Goal: Task Accomplishment & Management: Manage account settings

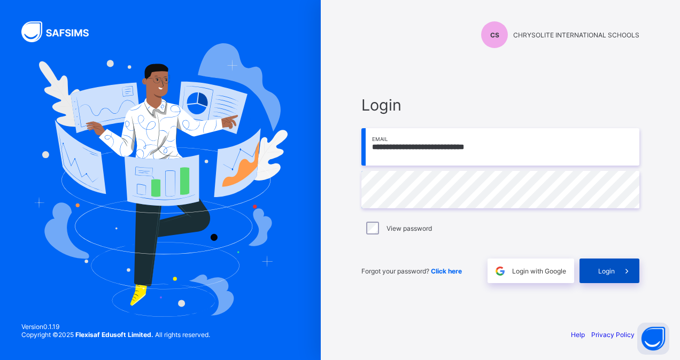
click at [604, 272] on span "Login" at bounding box center [606, 271] width 17 height 8
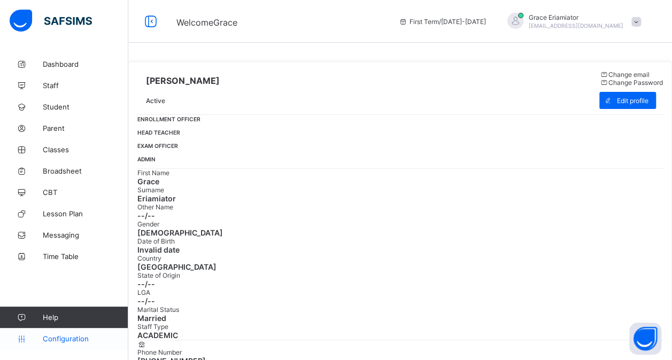
click at [60, 343] on link "Configuration" at bounding box center [64, 338] width 128 height 21
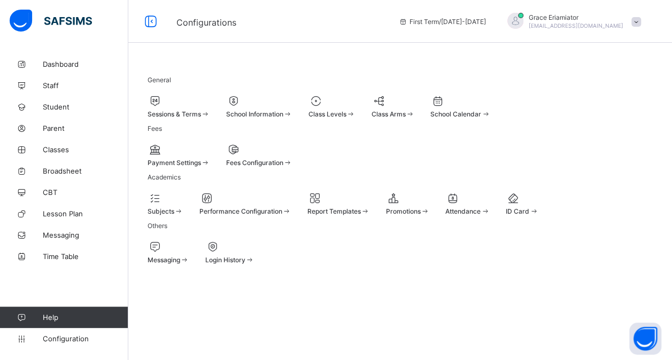
scroll to position [32, 0]
click at [101, 274] on div "Dashboard Staff Student Parent Classes Broadsheet CBT Lesson Plan Messaging Tim…" at bounding box center [64, 202] width 128 height 318
click at [71, 340] on span "Configuration" at bounding box center [85, 339] width 85 height 9
click at [58, 64] on span "Dashboard" at bounding box center [86, 64] width 86 height 9
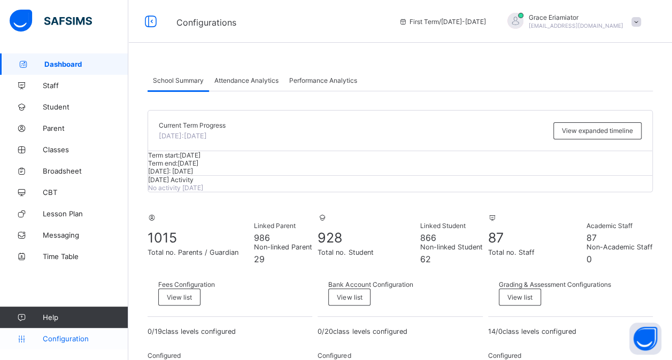
click at [63, 338] on span "Configuration" at bounding box center [85, 339] width 85 height 9
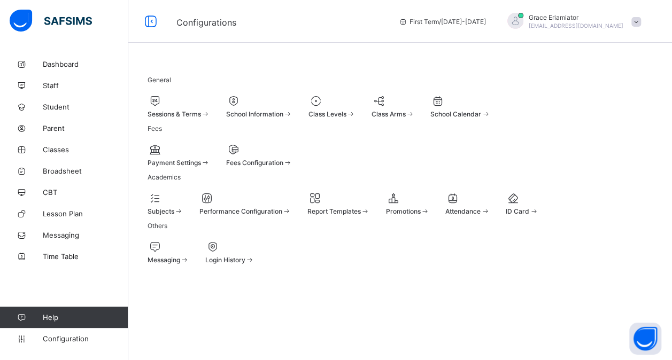
click at [189, 167] on div "Payment Settings" at bounding box center [179, 163] width 63 height 8
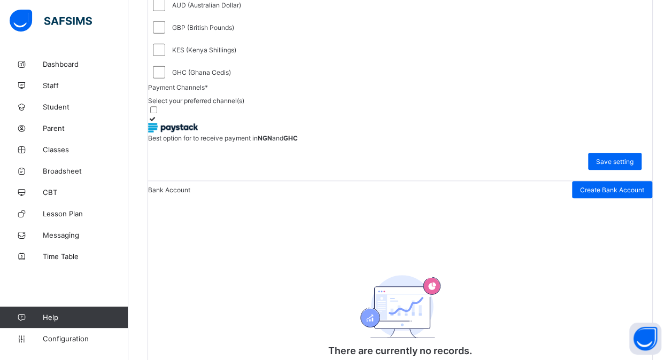
scroll to position [254, 0]
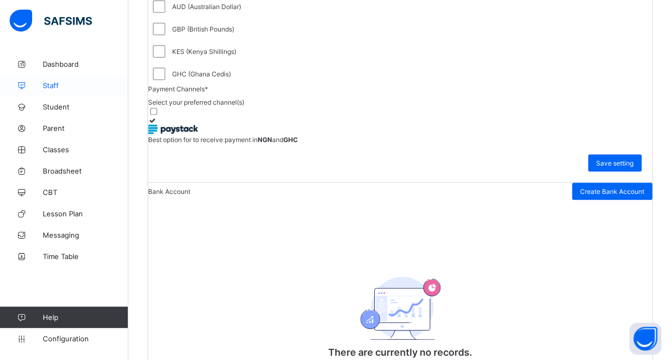
click at [75, 80] on link "Staff" at bounding box center [64, 85] width 128 height 21
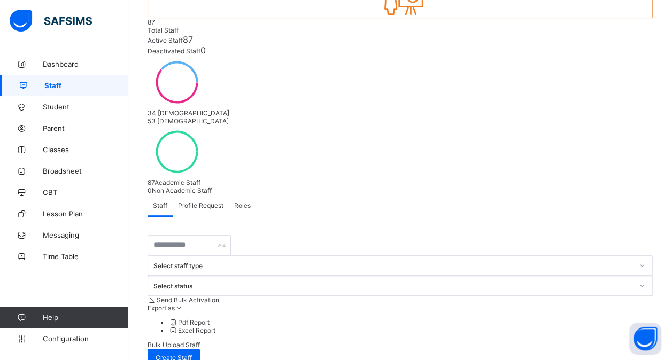
scroll to position [121, 0]
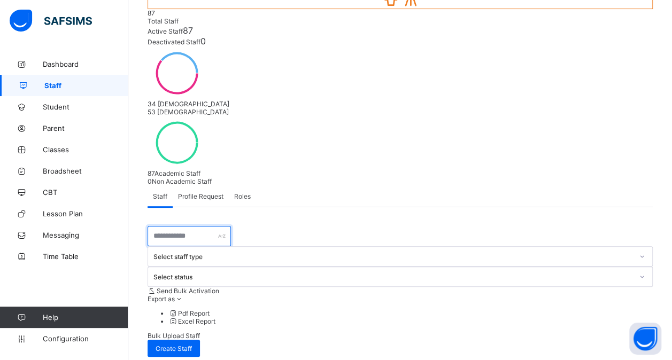
click at [167, 226] on input "text" at bounding box center [189, 236] width 83 height 20
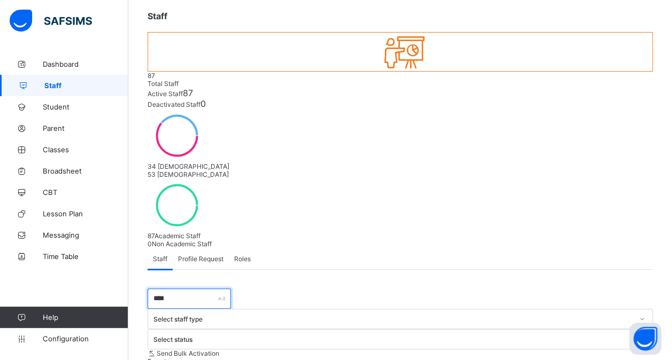
type input "****"
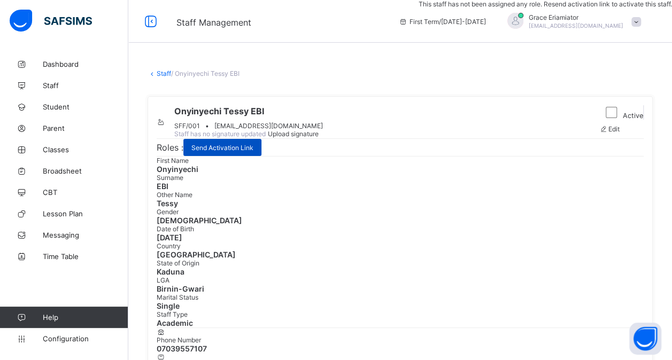
click at [239, 152] on span "Send Activation Link" at bounding box center [222, 148] width 62 height 8
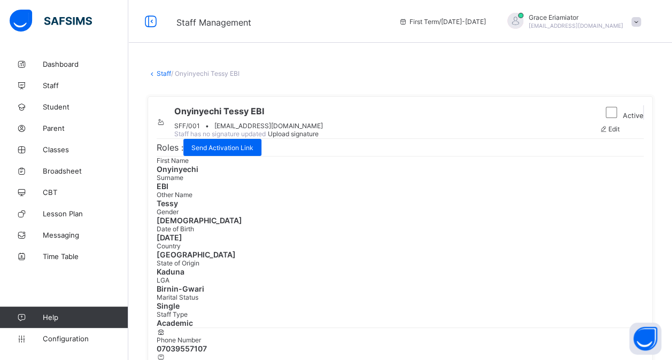
click at [629, 133] on div "Edit" at bounding box center [622, 129] width 44 height 8
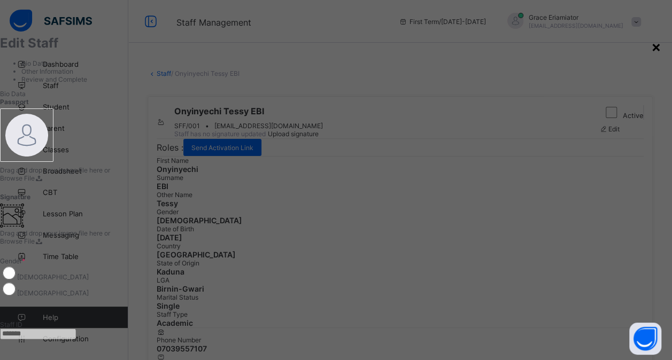
click at [651, 50] on div "×" at bounding box center [656, 46] width 10 height 18
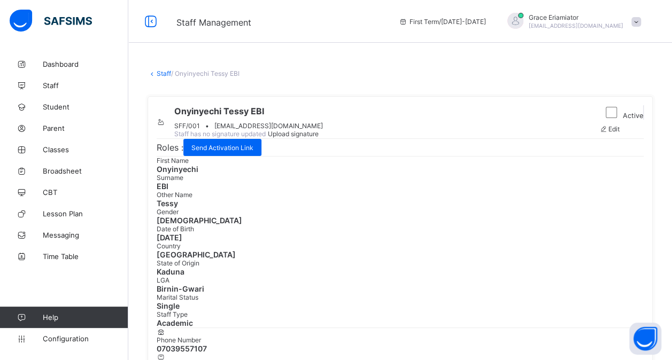
click at [162, 74] on link "Staff" at bounding box center [164, 74] width 14 height 8
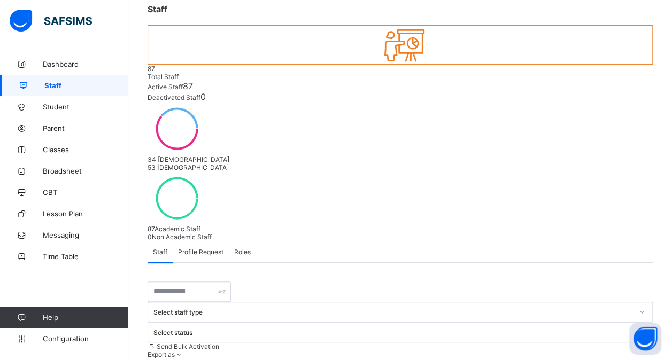
scroll to position [68, 0]
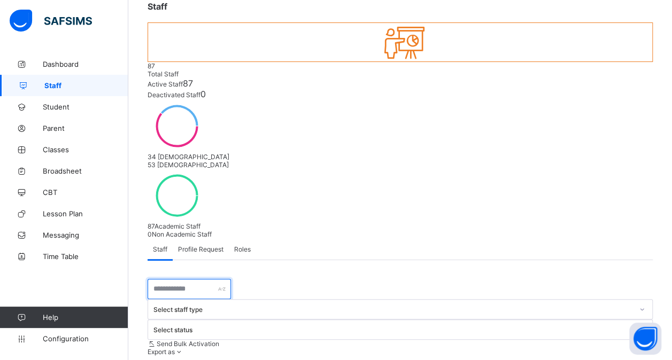
click at [180, 279] on input "text" at bounding box center [189, 289] width 83 height 20
type input "***"
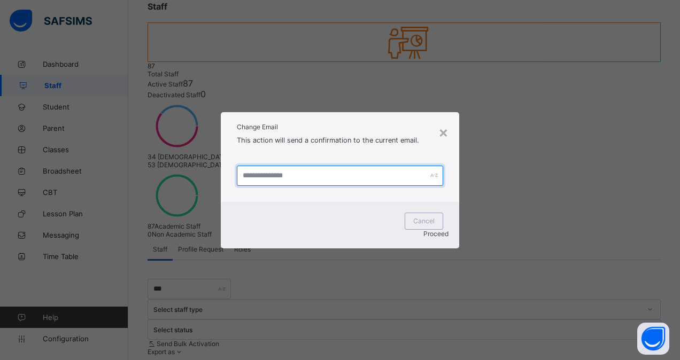
click at [305, 186] on input "text" at bounding box center [340, 176] width 206 height 20
type input "**********"
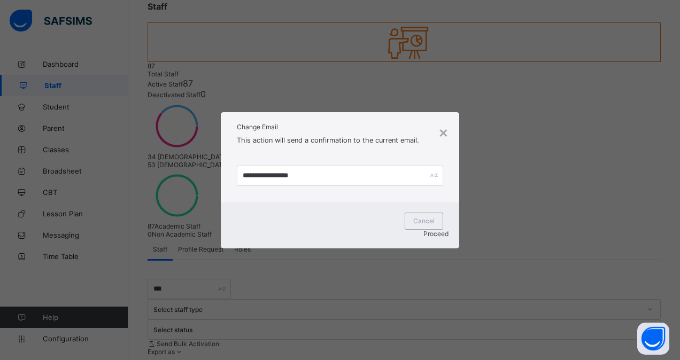
click at [424, 230] on span "Proceed" at bounding box center [436, 234] width 25 height 8
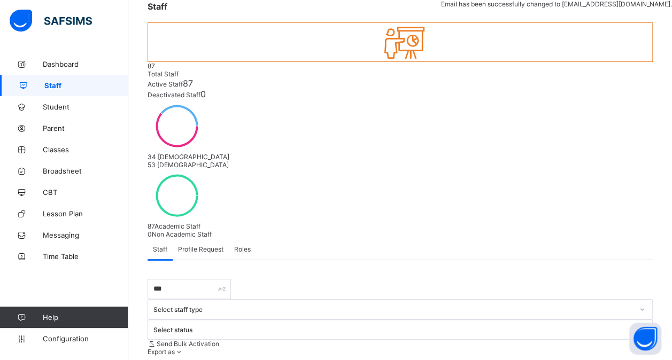
scroll to position [87, 0]
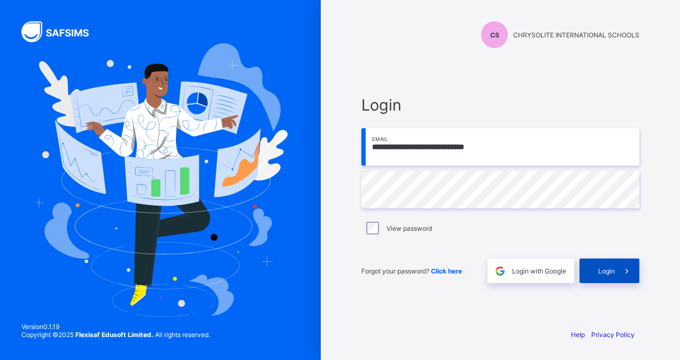
click at [609, 271] on span "Login" at bounding box center [606, 271] width 17 height 8
click at [613, 273] on span "Login" at bounding box center [606, 271] width 17 height 8
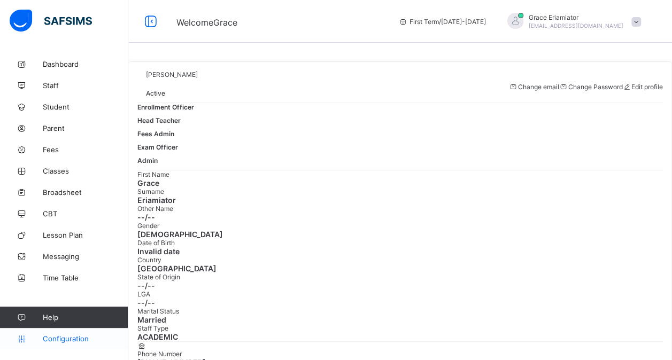
click at [56, 339] on span "Configuration" at bounding box center [85, 339] width 85 height 9
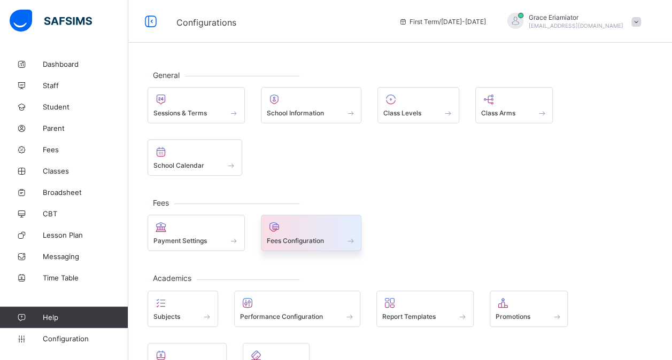
click at [306, 244] on div "Fees Configuration" at bounding box center [311, 233] width 101 height 36
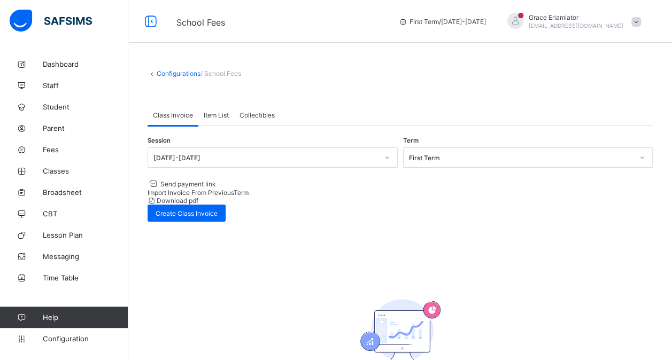
click at [608, 178] on div "Session 2025-2026 Term First Term Send payment link Import Invoice From Previou…" at bounding box center [400, 179] width 505 height 85
click at [218, 210] on span "Create Class Invoice" at bounding box center [187, 214] width 62 height 8
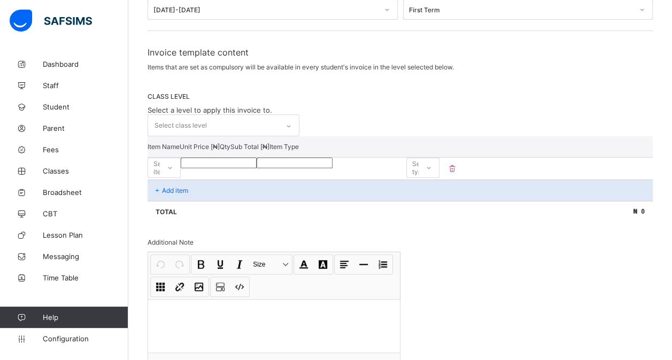
scroll to position [185, 0]
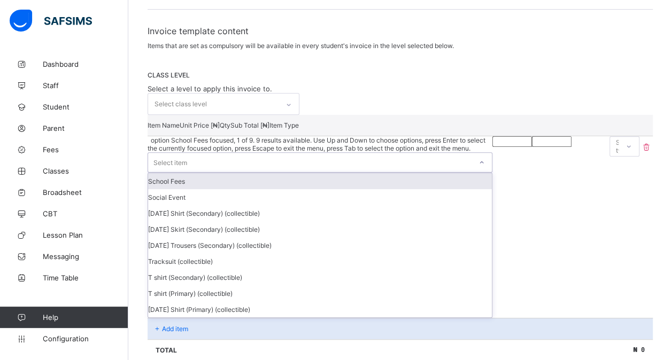
click at [237, 153] on div "Select item" at bounding box center [310, 162] width 324 height 19
click at [218, 173] on div "School Fees" at bounding box center [320, 181] width 344 height 16
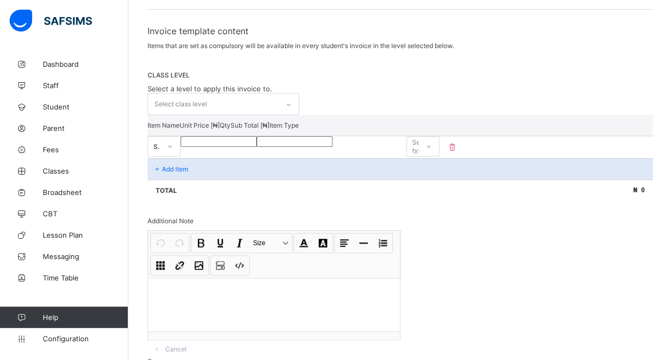
click at [257, 140] on input "number" at bounding box center [219, 141] width 76 height 11
type input "*"
type input "**"
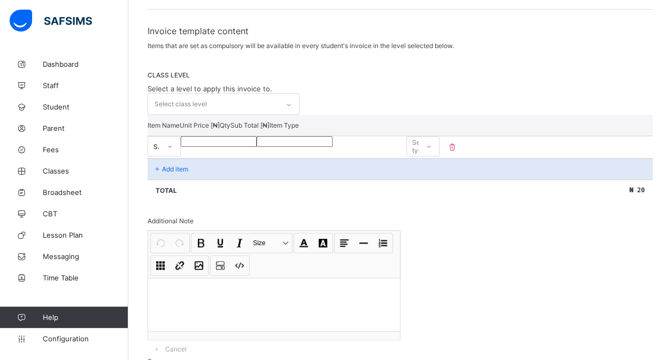
type input "***"
type input "****"
type input "*****"
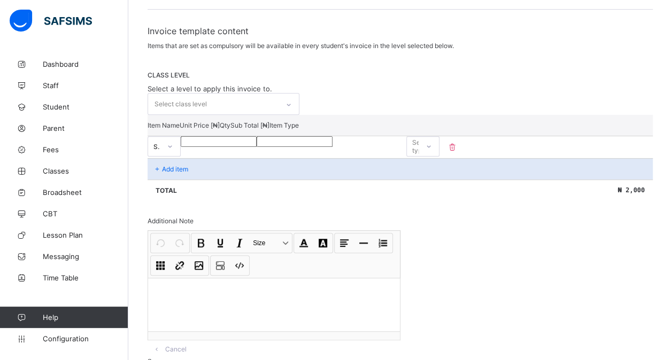
type input "*****"
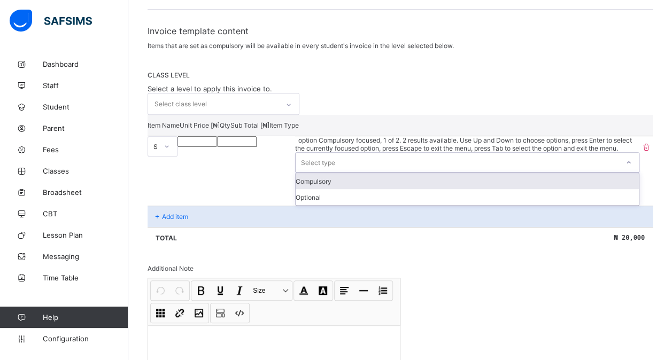
click at [335, 152] on div "Select type" at bounding box center [318, 162] width 34 height 20
click at [588, 173] on div "Compulsory" at bounding box center [468, 181] width 344 height 16
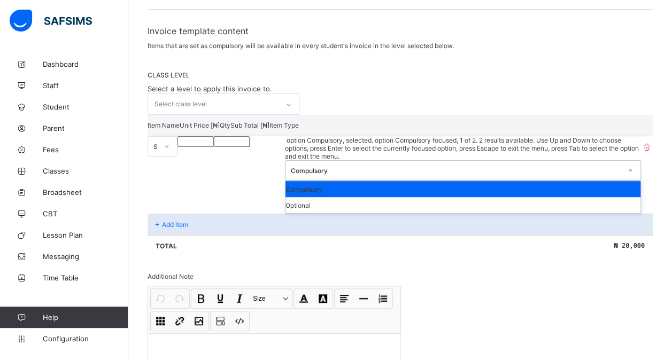
click at [621, 162] on div at bounding box center [630, 170] width 18 height 17
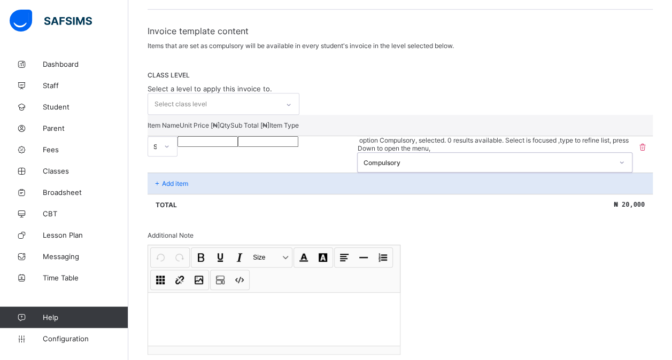
click at [623, 157] on icon at bounding box center [622, 162] width 6 height 11
click at [158, 143] on div "School Fees" at bounding box center [156, 147] width 4 height 8
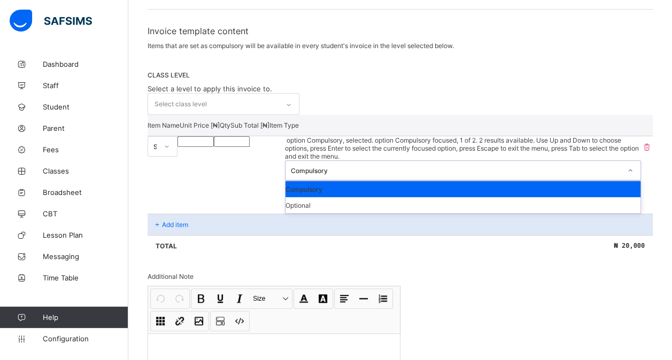
click at [621, 162] on div at bounding box center [630, 170] width 18 height 17
click at [604, 167] on div "Compulsory" at bounding box center [456, 171] width 331 height 8
click at [601, 167] on div "Compulsory" at bounding box center [456, 171] width 331 height 8
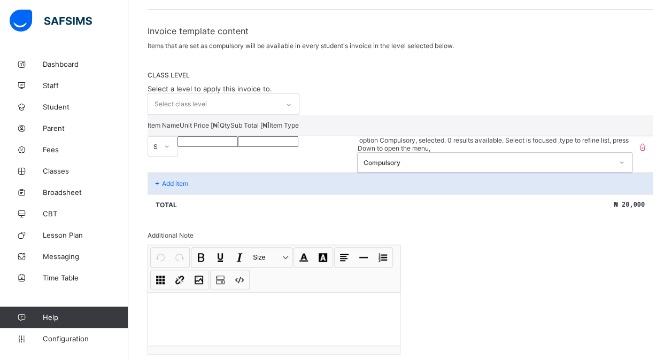
click at [593, 159] on div "Compulsory" at bounding box center [488, 163] width 250 height 8
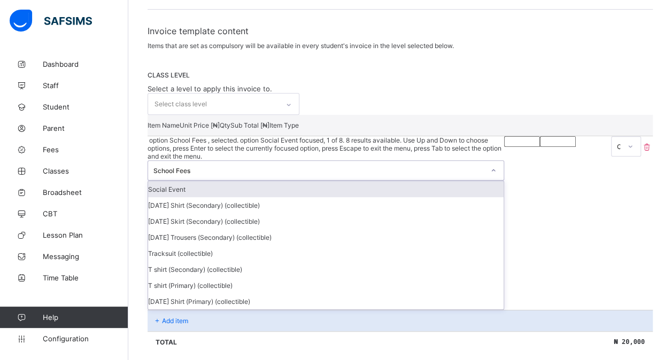
click at [265, 167] on div "School Fees" at bounding box center [319, 171] width 331 height 8
click at [264, 167] on div "School Fees" at bounding box center [319, 171] width 331 height 8
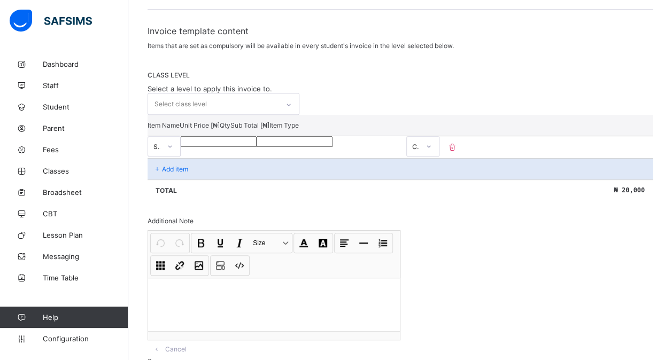
click at [160, 165] on icon at bounding box center [157, 169] width 9 height 8
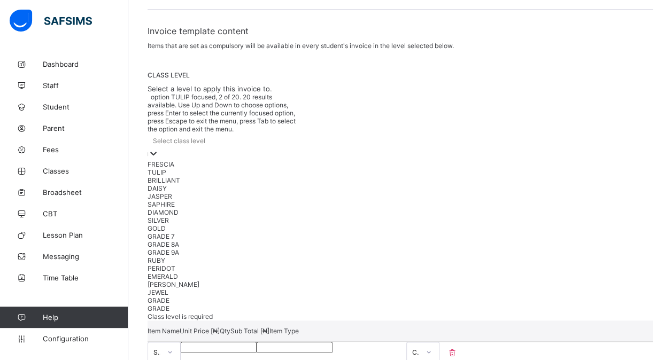
drag, startPoint x: 222, startPoint y: 79, endPoint x: 193, endPoint y: 118, distance: 48.5
click at [193, 118] on div "option TULIP focused, 2 of 20. 20 results available. Use Up and Down to choose …" at bounding box center [224, 203] width 152 height 220
click at [193, 168] on div "TULIP" at bounding box center [224, 172] width 152 height 8
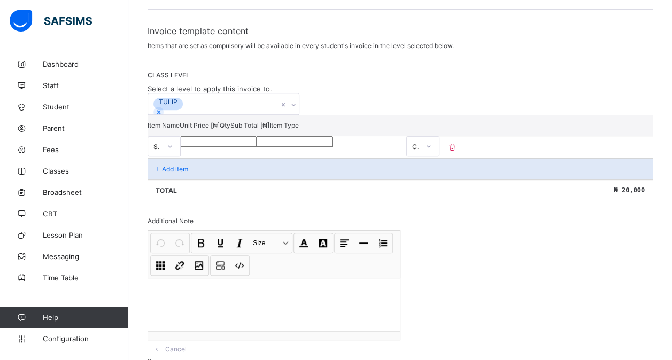
click at [329, 203] on div "Invoice template content Items that are set as compulsory will be available in …" at bounding box center [400, 204] width 505 height 357
click at [191, 160] on div "Add item" at bounding box center [400, 168] width 505 height 21
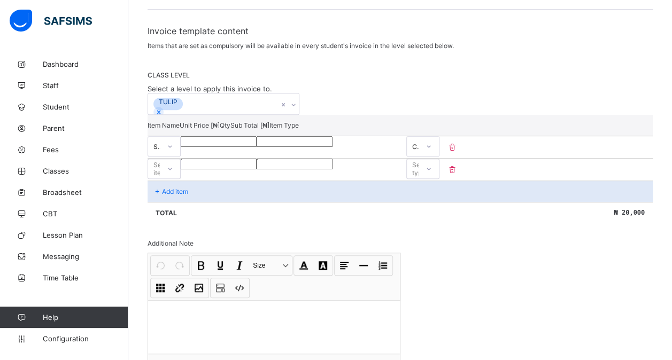
click at [458, 165] on icon at bounding box center [452, 169] width 11 height 9
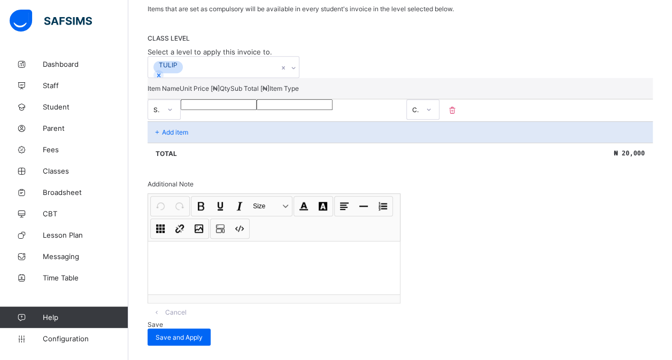
scroll to position [221, 0]
click at [206, 251] on p at bounding box center [274, 255] width 235 height 11
click at [163, 321] on span "Save" at bounding box center [156, 325] width 16 height 8
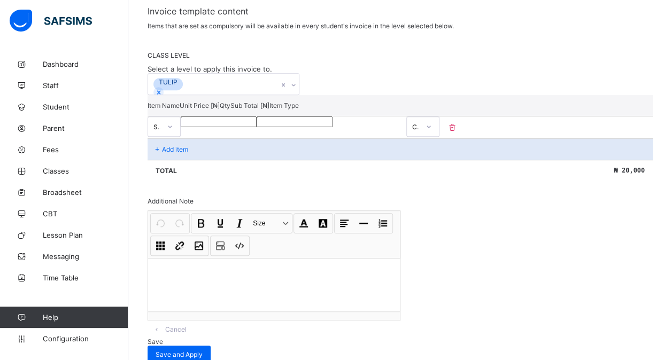
scroll to position [219, 0]
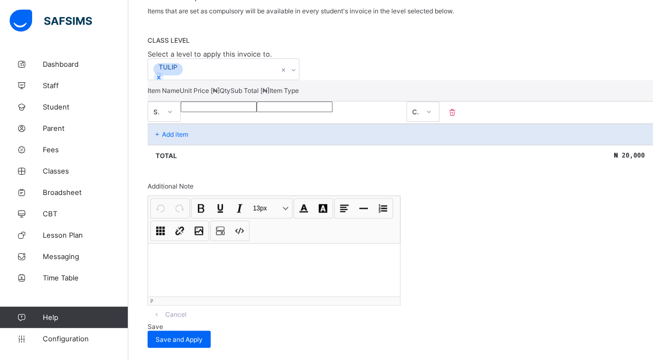
click at [190, 254] on div at bounding box center [274, 269] width 252 height 53
click at [163, 323] on span "Save" at bounding box center [156, 327] width 16 height 8
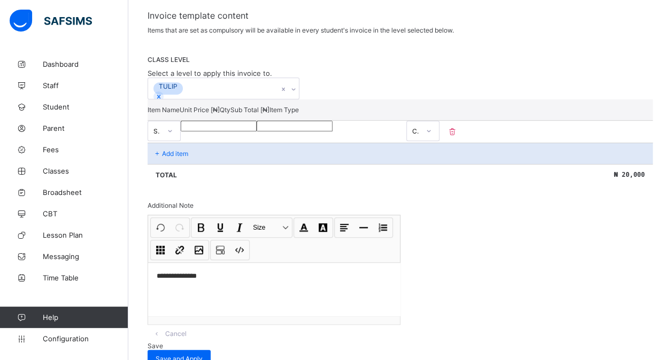
scroll to position [200, 0]
click at [209, 271] on p "**********" at bounding box center [276, 276] width 239 height 11
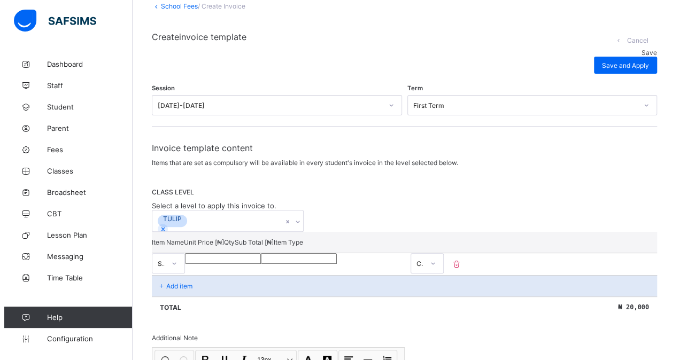
scroll to position [0, 0]
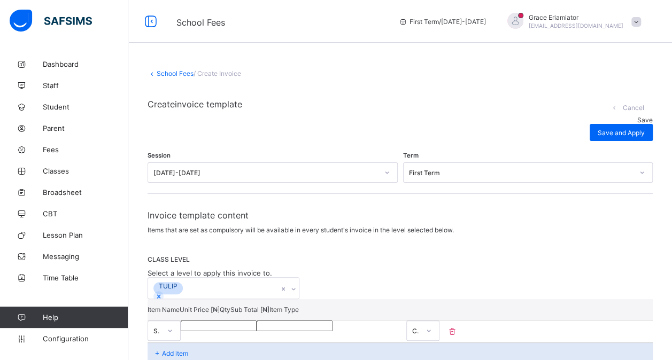
click at [638, 116] on span "Save" at bounding box center [646, 120] width 16 height 8
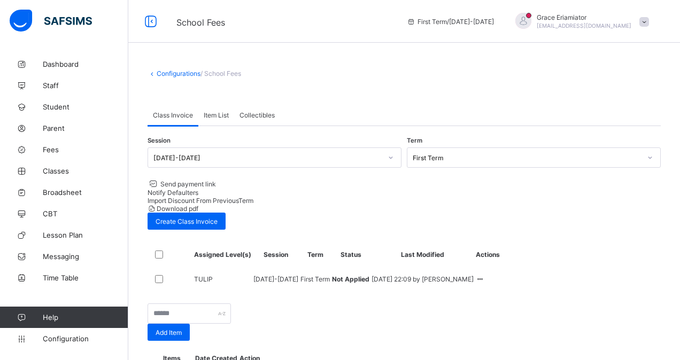
click at [495, 296] on div "Configurations / School Fees Class Invoice Item List Collectibles Class Invoice…" at bounding box center [404, 358] width 552 height 610
click at [480, 294] on div "Apply Invoice" at bounding box center [458, 299] width 43 height 11
click at [528, 85] on div "Configurations / School Fees Class Invoice Item List Collectibles Class Invoice…" at bounding box center [404, 358] width 552 height 610
click at [213, 116] on span "Item List" at bounding box center [216, 115] width 25 height 8
click at [175, 119] on div "Class Invoice" at bounding box center [173, 114] width 51 height 21
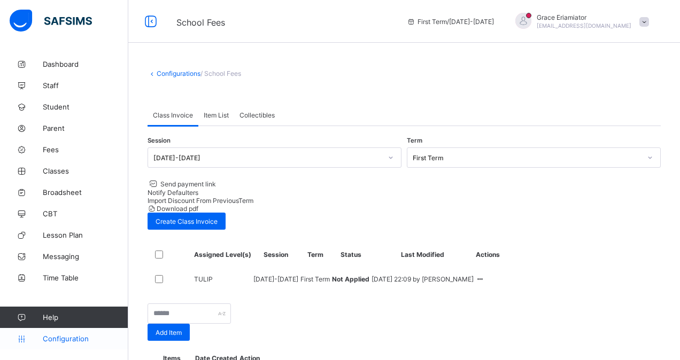
click at [58, 335] on span "Configuration" at bounding box center [85, 339] width 85 height 9
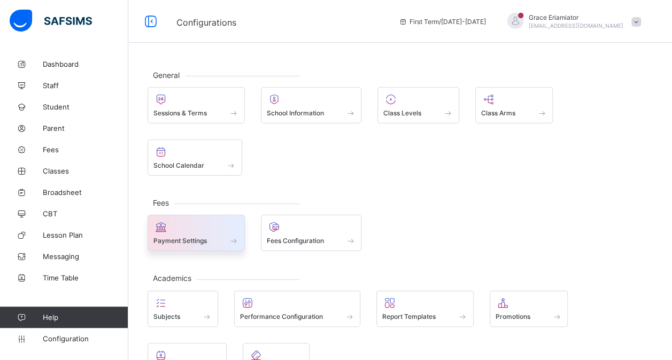
click at [189, 234] on span at bounding box center [197, 235] width 86 height 3
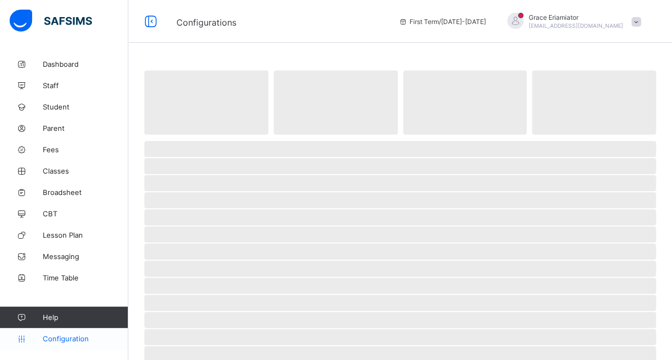
click at [77, 340] on span "Configuration" at bounding box center [85, 339] width 85 height 9
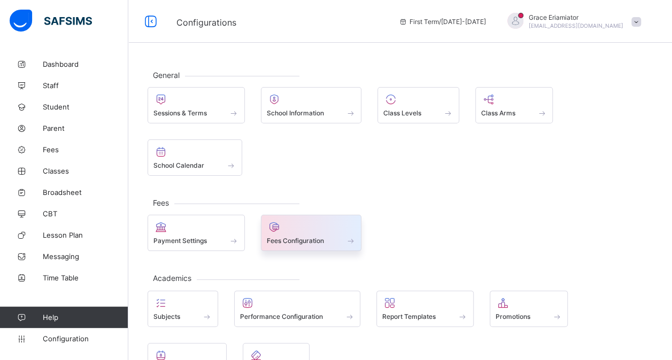
click at [300, 234] on span at bounding box center [311, 235] width 89 height 3
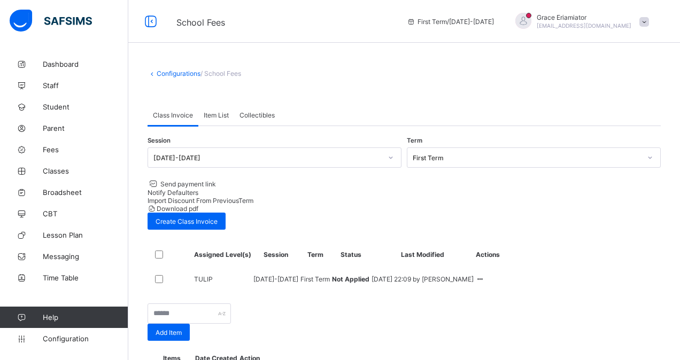
click at [198, 205] on span "Download pdf" at bounding box center [178, 209] width 42 height 8
click at [178, 73] on link "Configurations" at bounding box center [179, 74] width 44 height 8
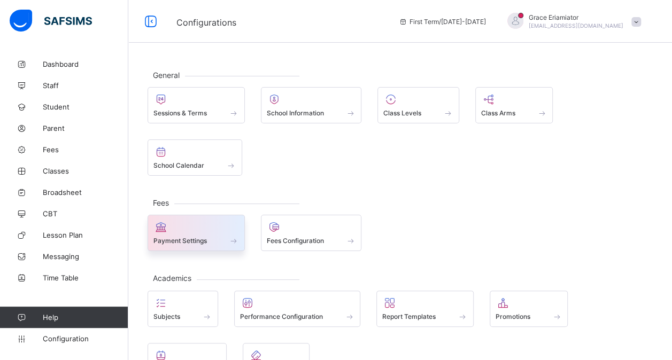
click at [210, 224] on div at bounding box center [197, 227] width 86 height 13
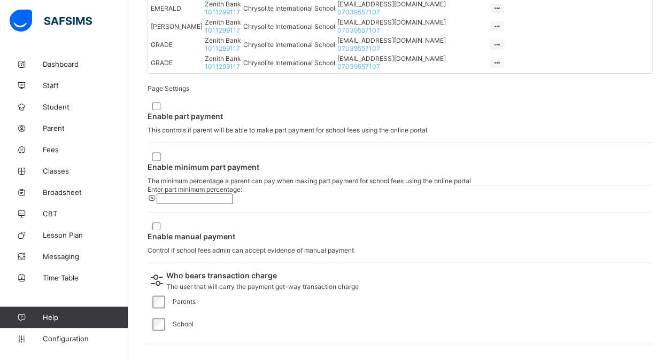
scroll to position [846, 0]
click at [66, 340] on span "Configuration" at bounding box center [85, 339] width 85 height 9
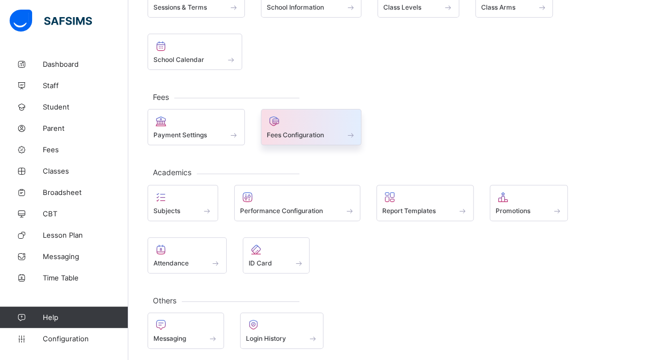
click at [295, 128] on span at bounding box center [311, 129] width 89 height 3
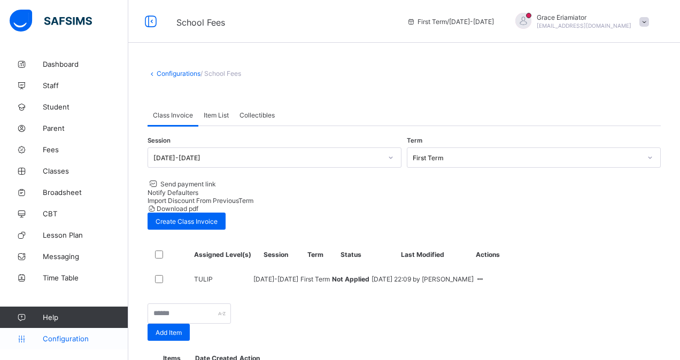
click at [79, 338] on span "Configuration" at bounding box center [85, 339] width 85 height 9
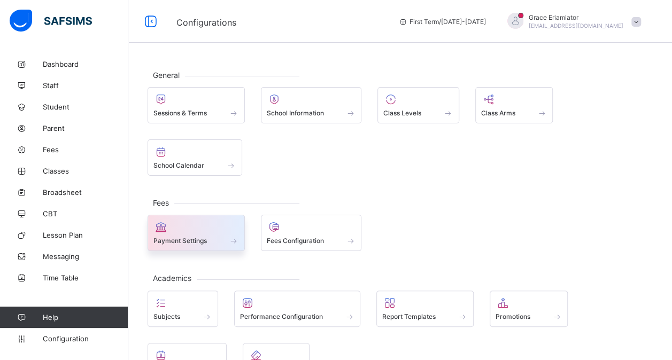
click at [210, 229] on div at bounding box center [197, 227] width 86 height 13
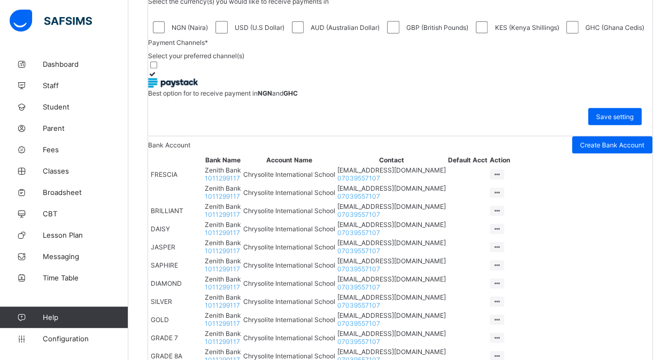
scroll to position [342, 0]
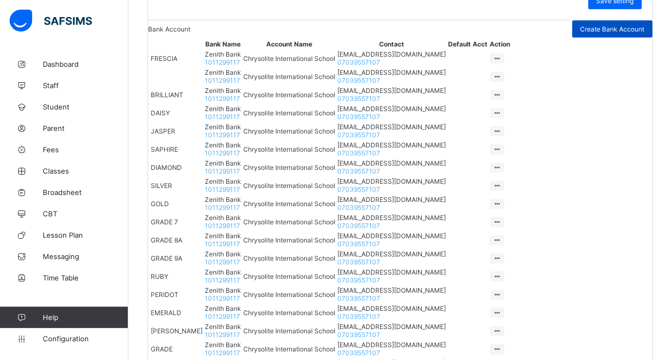
click at [598, 33] on span "Create Bank Account" at bounding box center [612, 29] width 64 height 8
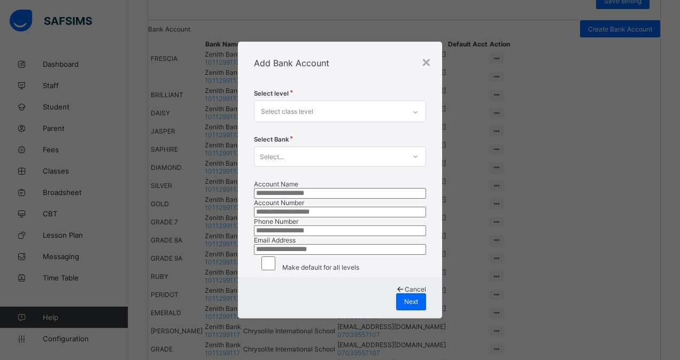
click at [429, 51] on div "Add Bank Account" at bounding box center [340, 63] width 204 height 43
click at [425, 52] on div "×" at bounding box center [426, 61] width 10 height 18
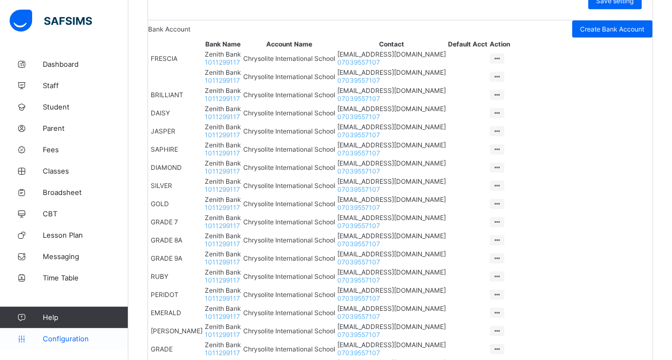
click at [71, 336] on span "Configuration" at bounding box center [85, 339] width 85 height 9
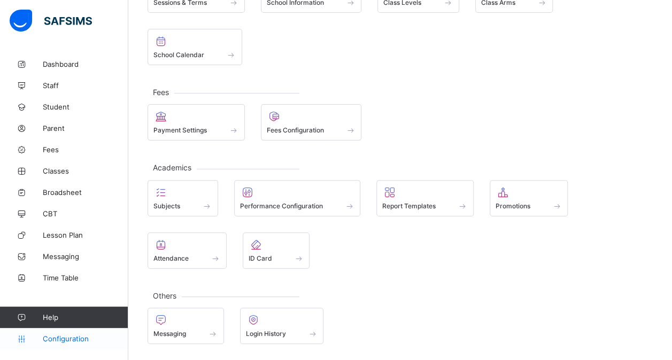
scroll to position [106, 0]
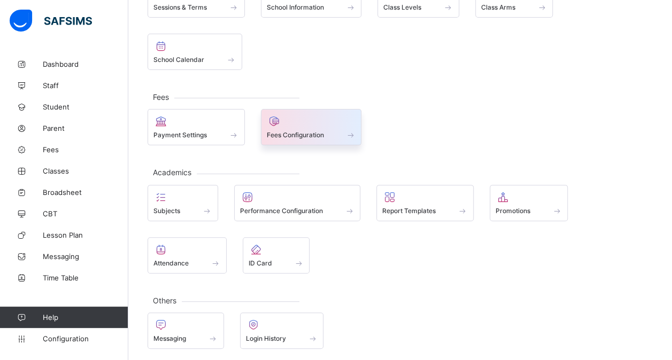
click at [283, 124] on div at bounding box center [311, 121] width 89 height 13
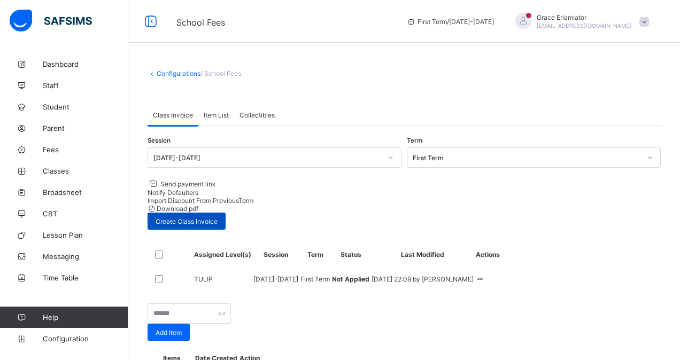
click at [226, 213] on div "Create Class Invoice" at bounding box center [187, 221] width 78 height 17
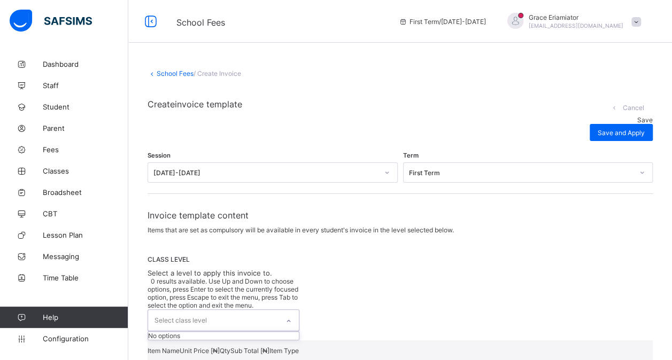
click at [236, 310] on div "Select class level" at bounding box center [213, 320] width 131 height 21
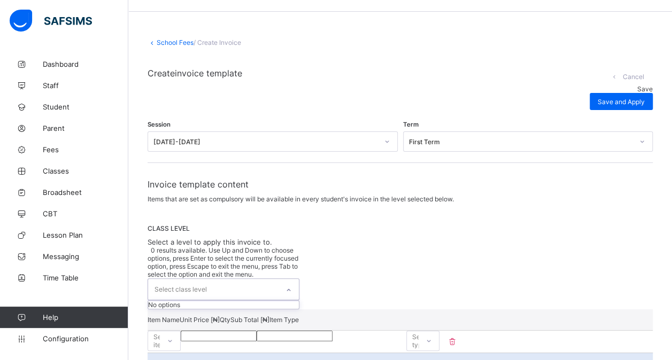
scroll to position [32, 0]
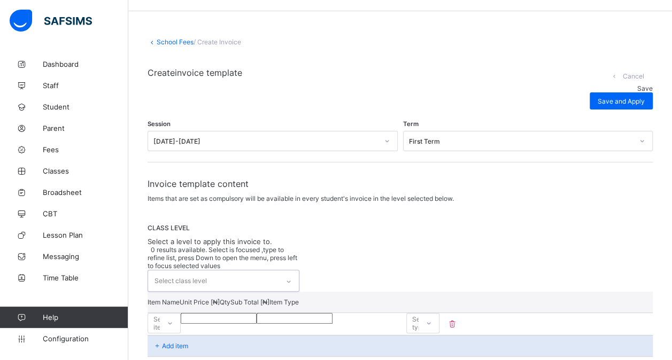
click at [278, 271] on div "Select class level" at bounding box center [213, 281] width 131 height 21
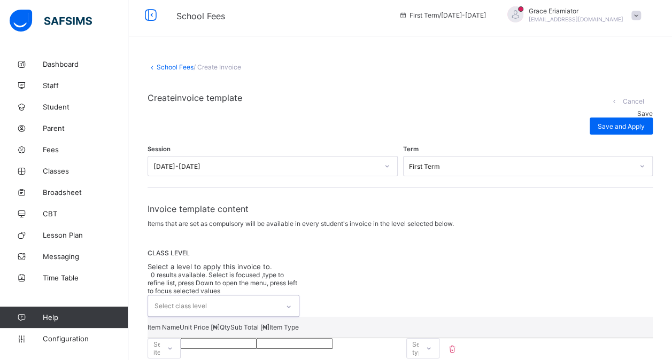
scroll to position [0, 0]
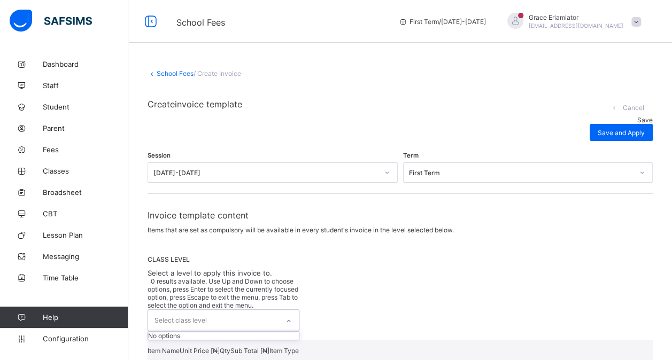
click at [261, 310] on div "Select class level" at bounding box center [213, 320] width 131 height 21
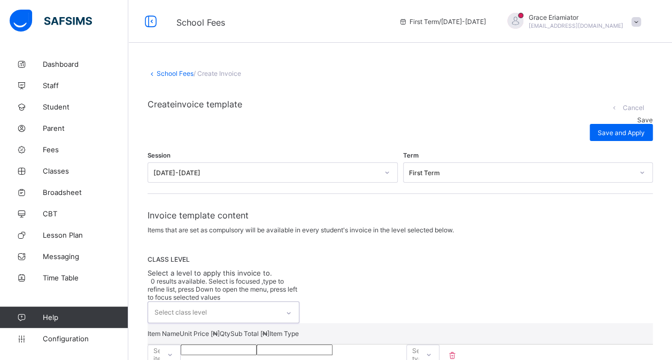
click at [167, 74] on link "School Fees" at bounding box center [175, 74] width 37 height 8
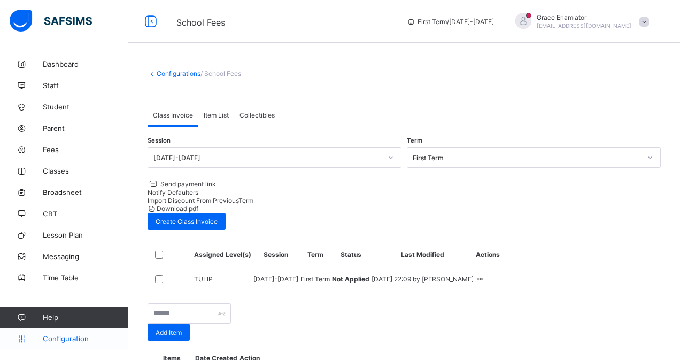
click at [56, 336] on span "Configuration" at bounding box center [85, 339] width 85 height 9
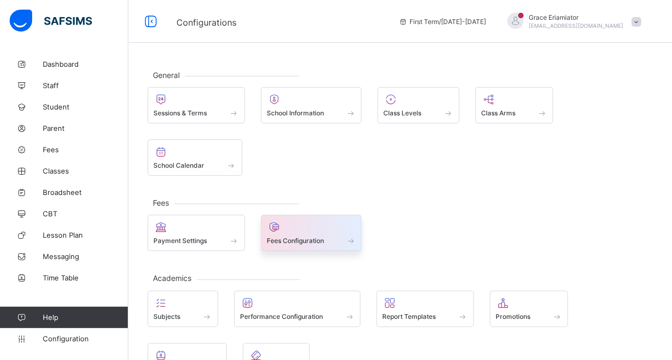
click at [289, 227] on div at bounding box center [311, 227] width 89 height 13
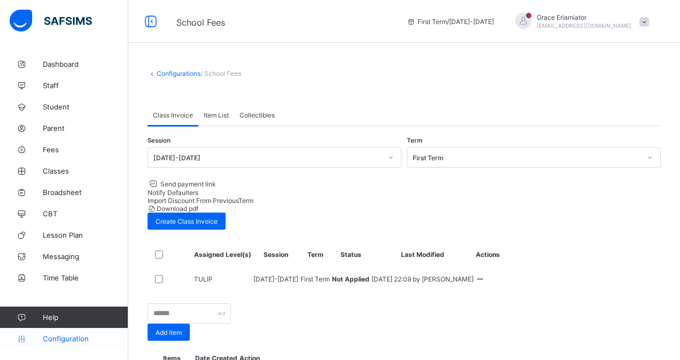
click at [74, 340] on span "Configuration" at bounding box center [85, 339] width 85 height 9
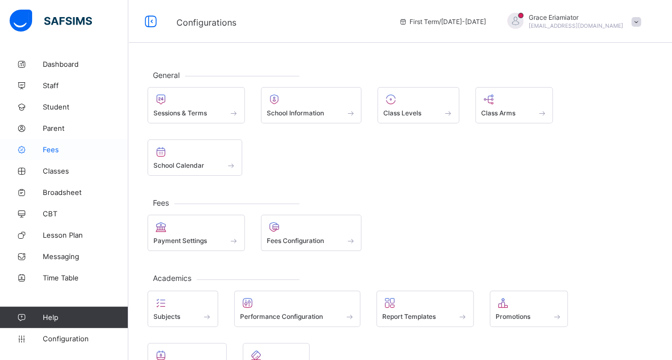
click at [57, 151] on span "Fees" at bounding box center [86, 149] width 86 height 9
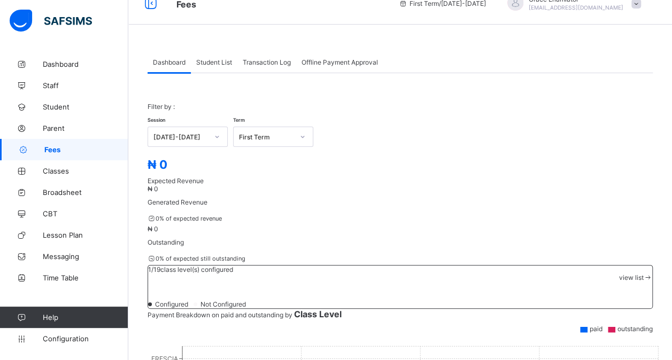
scroll to position [13, 0]
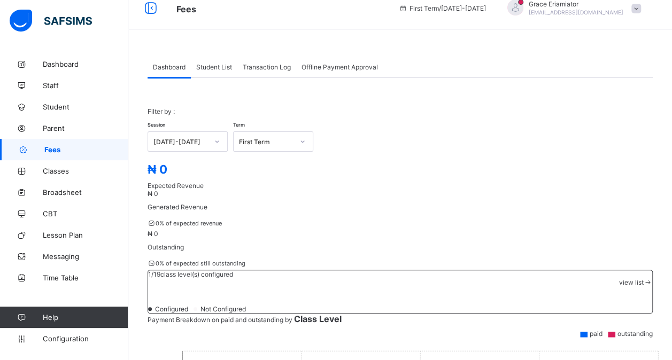
click at [214, 71] on div "Student List" at bounding box center [214, 66] width 47 height 21
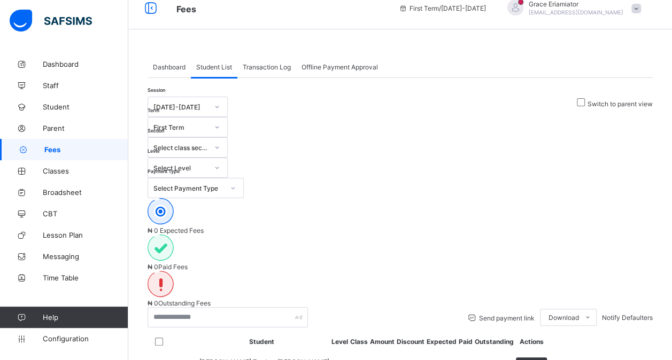
click at [173, 67] on span "Dashboard" at bounding box center [169, 67] width 33 height 8
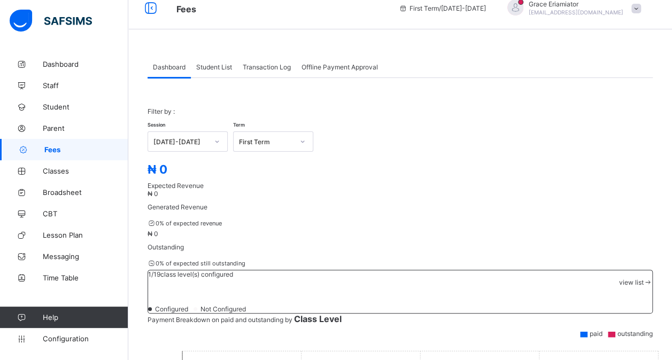
click at [222, 71] on div "Student List" at bounding box center [214, 66] width 47 height 21
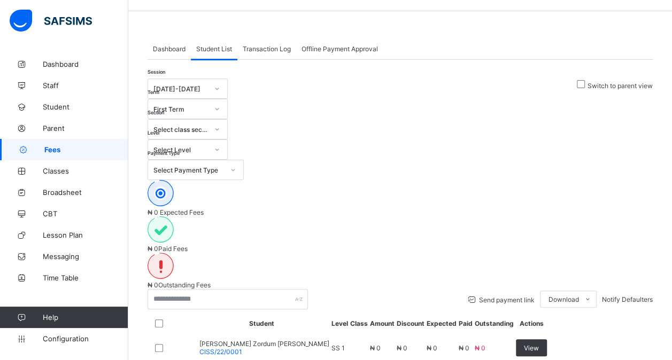
scroll to position [0, 0]
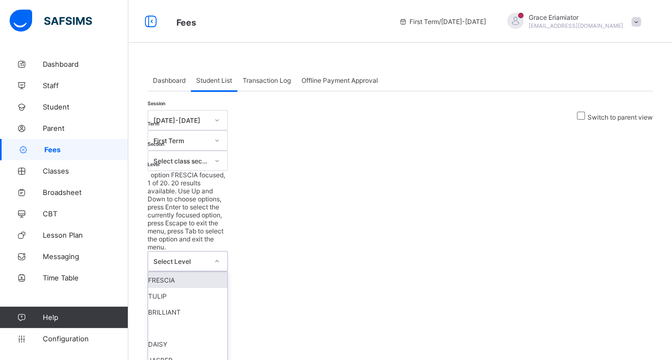
click at [226, 253] on div at bounding box center [217, 261] width 18 height 17
click at [227, 288] on div "TULIP" at bounding box center [187, 296] width 79 height 16
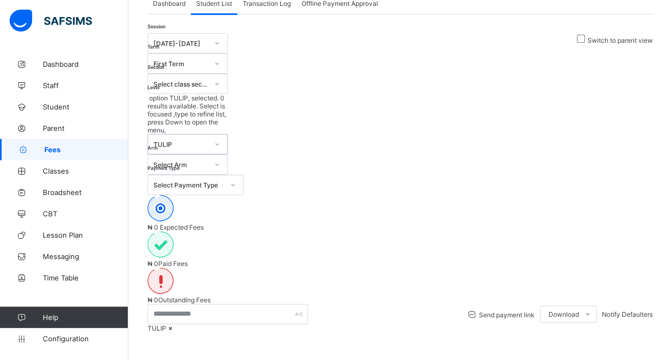
scroll to position [73, 0]
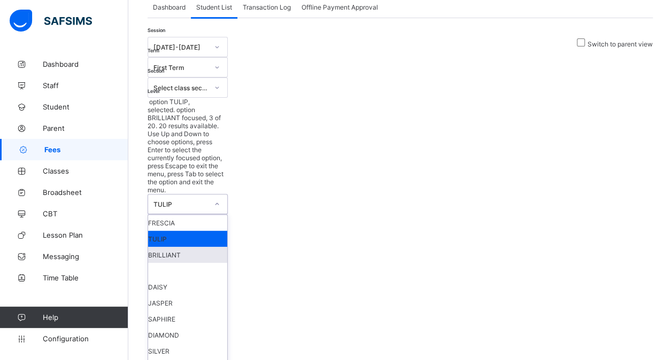
drag, startPoint x: 461, startPoint y: 47, endPoint x: 457, endPoint y: 104, distance: 57.9
click at [228, 104] on div "option TULIP, selected. option BRILLIANT focused, 3 of 20. 20 results available…" at bounding box center [188, 317] width 80 height 439
click at [227, 247] on div "BRILLIANT" at bounding box center [187, 255] width 79 height 16
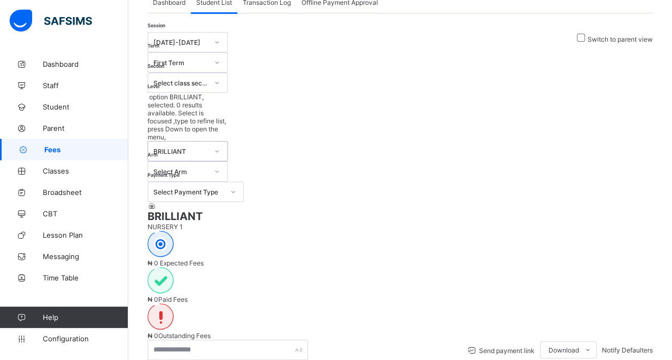
scroll to position [77, 0]
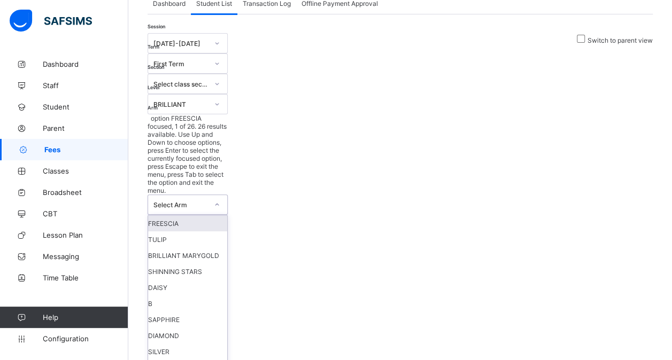
click at [208, 201] on div "Select Arm" at bounding box center [181, 205] width 55 height 8
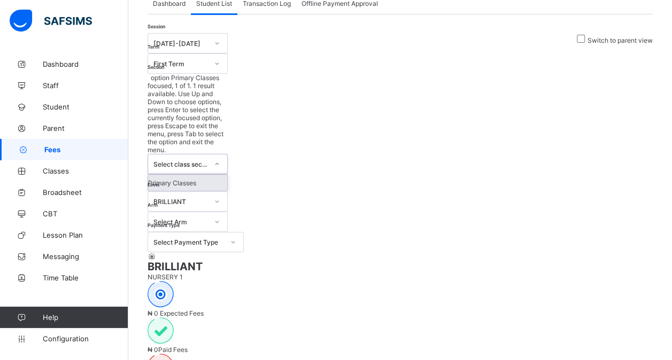
click at [208, 160] on div "Select class section" at bounding box center [181, 164] width 55 height 8
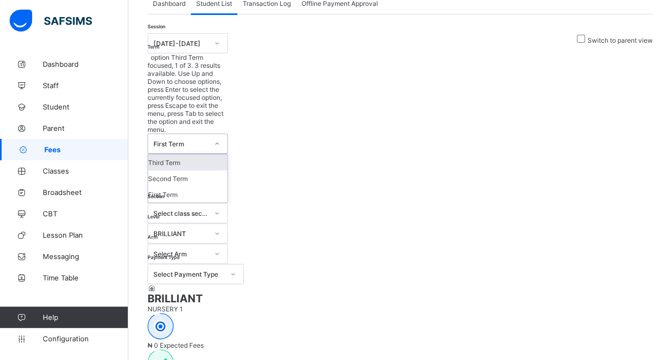
click at [208, 140] on div "First Term" at bounding box center [181, 144] width 55 height 8
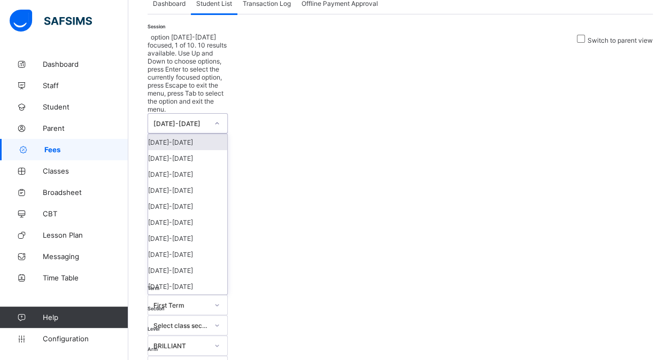
click at [189, 120] on div "[DATE]-[DATE]" at bounding box center [181, 124] width 55 height 8
click at [244, 76] on div "Session option 2024-2025 focused, 2 of 10. 10 results available. Use Up and Dow…" at bounding box center [196, 215] width 96 height 364
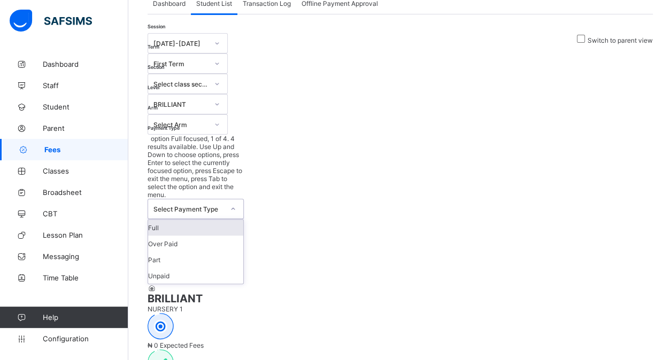
click at [233, 201] on div at bounding box center [233, 209] width 18 height 17
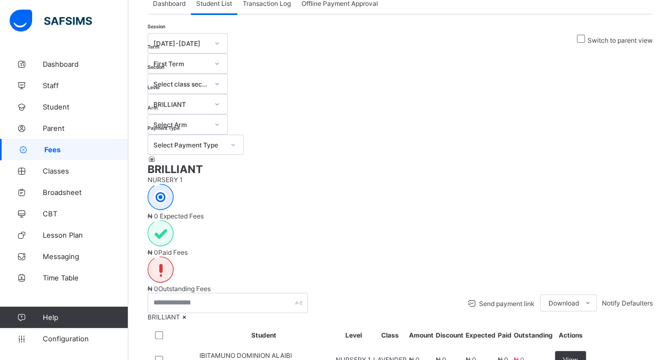
click at [244, 76] on div "Session 2025-2026 Term First Term Section Select class section Level BRILLIANT …" at bounding box center [196, 94] width 96 height 122
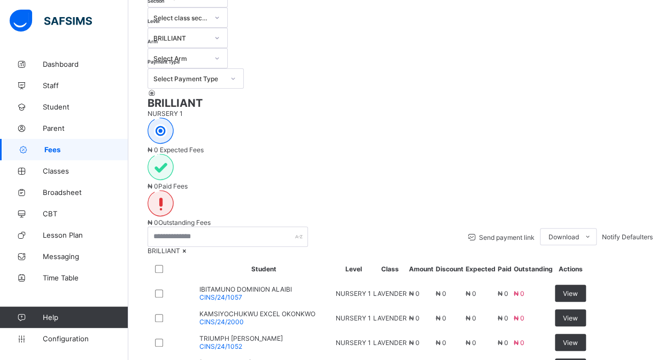
scroll to position [155, 0]
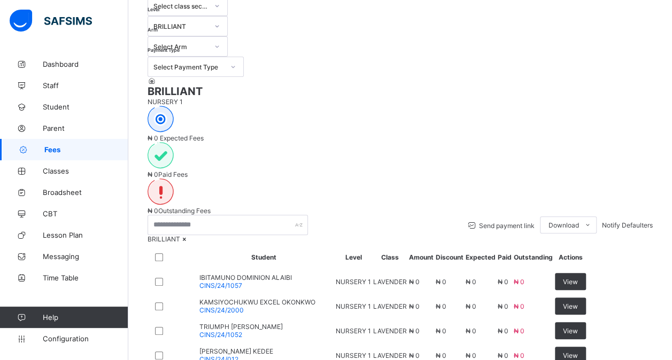
click at [189, 235] on icon at bounding box center [184, 239] width 9 height 8
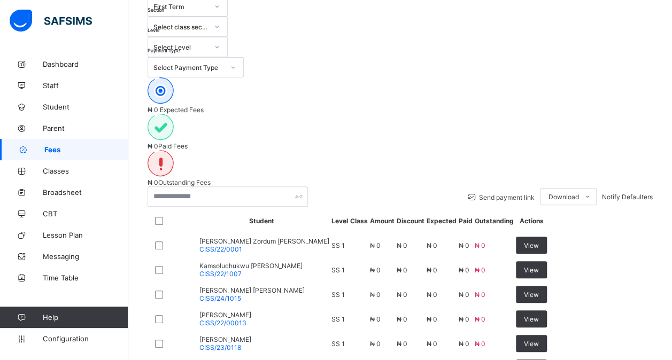
scroll to position [135, 0]
click at [539, 241] on span "View" at bounding box center [531, 245] width 15 height 8
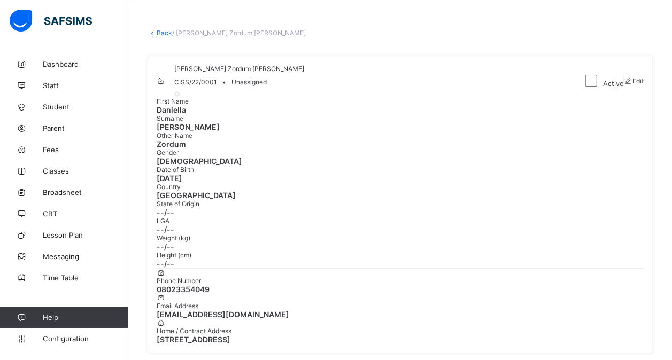
scroll to position [40, 0]
click at [160, 35] on link "Back" at bounding box center [165, 33] width 16 height 8
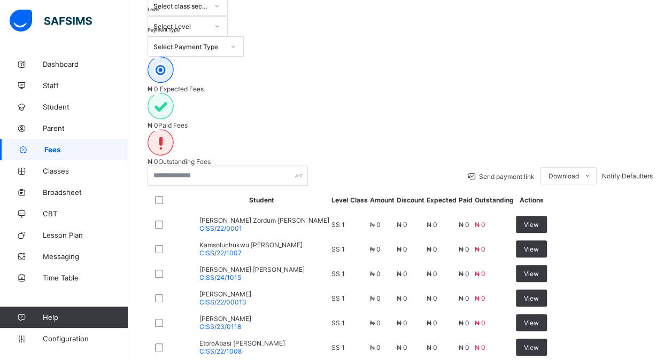
scroll to position [156, 0]
click at [539, 220] on span "View" at bounding box center [531, 224] width 15 height 8
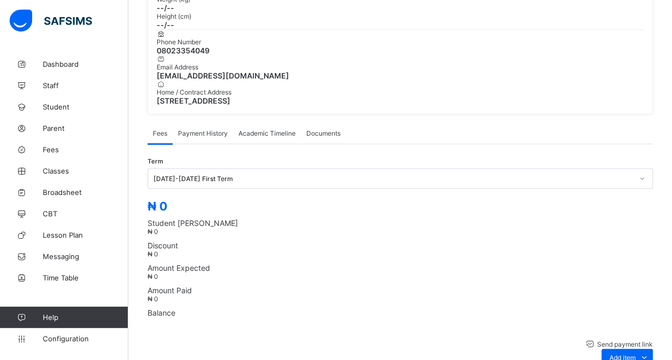
scroll to position [280, 0]
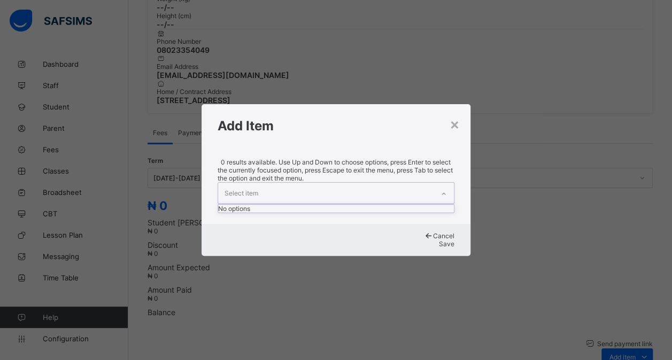
click at [437, 186] on div at bounding box center [444, 194] width 18 height 17
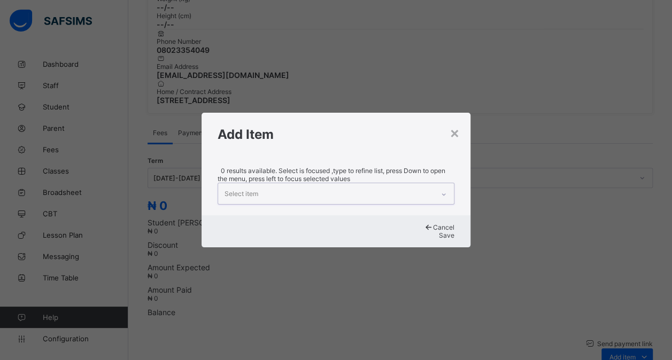
click at [437, 186] on div at bounding box center [444, 194] width 18 height 17
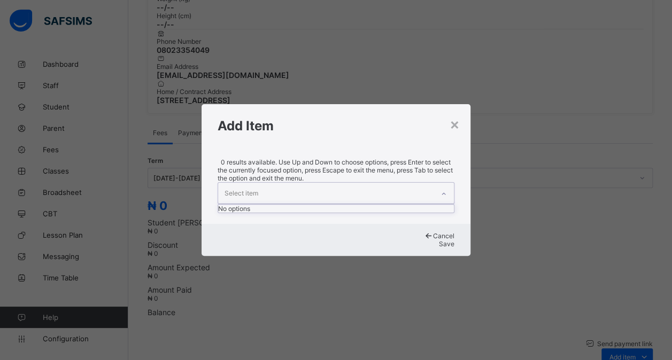
click at [437, 186] on div at bounding box center [444, 194] width 18 height 17
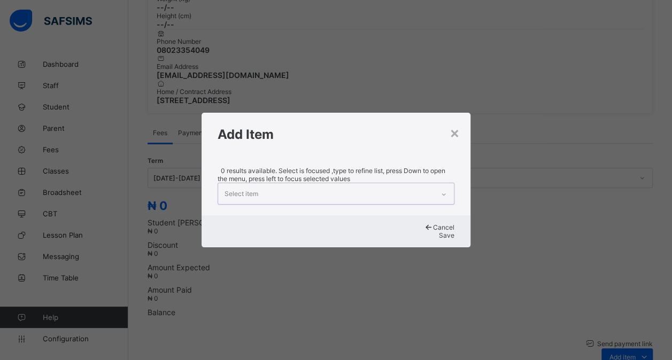
click at [437, 186] on div at bounding box center [444, 194] width 18 height 17
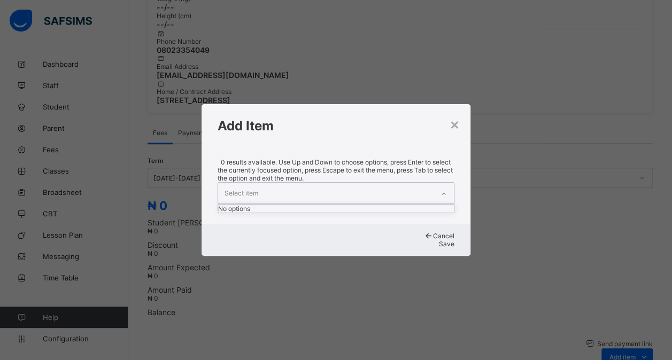
click at [437, 186] on div at bounding box center [444, 194] width 18 height 17
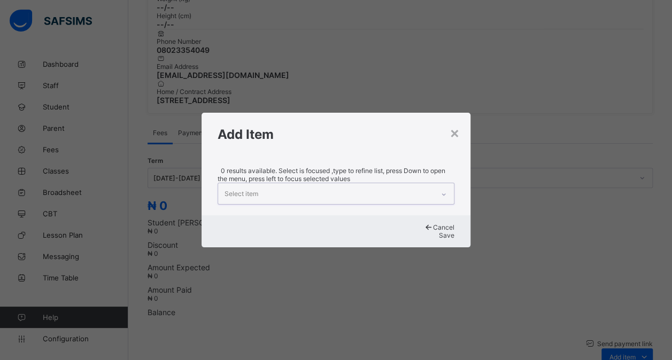
click at [437, 186] on div at bounding box center [444, 194] width 18 height 17
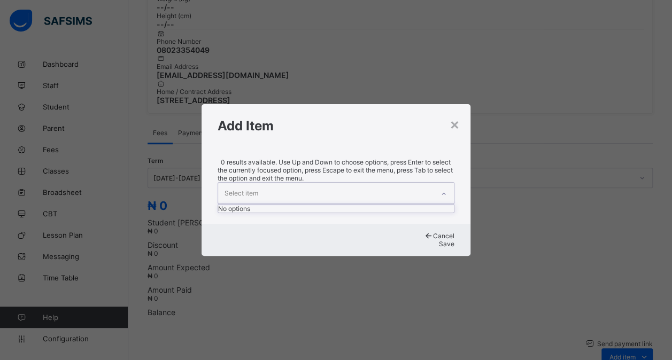
click at [437, 186] on div at bounding box center [444, 194] width 18 height 17
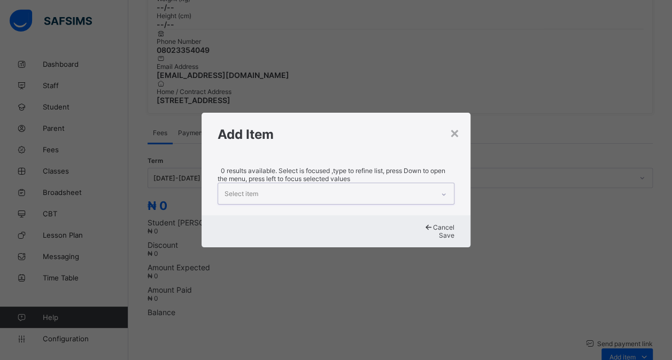
click at [437, 186] on div at bounding box center [444, 194] width 18 height 17
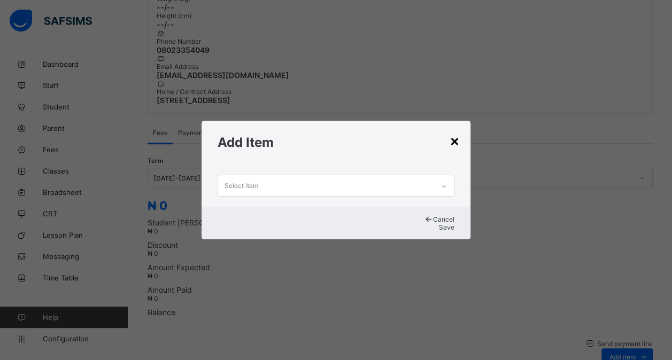
click at [456, 137] on div "×" at bounding box center [455, 141] width 10 height 18
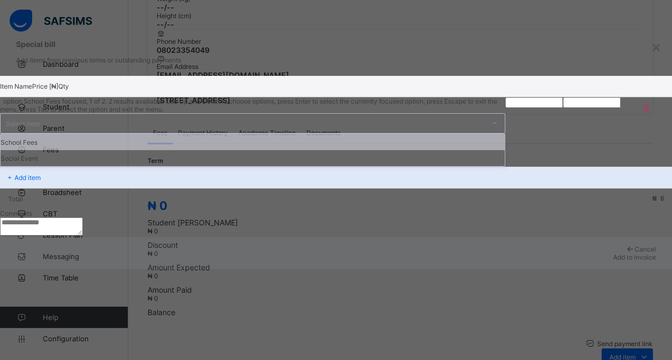
click at [493, 125] on icon at bounding box center [495, 123] width 4 height 2
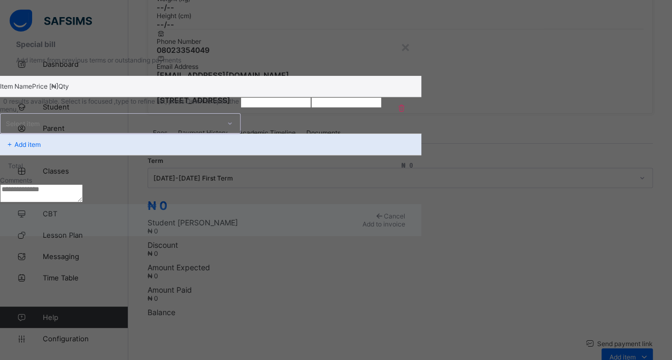
click at [233, 129] on icon at bounding box center [230, 123] width 6 height 11
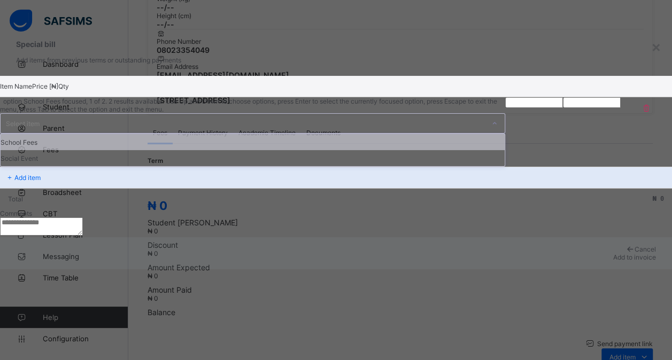
click at [493, 125] on icon at bounding box center [495, 123] width 4 height 2
click at [303, 150] on div "School Fees" at bounding box center [253, 142] width 504 height 16
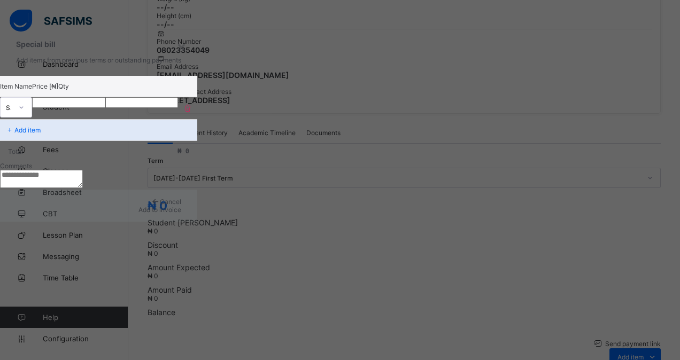
click at [105, 108] on input "number" at bounding box center [68, 102] width 73 height 11
click at [83, 188] on textarea at bounding box center [41, 179] width 83 height 18
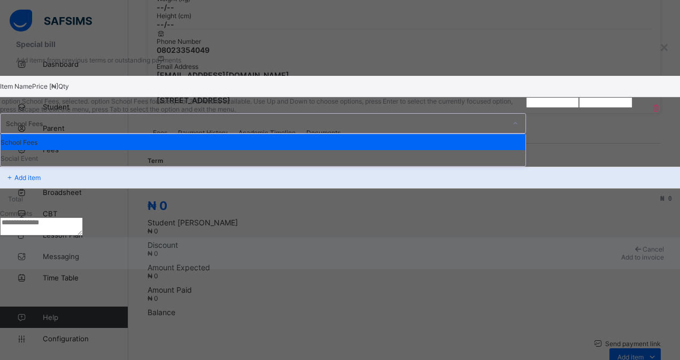
click at [512, 129] on icon at bounding box center [515, 123] width 6 height 11
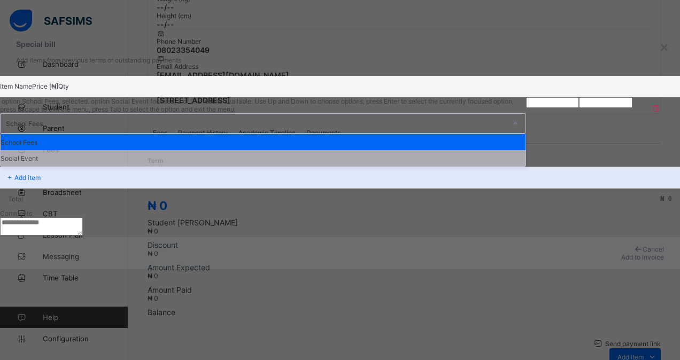
click at [293, 166] on div "Social Event" at bounding box center [263, 158] width 525 height 16
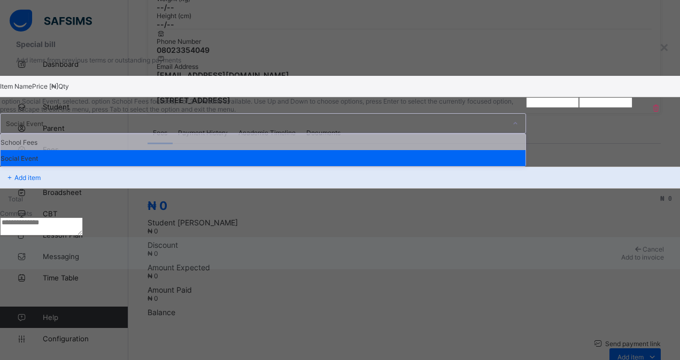
click at [512, 129] on icon at bounding box center [515, 123] width 6 height 11
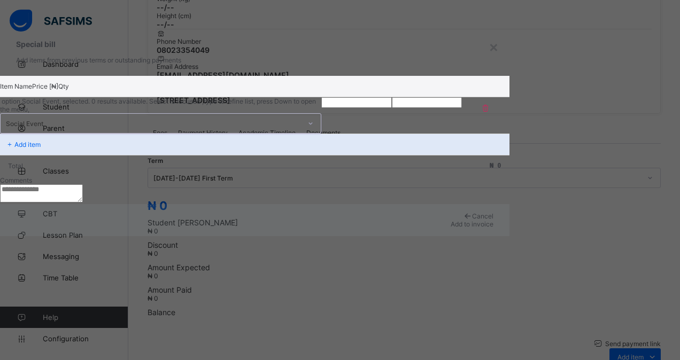
click at [314, 129] on icon at bounding box center [311, 123] width 6 height 11
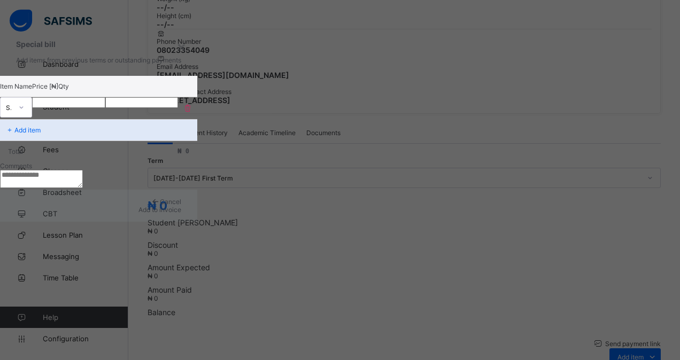
click at [83, 188] on textarea at bounding box center [41, 179] width 83 height 18
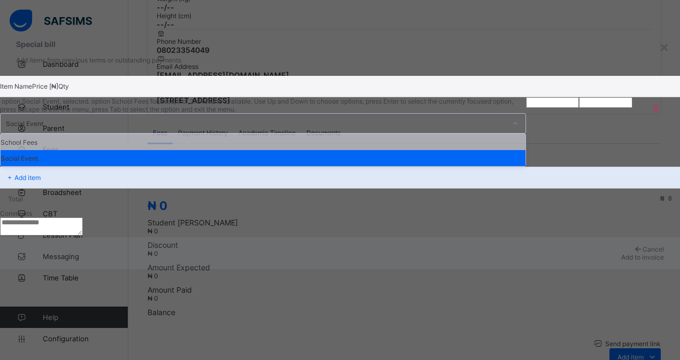
click at [512, 129] on icon at bounding box center [515, 123] width 6 height 11
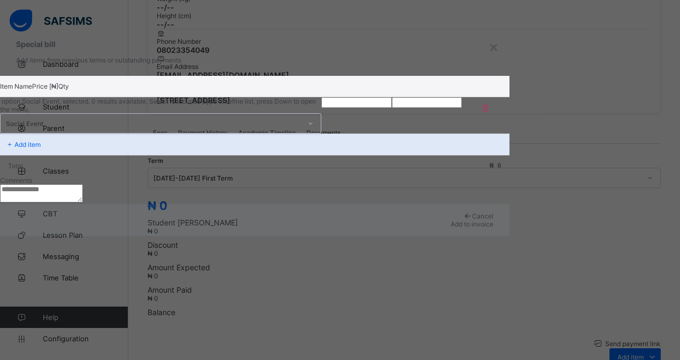
click at [314, 129] on icon at bounding box center [311, 123] width 6 height 11
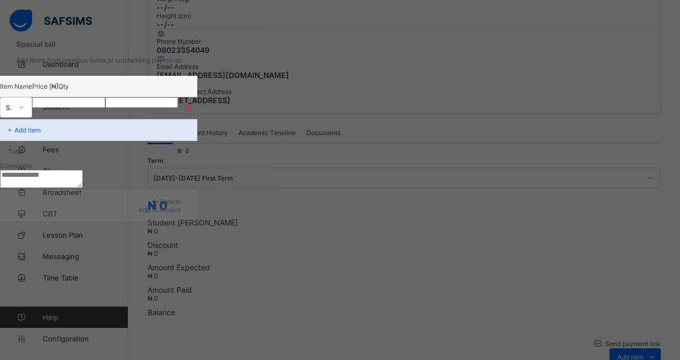
click at [83, 188] on textarea at bounding box center [41, 179] width 83 height 18
click at [181, 206] on span "Cancel" at bounding box center [170, 202] width 21 height 8
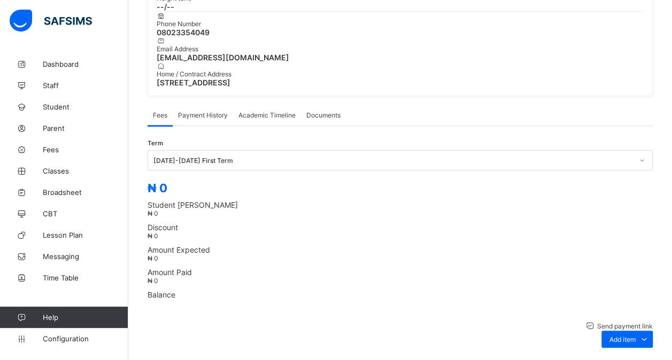
scroll to position [297, 0]
click at [650, 335] on icon at bounding box center [645, 340] width 12 height 11
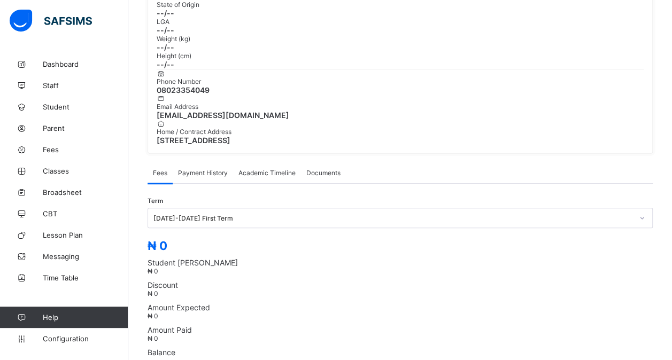
scroll to position [240, 0]
click at [206, 170] on span "Payment History" at bounding box center [203, 174] width 50 height 8
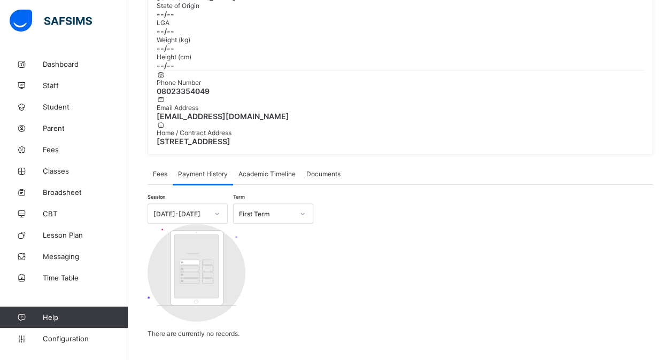
click at [264, 170] on span "Academic Timeline" at bounding box center [267, 174] width 57 height 8
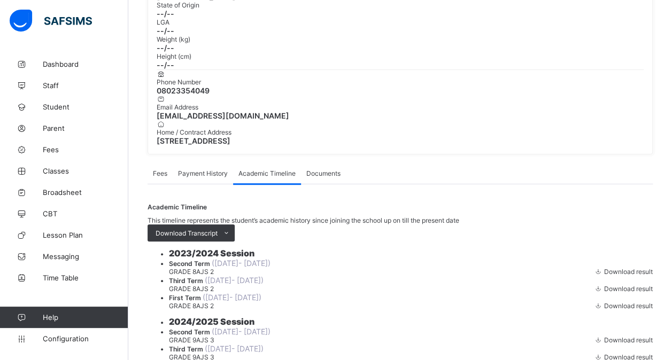
click at [152, 163] on div "Fees" at bounding box center [160, 173] width 25 height 21
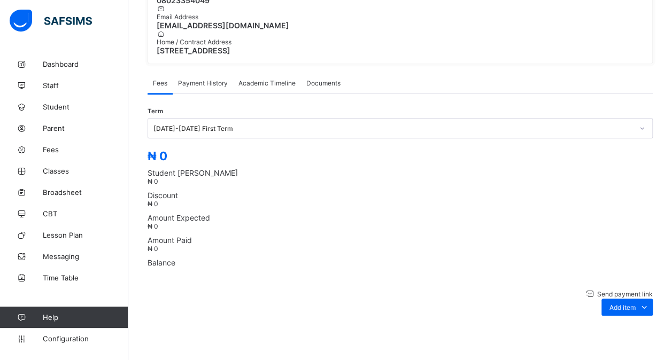
scroll to position [333, 0]
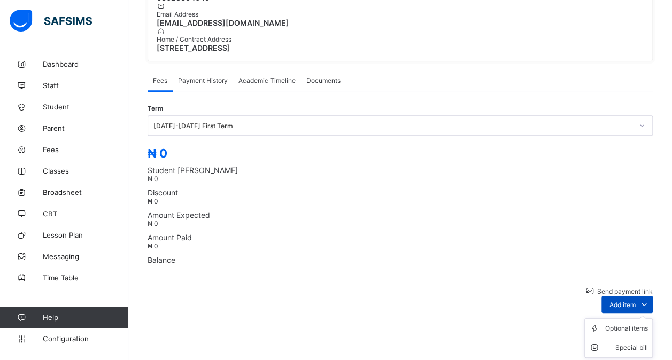
click at [649, 296] on span at bounding box center [644, 304] width 17 height 17
click at [639, 343] on div "Special bill" at bounding box center [626, 348] width 43 height 11
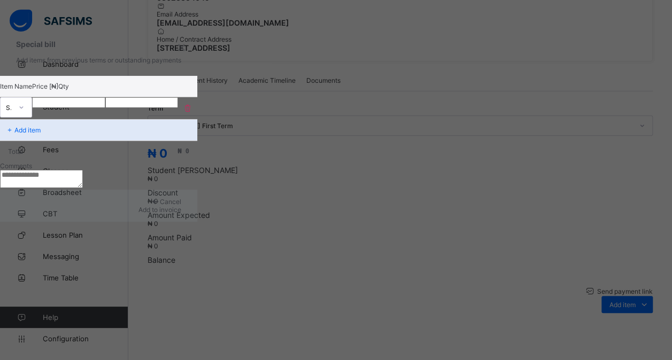
click at [181, 206] on div "Cancel" at bounding box center [98, 202] width 165 height 8
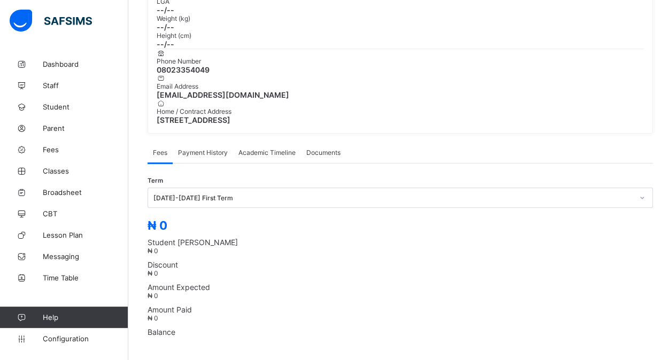
scroll to position [261, 0]
click at [215, 141] on div "Payment History" at bounding box center [203, 151] width 60 height 21
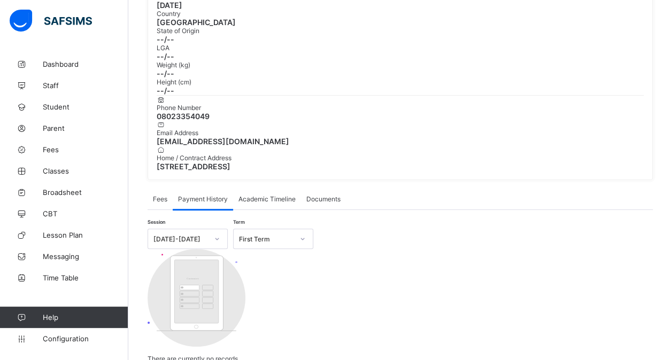
scroll to position [213, 0]
click at [149, 189] on div "Fees" at bounding box center [160, 199] width 25 height 21
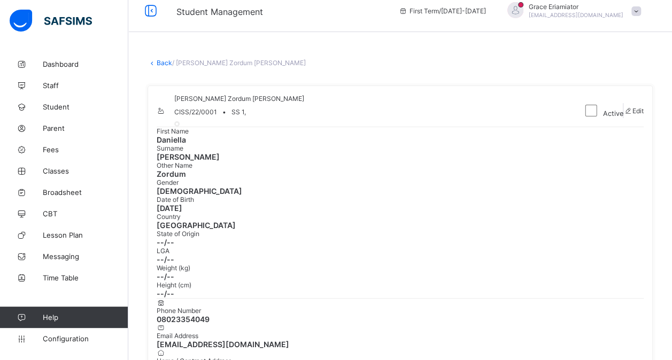
scroll to position [0, 0]
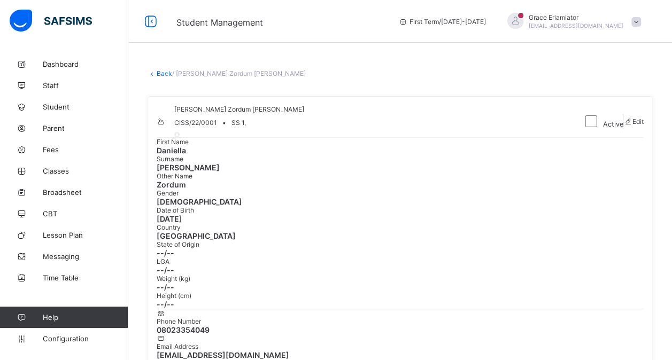
click at [162, 75] on link "Back" at bounding box center [165, 74] width 16 height 8
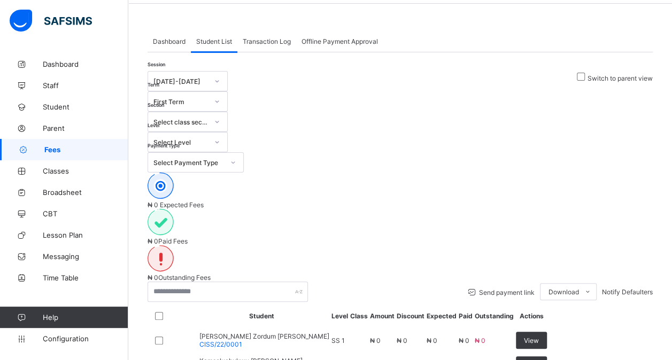
scroll to position [38, 0]
click at [539, 338] on span "View" at bounding box center [531, 342] width 15 height 8
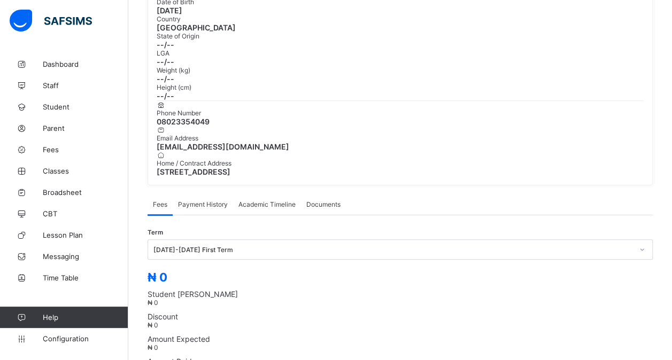
scroll to position [254, 0]
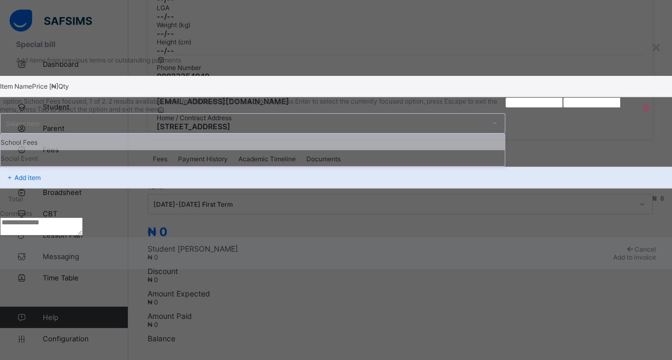
click at [314, 131] on div "Select item" at bounding box center [243, 123] width 484 height 19
click at [282, 150] on div "School Fees" at bounding box center [253, 142] width 504 height 16
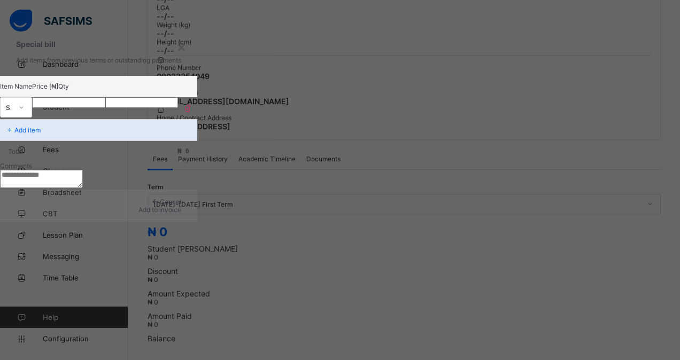
click at [105, 108] on input "number" at bounding box center [68, 102] width 73 height 11
type input "*"
click at [83, 188] on textarea at bounding box center [41, 179] width 83 height 18
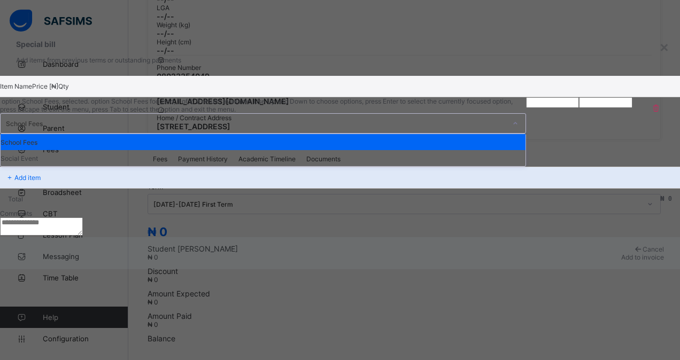
click at [512, 128] on icon at bounding box center [515, 123] width 6 height 11
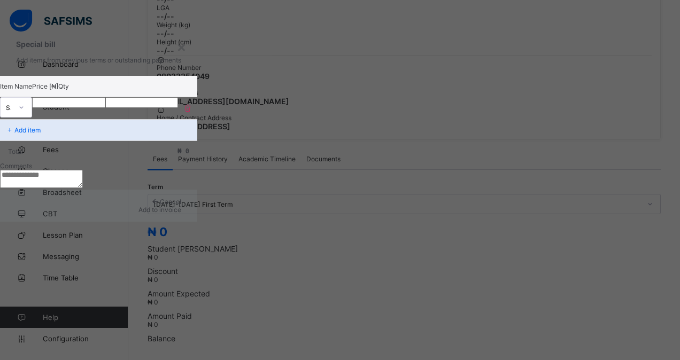
click at [83, 188] on textarea at bounding box center [41, 179] width 83 height 18
click at [181, 206] on span "Cancel" at bounding box center [170, 202] width 21 height 8
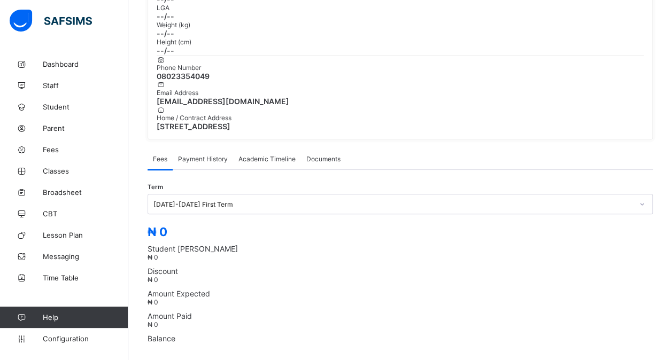
click at [214, 148] on div "Payment History" at bounding box center [203, 158] width 60 height 21
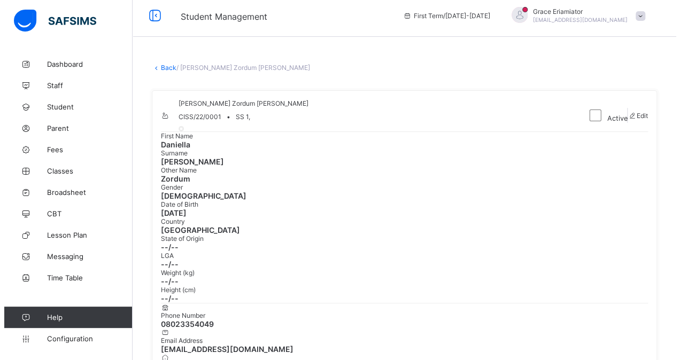
scroll to position [0, 0]
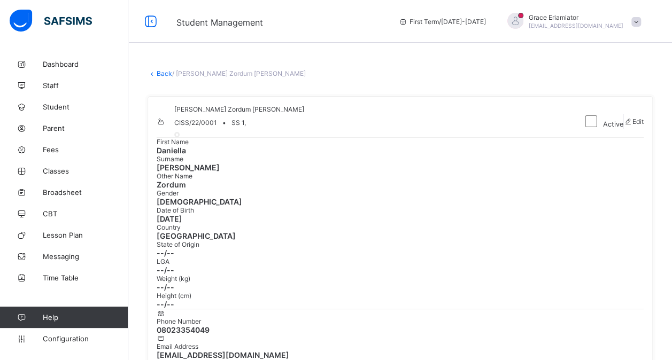
click at [162, 72] on link "Back" at bounding box center [165, 74] width 16 height 8
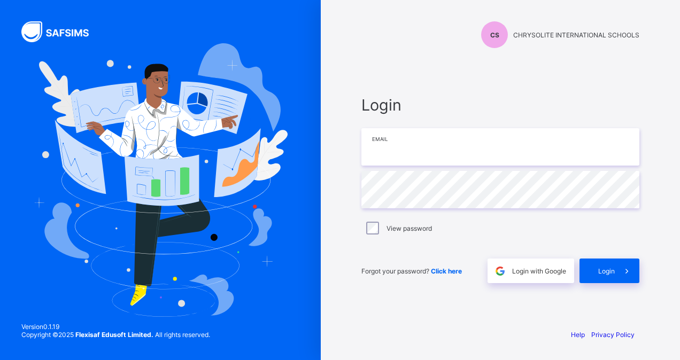
type input "**********"
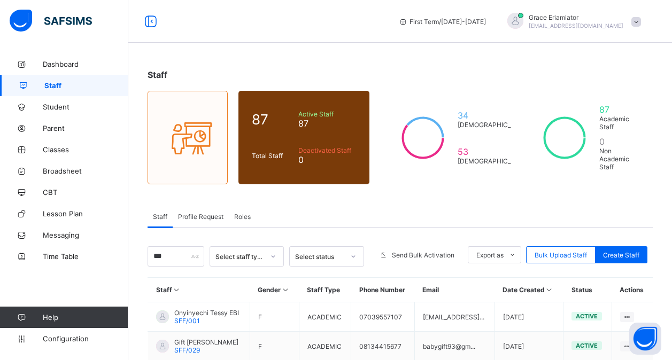
scroll to position [59, 0]
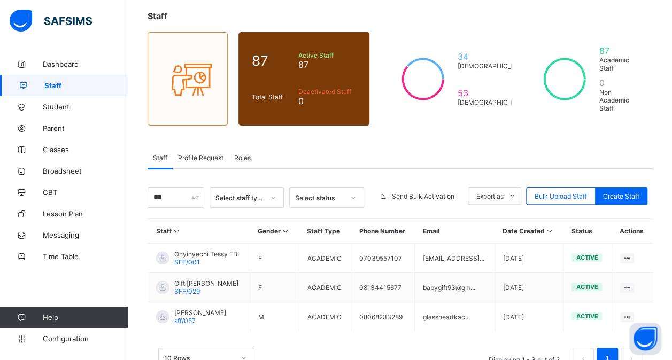
click at [179, 191] on input "***" at bounding box center [176, 198] width 57 height 20
type input "***"
click at [316, 348] on div "10 Rows Displaying 1 - 3 out of 3 1" at bounding box center [400, 358] width 484 height 21
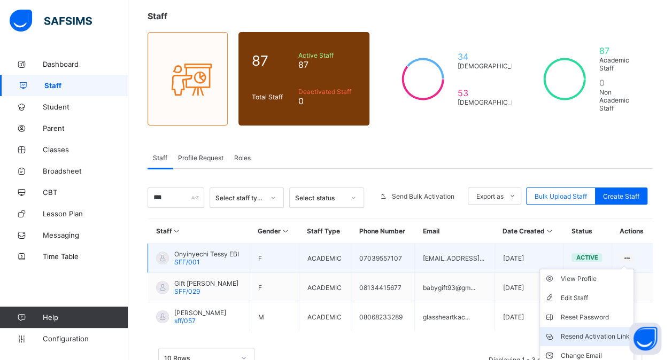
click at [574, 332] on div "Resend Activation Link" at bounding box center [595, 337] width 69 height 11
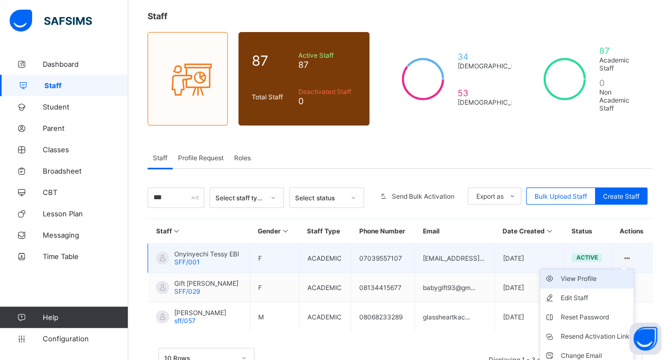
click at [572, 274] on div "View Profile" at bounding box center [595, 279] width 69 height 11
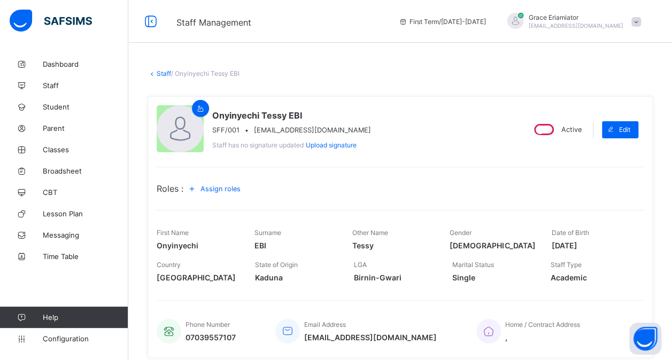
click at [218, 187] on span "Assign roles" at bounding box center [221, 189] width 40 height 8
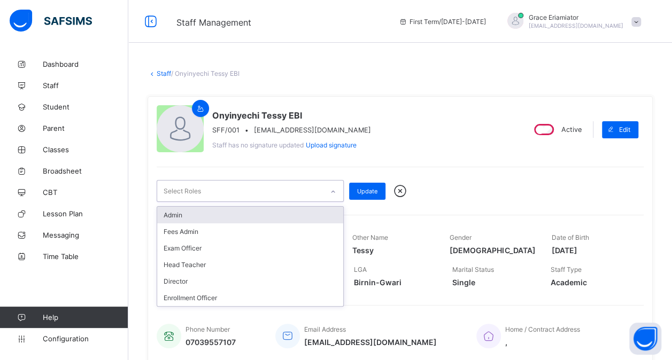
click at [332, 188] on icon at bounding box center [333, 192] width 6 height 11
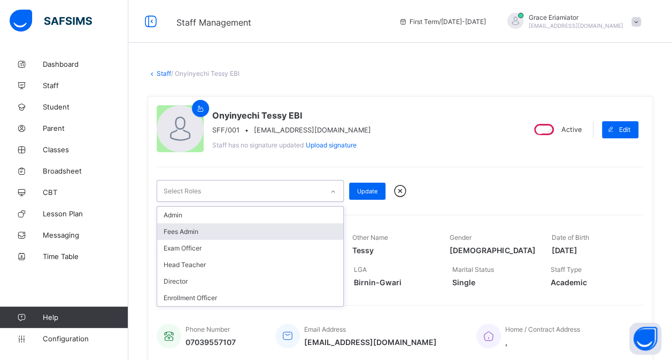
click at [231, 231] on div "Fees Admin" at bounding box center [250, 232] width 186 height 17
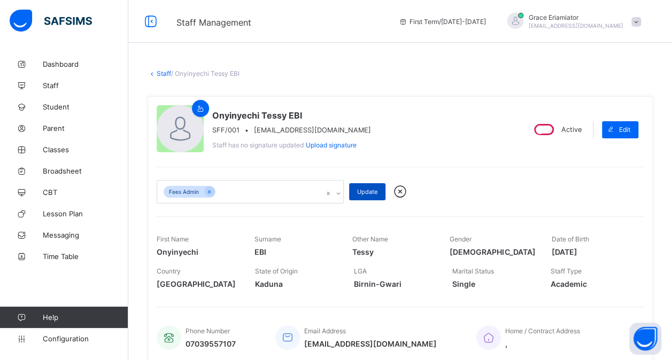
click at [368, 191] on span "Update" at bounding box center [367, 191] width 20 height 7
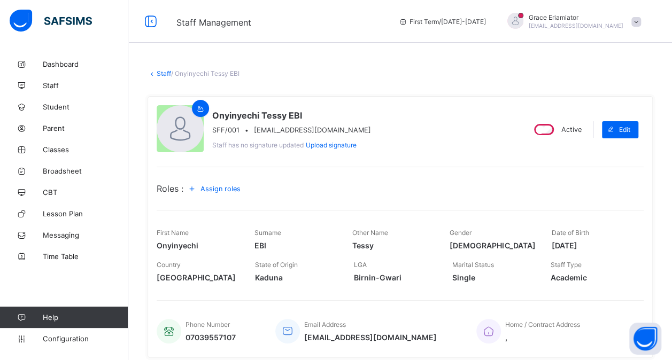
click at [163, 75] on link "Staff" at bounding box center [164, 74] width 14 height 8
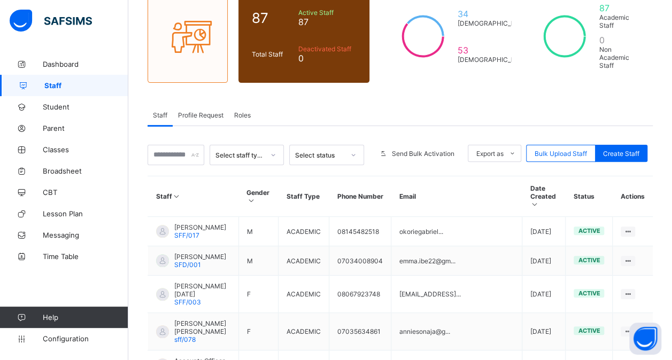
scroll to position [103, 0]
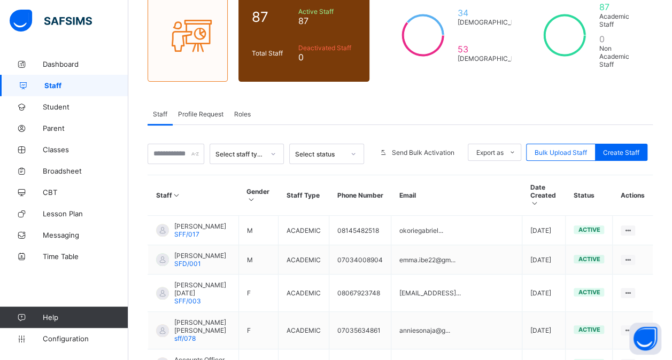
click at [245, 112] on span "Roles" at bounding box center [242, 114] width 17 height 8
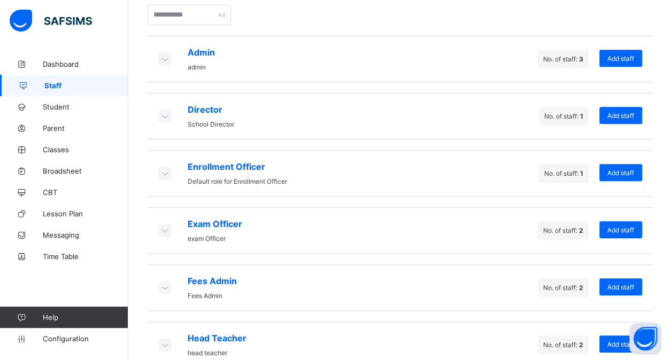
scroll to position [242, 0]
click at [168, 282] on icon at bounding box center [165, 287] width 12 height 11
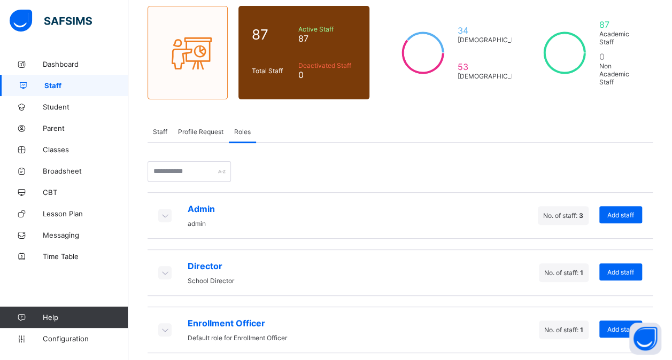
scroll to position [0, 0]
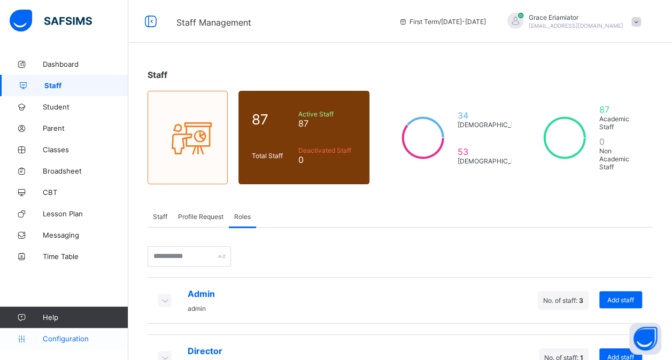
click at [75, 335] on span "Configuration" at bounding box center [85, 339] width 85 height 9
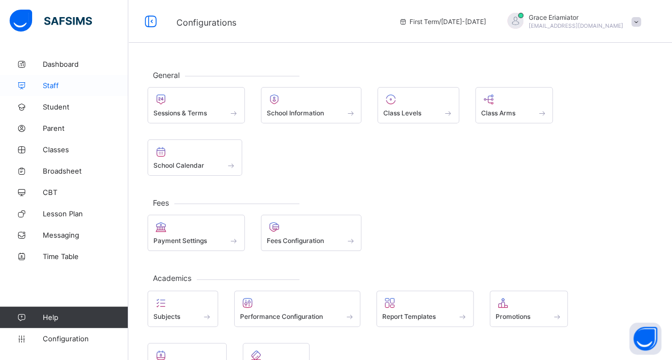
click at [58, 85] on span "Staff" at bounding box center [86, 85] width 86 height 9
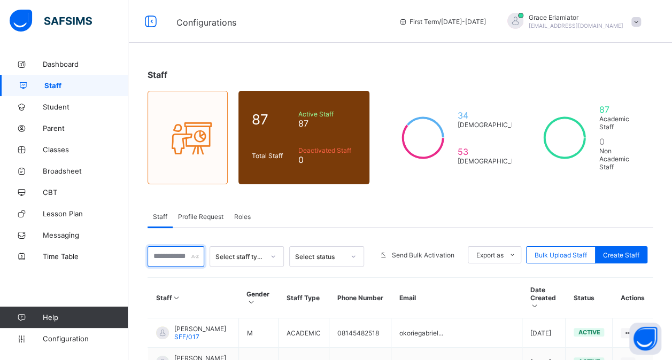
click at [181, 252] on input "text" at bounding box center [176, 257] width 57 height 20
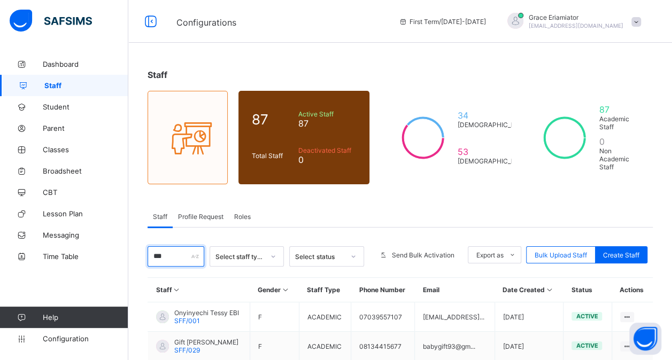
type input "***"
click at [144, 286] on div "Staff 87 Total Staff Active Staff 87 Deactivated Staff 0 34 Male 53 Female 87 A…" at bounding box center [400, 254] width 544 height 402
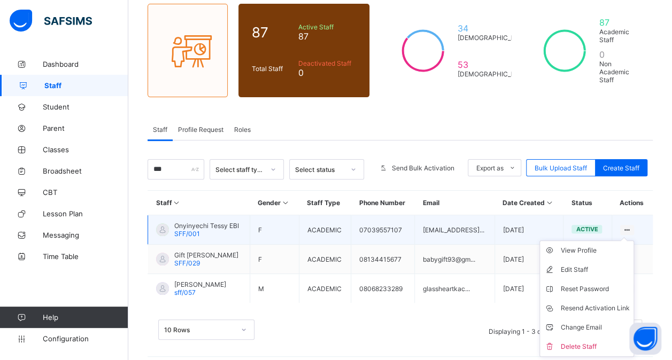
click at [634, 241] on ul "View Profile Edit Staff Reset Password Resend Activation Link Change Email Dele…" at bounding box center [587, 299] width 95 height 117
click at [590, 245] on div "View Profile" at bounding box center [595, 250] width 69 height 11
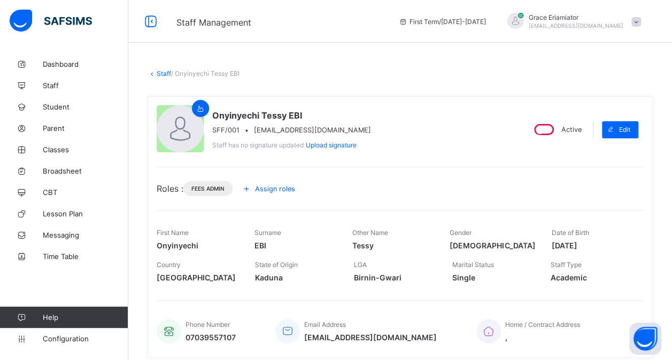
click at [159, 74] on link "Staff" at bounding box center [164, 74] width 14 height 8
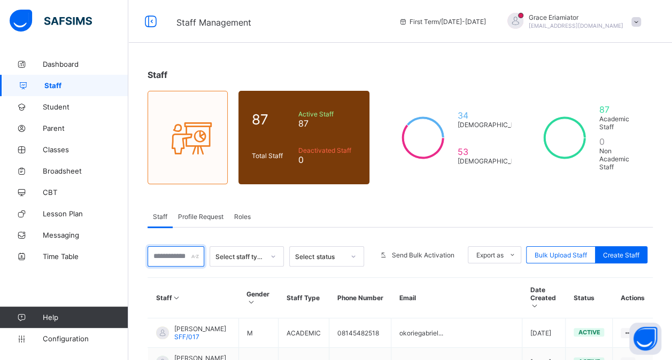
click at [171, 255] on input "text" at bounding box center [176, 257] width 57 height 20
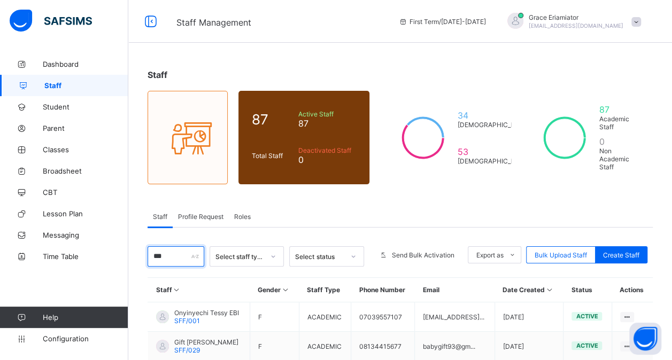
type input "***"
click at [132, 283] on div "Staff 87 Total Staff Active Staff 87 Deactivated Staff 0 34 Male 53 Female 87 A…" at bounding box center [400, 254] width 544 height 402
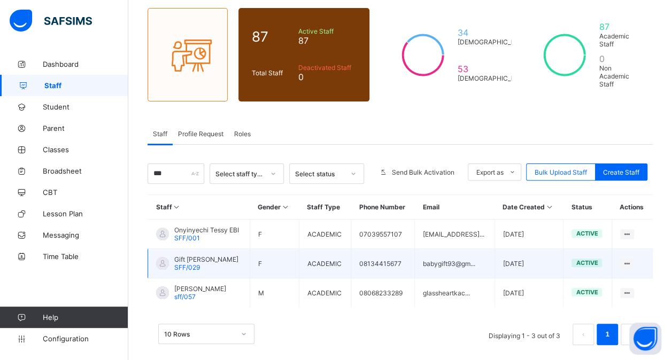
scroll to position [87, 0]
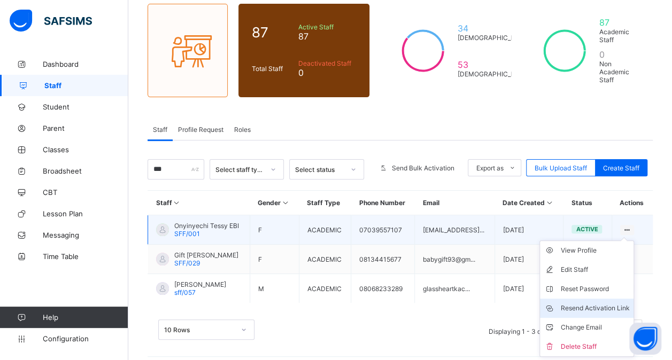
click at [581, 303] on div "Resend Activation Link" at bounding box center [595, 308] width 69 height 11
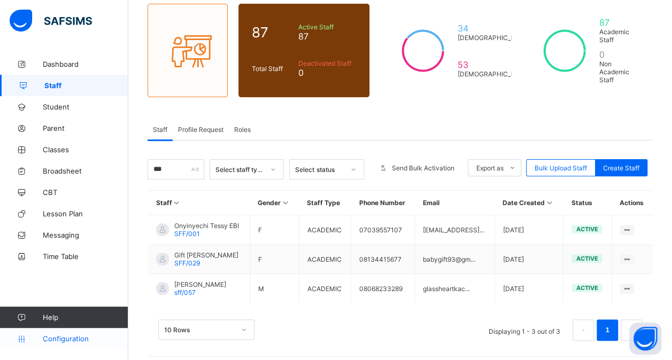
click at [54, 340] on span "Configuration" at bounding box center [85, 339] width 85 height 9
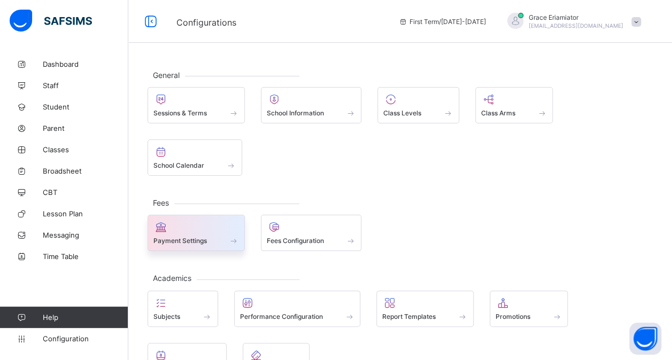
click at [191, 234] on span at bounding box center [197, 235] width 86 height 3
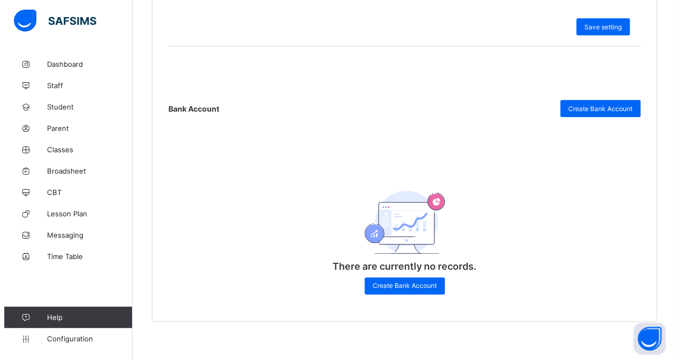
scroll to position [482, 0]
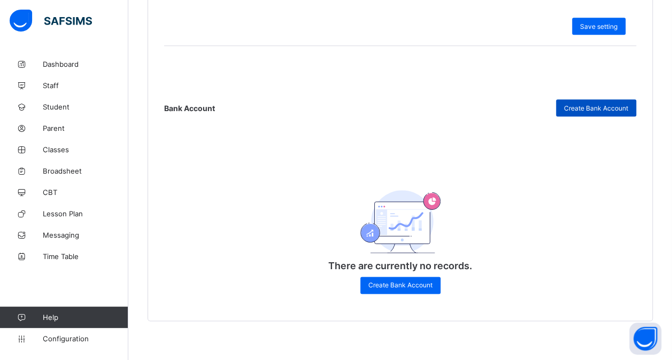
click at [602, 104] on span "Create Bank Account" at bounding box center [596, 108] width 64 height 8
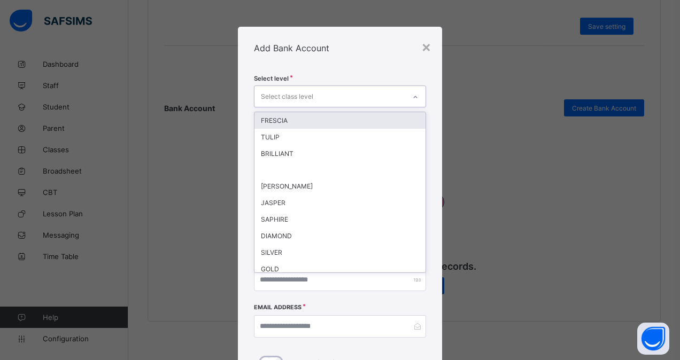
click at [297, 95] on div "Select class level" at bounding box center [287, 97] width 52 height 20
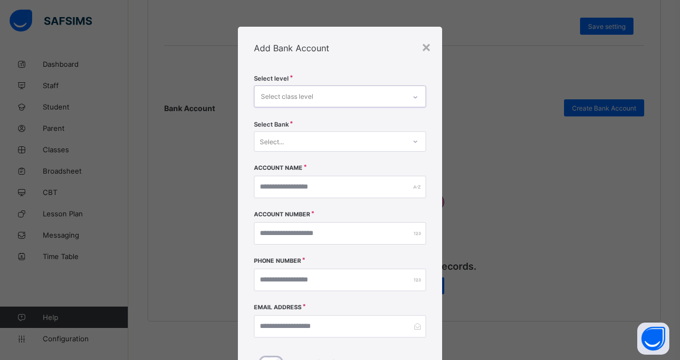
click at [297, 95] on div "Select class level" at bounding box center [287, 97] width 52 height 20
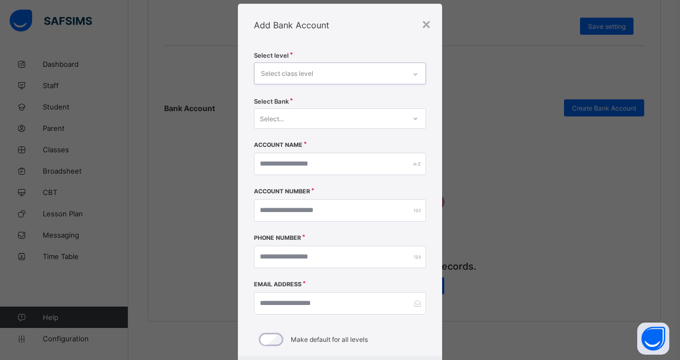
scroll to position [0, 0]
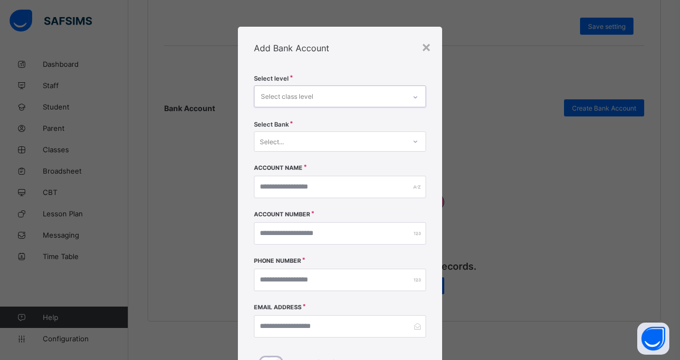
click at [341, 93] on div "Select class level" at bounding box center [330, 96] width 151 height 21
click at [314, 92] on div "Select class level" at bounding box center [330, 96] width 151 height 21
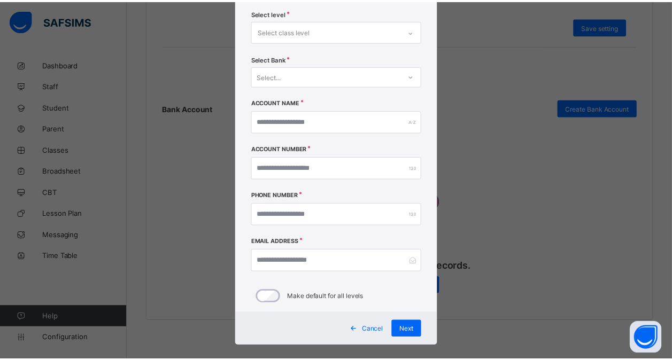
scroll to position [77, 0]
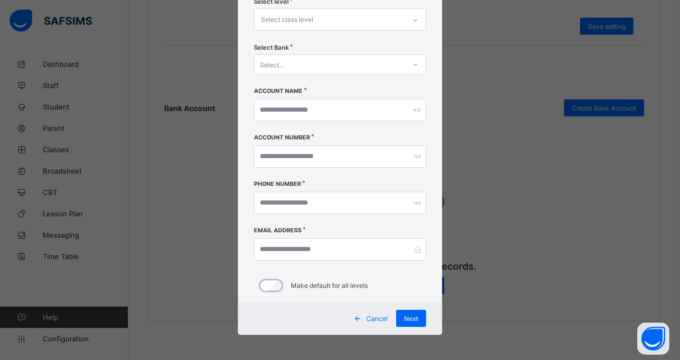
click at [367, 316] on span "Cancel" at bounding box center [376, 319] width 21 height 8
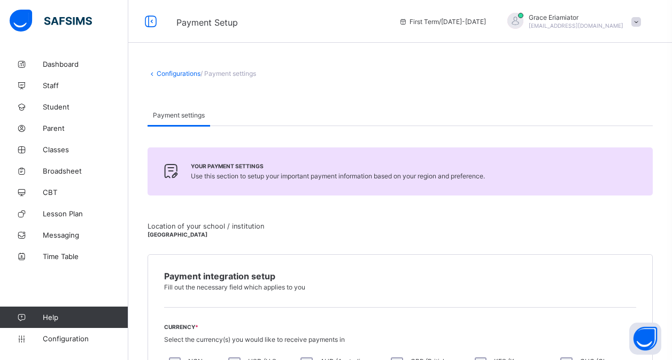
scroll to position [367, 0]
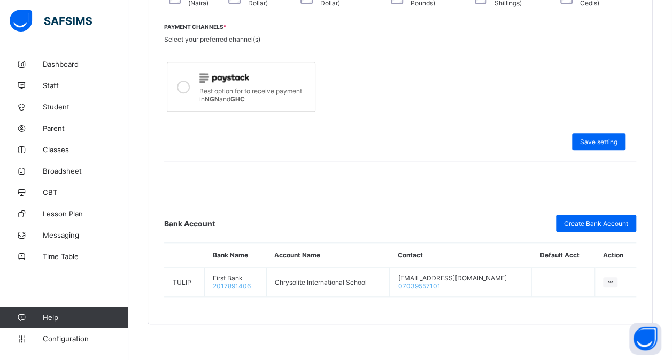
click at [613, 279] on icon at bounding box center [610, 283] width 9 height 8
click at [494, 197] on div "Bank Account Create Bank Account Bank Name Account Name Contact Default Acct Ac…" at bounding box center [400, 229] width 472 height 136
click at [579, 220] on span "Create Bank Account" at bounding box center [596, 224] width 64 height 8
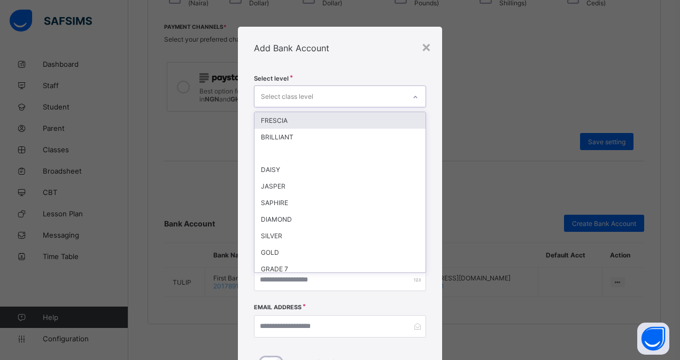
click at [343, 94] on div "Select class level" at bounding box center [330, 96] width 151 height 21
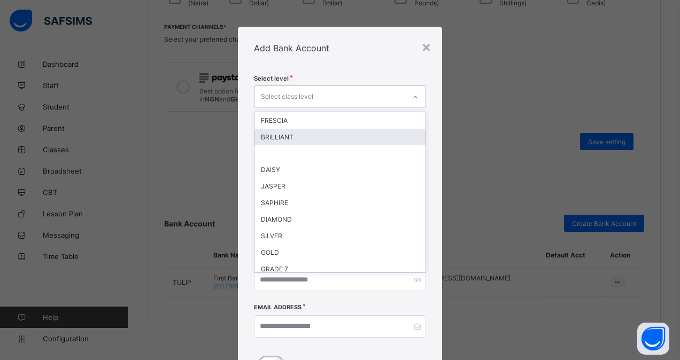
click at [313, 137] on div "BRILLIANT" at bounding box center [340, 137] width 171 height 17
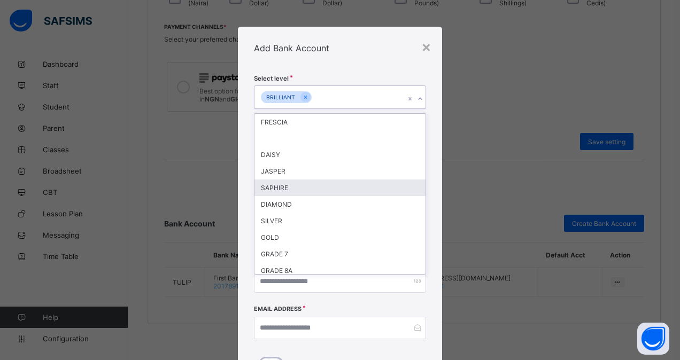
click at [297, 190] on div "SAPHIRE" at bounding box center [340, 188] width 171 height 17
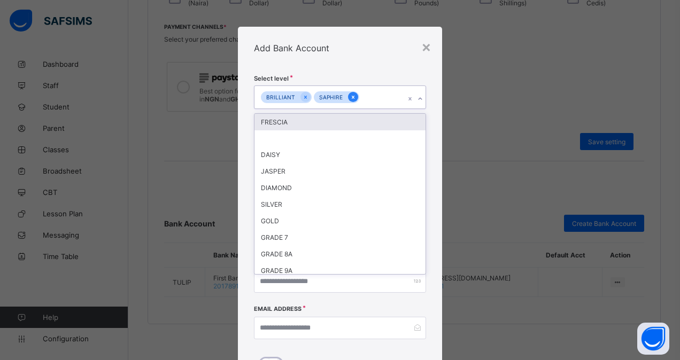
click at [350, 95] on icon at bounding box center [353, 97] width 6 height 7
click at [303, 95] on icon at bounding box center [306, 97] width 6 height 7
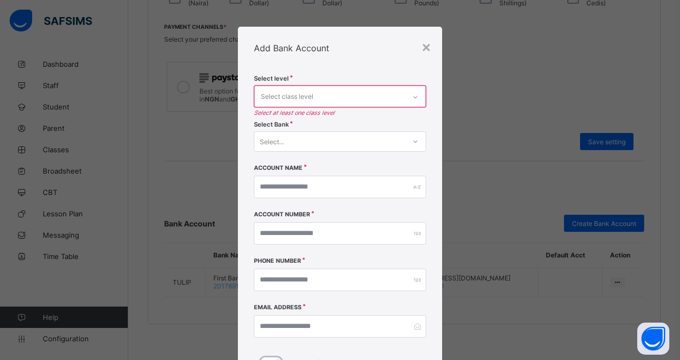
click at [431, 47] on div "Add Bank Account" at bounding box center [340, 48] width 204 height 43
click at [424, 46] on div "×" at bounding box center [426, 46] width 10 height 18
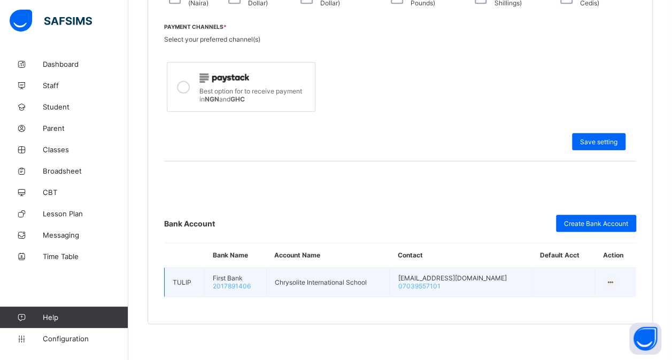
click at [615, 279] on icon at bounding box center [610, 283] width 9 height 8
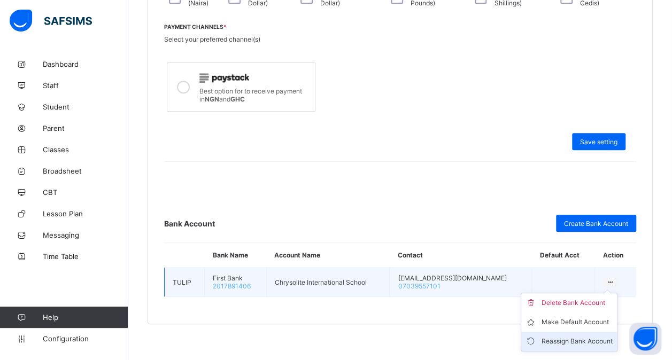
click at [568, 338] on div "Reassign Bank Account" at bounding box center [577, 341] width 71 height 11
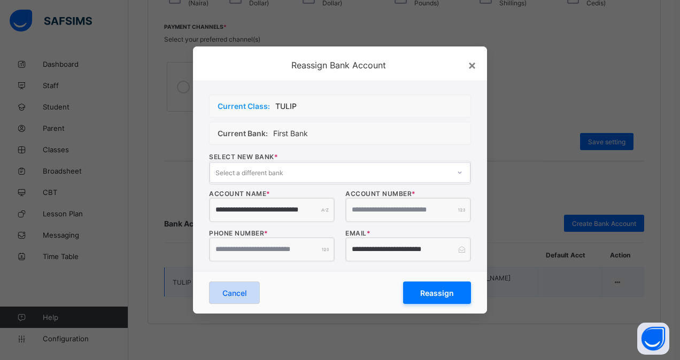
click at [231, 295] on span "Cancel" at bounding box center [234, 293] width 24 height 9
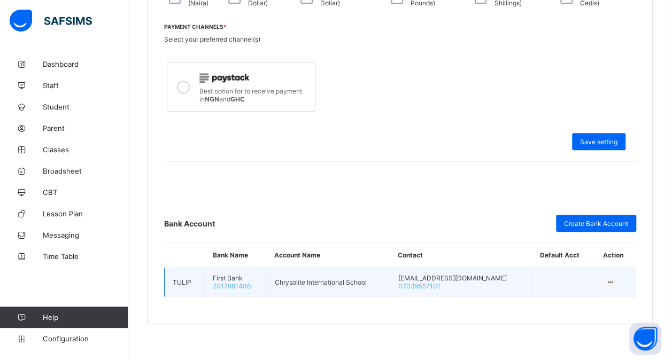
click at [615, 279] on icon at bounding box center [610, 283] width 9 height 8
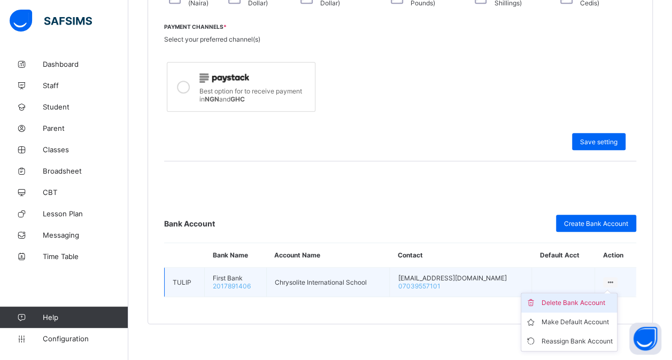
click at [569, 298] on div "Delete Bank Account" at bounding box center [577, 303] width 71 height 11
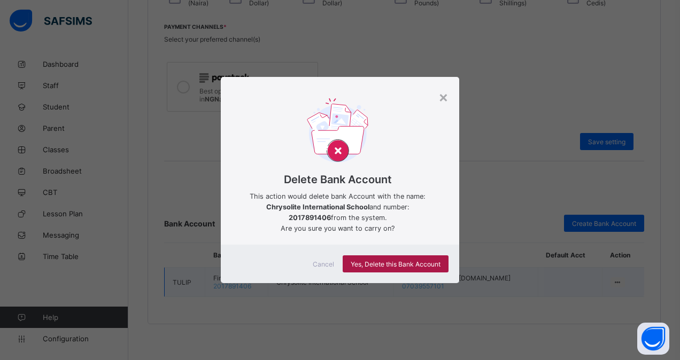
click at [397, 265] on span "Yes, Delete this Bank Account" at bounding box center [396, 264] width 90 height 8
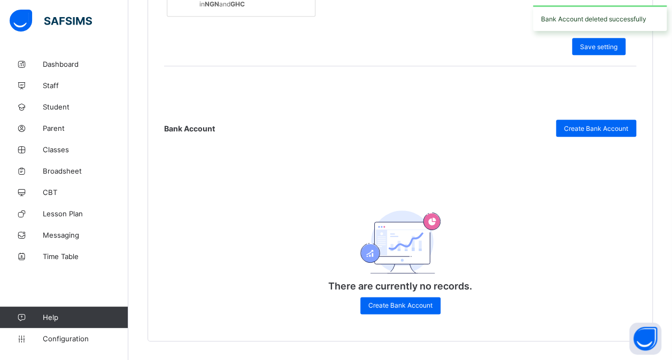
scroll to position [482, 0]
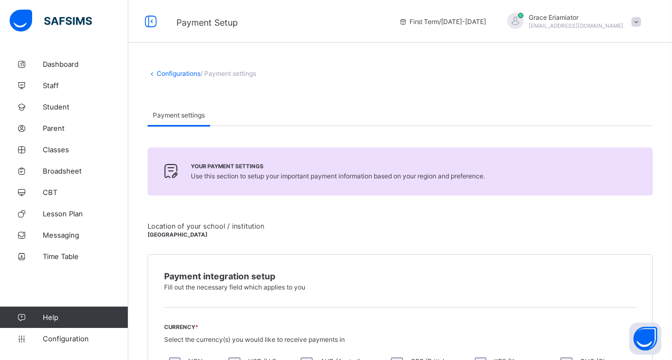
scroll to position [445, 0]
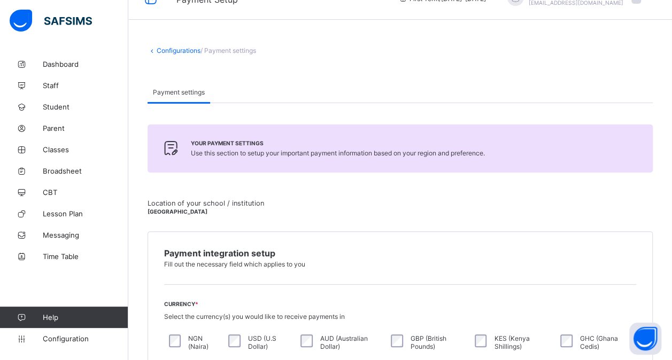
scroll to position [22, 0]
click at [173, 51] on link "Configurations" at bounding box center [179, 51] width 44 height 8
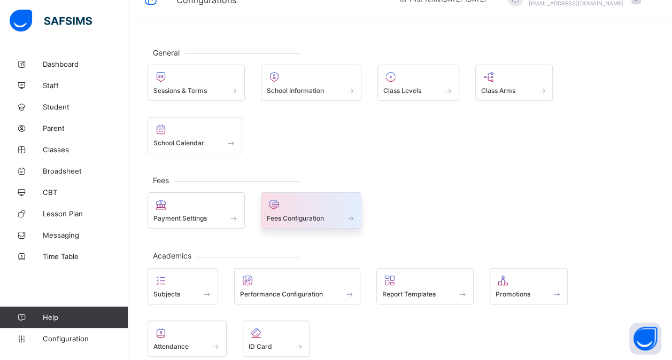
click at [311, 203] on div at bounding box center [311, 204] width 89 height 13
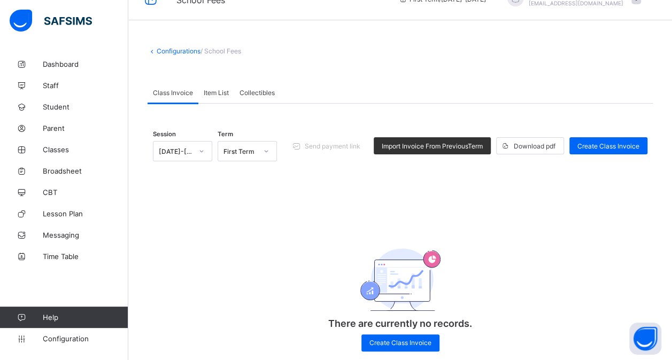
click at [217, 94] on span "Item List" at bounding box center [216, 93] width 25 height 8
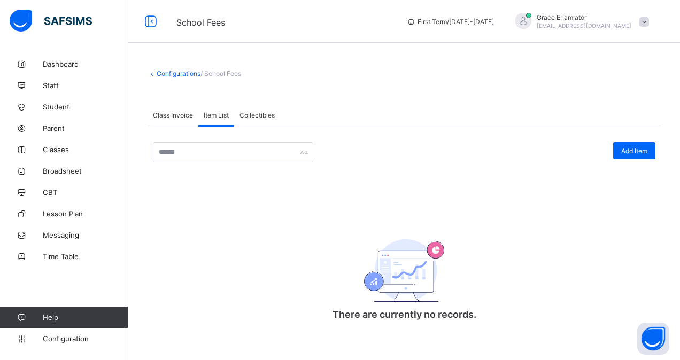
click at [173, 70] on link "Configurations" at bounding box center [179, 74] width 44 height 8
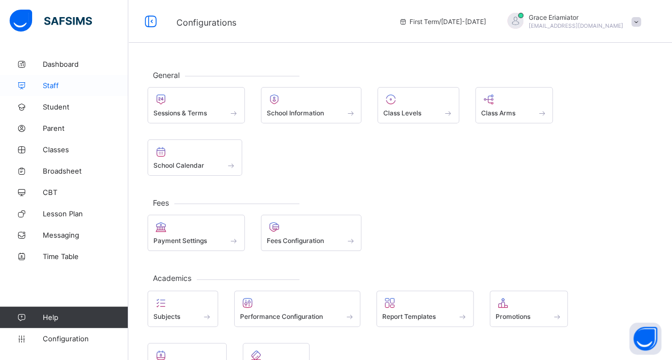
click at [54, 85] on span "Staff" at bounding box center [86, 85] width 86 height 9
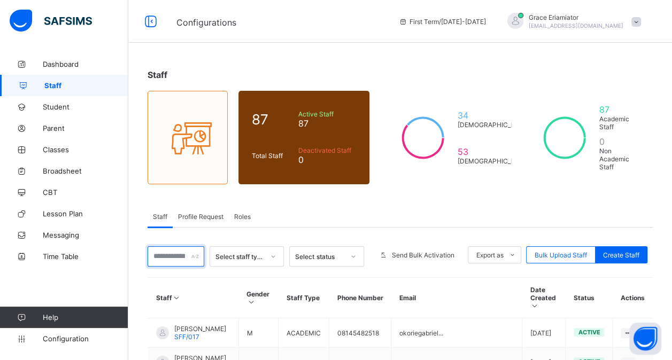
click at [174, 251] on input "text" at bounding box center [176, 257] width 57 height 20
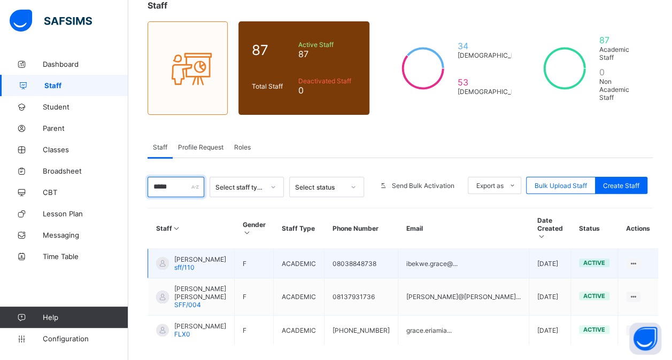
scroll to position [73, 0]
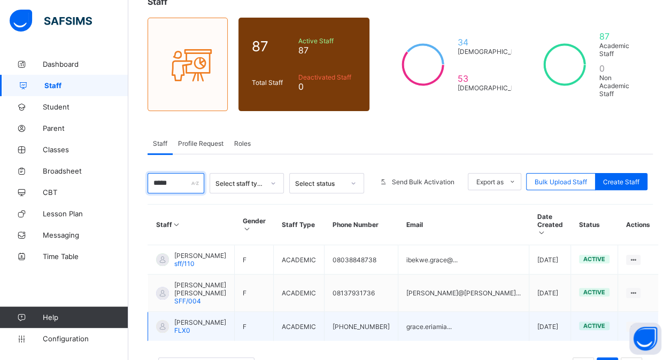
type input "*****"
click at [214, 319] on span "Grace Eriamiator" at bounding box center [200, 323] width 52 height 8
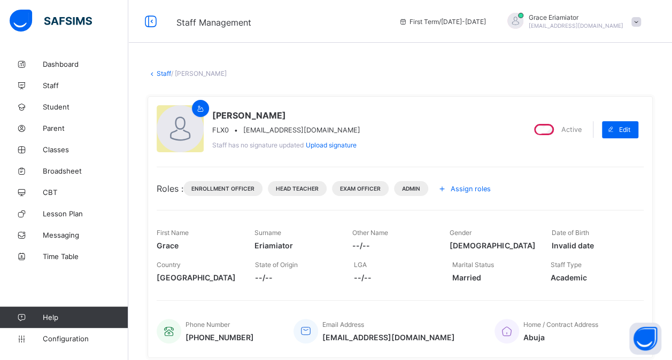
click at [470, 188] on span "Assign roles" at bounding box center [471, 189] width 40 height 8
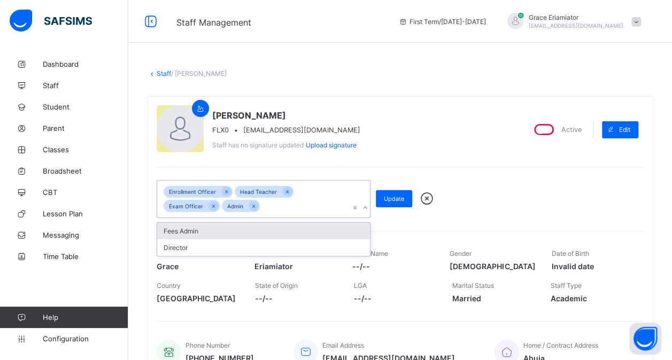
drag, startPoint x: 328, startPoint y: 206, endPoint x: 301, endPoint y: 230, distance: 36.4
click at [301, 218] on div "option Fees Admin focused, 2 of 6. 2 results available. Use Up and Down to choo…" at bounding box center [264, 199] width 214 height 38
click at [301, 230] on div "Fees Admin" at bounding box center [263, 231] width 213 height 17
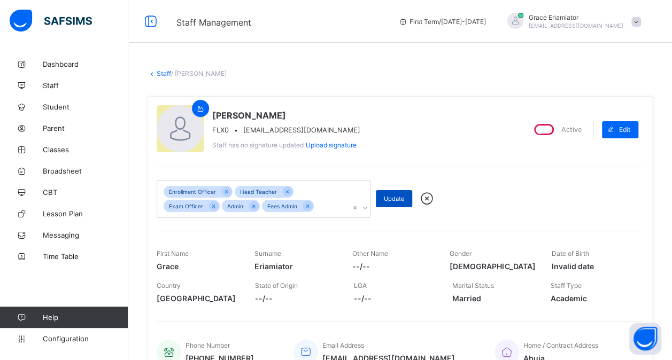
click at [397, 195] on span "Update" at bounding box center [394, 198] width 20 height 7
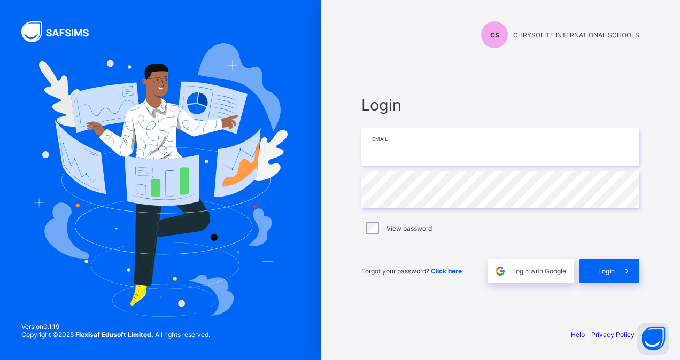
type input "**********"
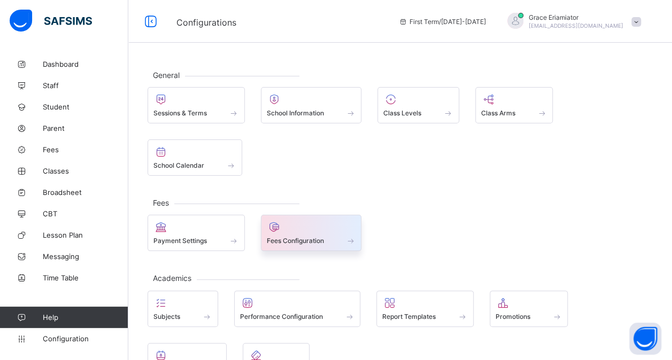
click at [291, 229] on div at bounding box center [311, 227] width 89 height 13
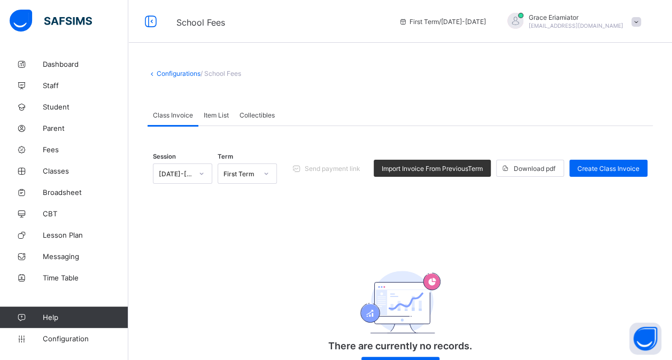
click at [214, 116] on span "Item List" at bounding box center [216, 115] width 25 height 8
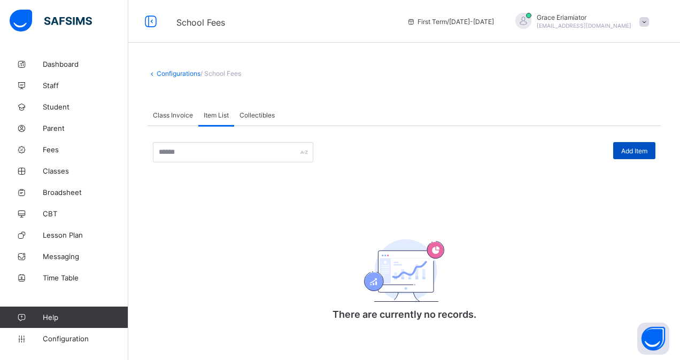
click at [635, 149] on span "Add Item" at bounding box center [634, 151] width 26 height 8
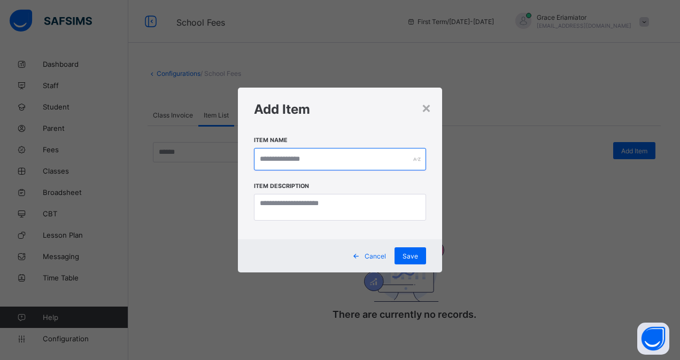
click at [276, 157] on input "text" at bounding box center [340, 159] width 172 height 22
type input "**********"
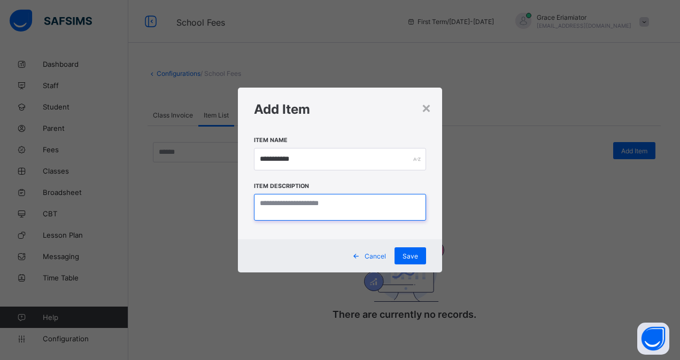
click at [273, 196] on textarea at bounding box center [340, 207] width 172 height 27
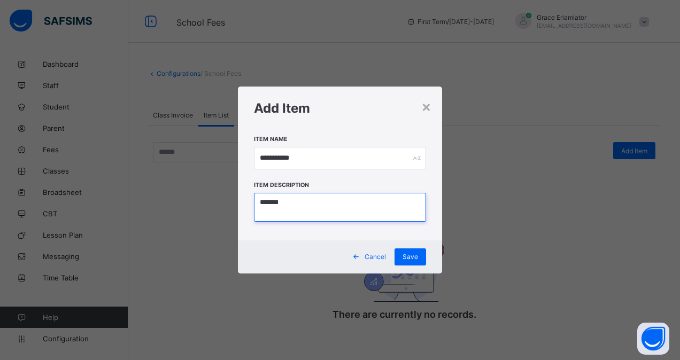
type textarea "*******"
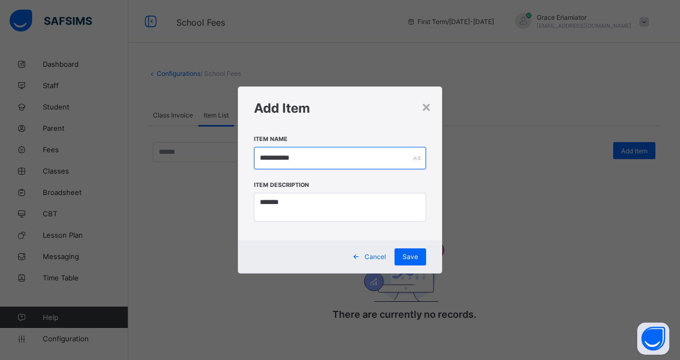
click at [280, 158] on input "**********" at bounding box center [340, 158] width 172 height 22
click at [300, 161] on input "**********" at bounding box center [340, 158] width 172 height 22
type input "**********"
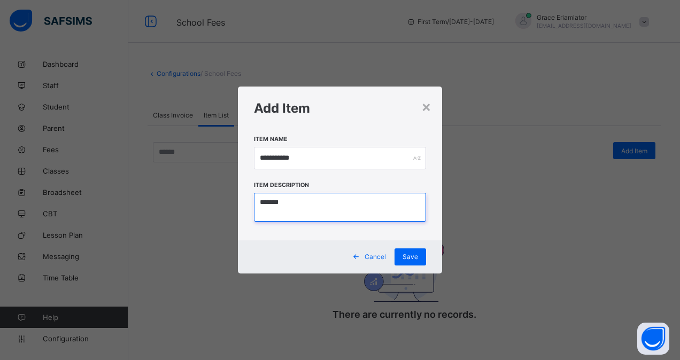
click at [288, 209] on textarea "*******" at bounding box center [340, 207] width 172 height 28
type textarea "*"
type textarea "**********"
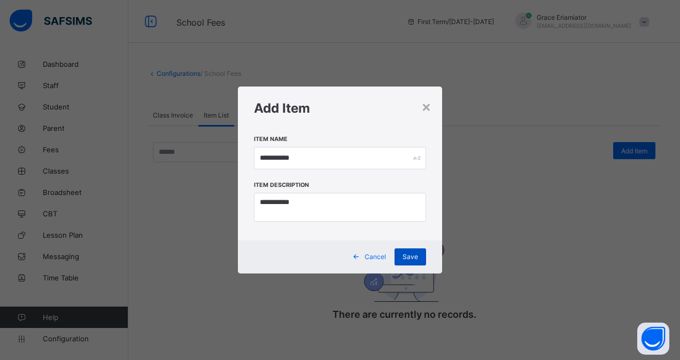
click at [418, 254] on div "Save" at bounding box center [411, 257] width 32 height 17
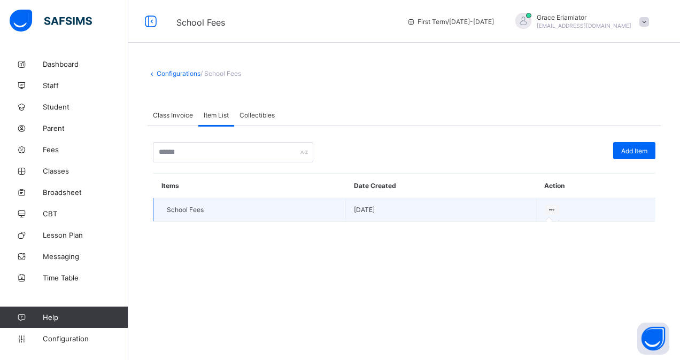
click at [550, 208] on icon at bounding box center [552, 210] width 9 height 8
click at [550, 206] on icon at bounding box center [552, 210] width 9 height 8
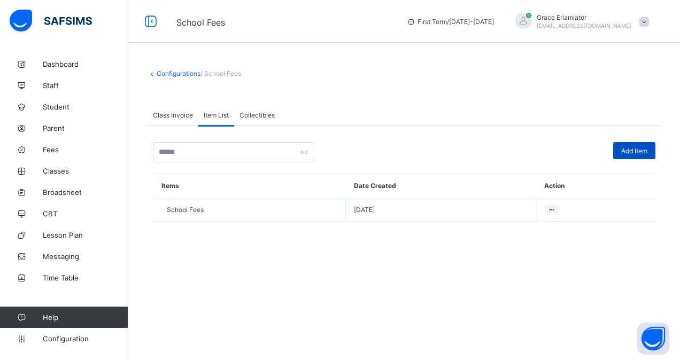
click at [631, 149] on span "Add Item" at bounding box center [634, 151] width 26 height 8
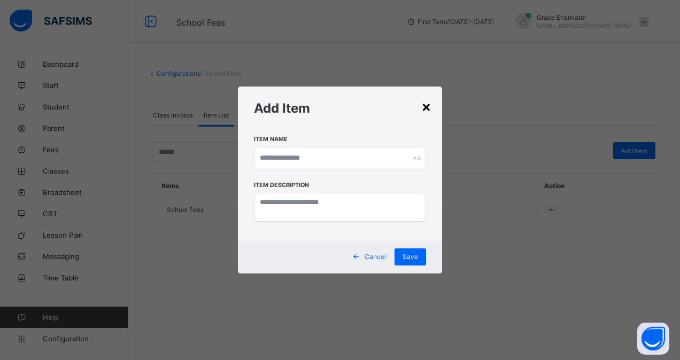
click at [426, 104] on div "×" at bounding box center [426, 106] width 10 height 18
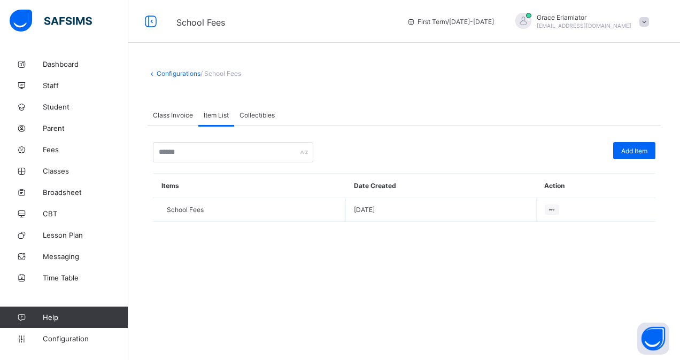
click at [261, 116] on span "Collectibles" at bounding box center [257, 115] width 35 height 8
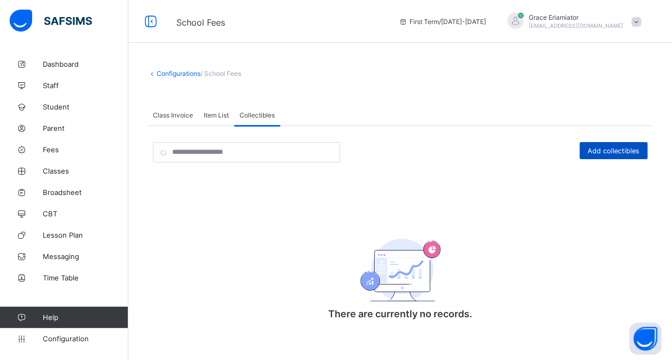
click at [608, 152] on span "Add collectibles" at bounding box center [614, 151] width 52 height 8
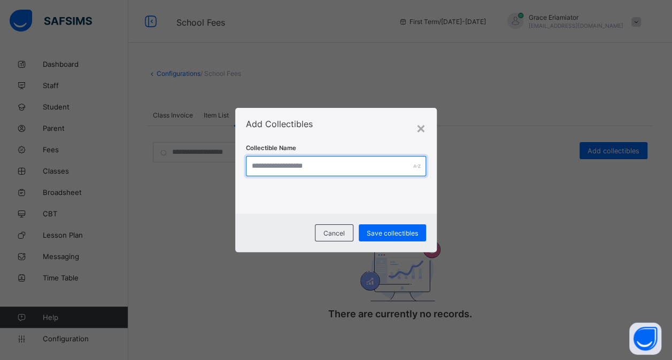
click at [326, 165] on input "text" at bounding box center [336, 166] width 180 height 20
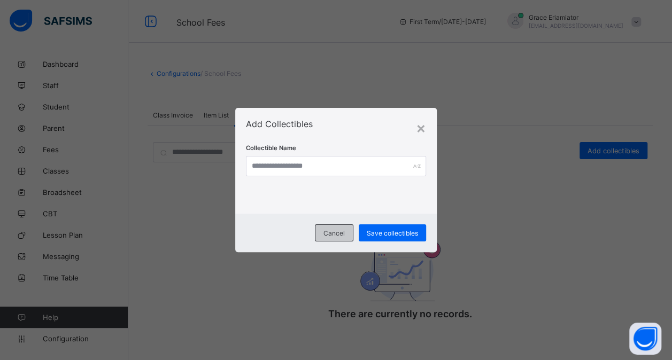
click at [329, 229] on span "Cancel" at bounding box center [334, 233] width 21 height 8
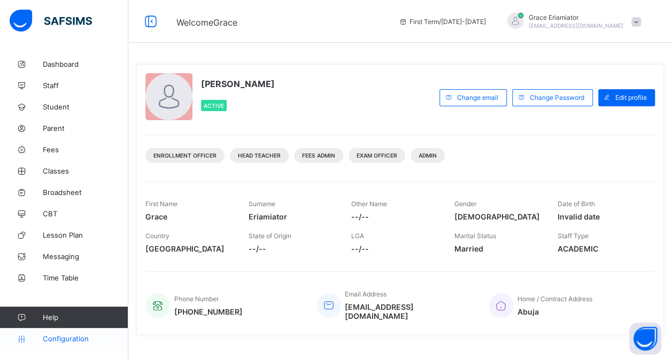
click at [75, 334] on link "Configuration" at bounding box center [64, 338] width 128 height 21
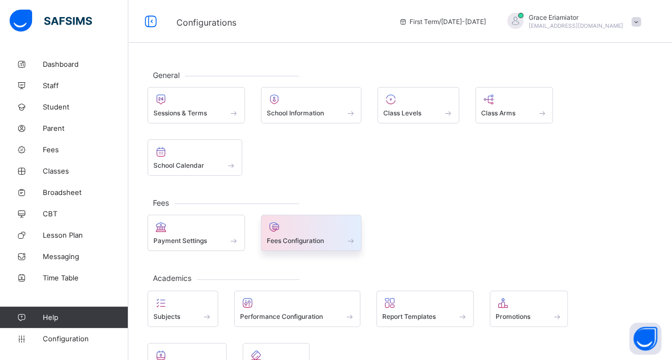
click at [307, 237] on span "Fees Configuration" at bounding box center [295, 241] width 57 height 8
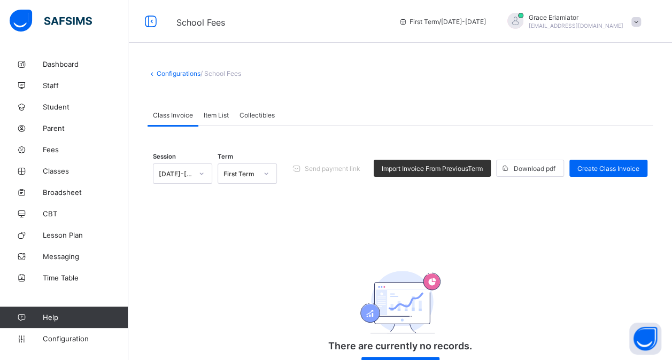
click at [259, 112] on span "Collectibles" at bounding box center [257, 115] width 35 height 8
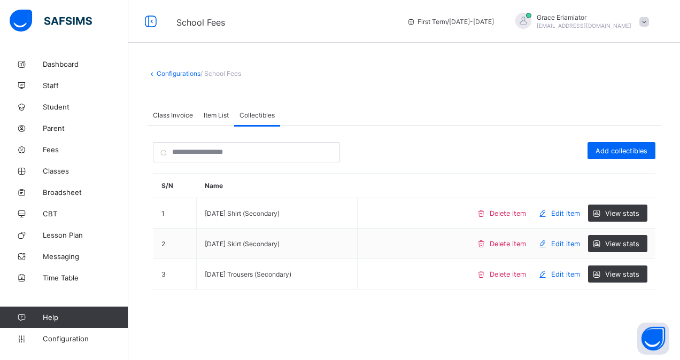
click at [225, 119] on div "Item List" at bounding box center [216, 114] width 36 height 21
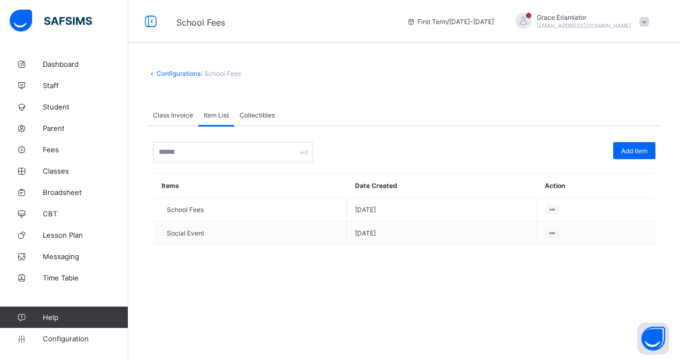
click at [323, 270] on div "Configurations / School Fees Class Invoice Item List Collectibles Item List Mor…" at bounding box center [404, 165] width 552 height 224
click at [257, 106] on div "Collectibles" at bounding box center [257, 114] width 46 height 21
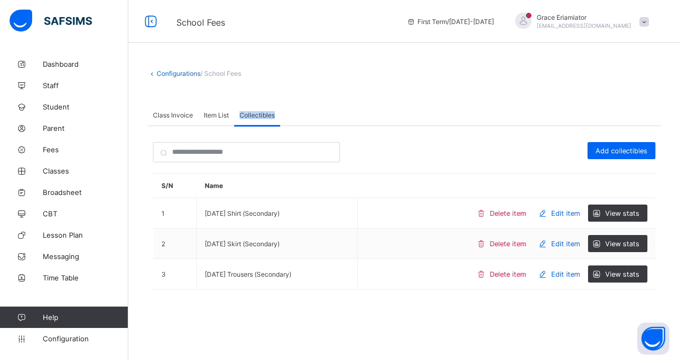
drag, startPoint x: 257, startPoint y: 106, endPoint x: 256, endPoint y: 118, distance: 11.8
click at [256, 118] on div "Collectibles" at bounding box center [257, 114] width 46 height 21
drag, startPoint x: 256, startPoint y: 118, endPoint x: 320, endPoint y: 109, distance: 64.7
click at [320, 109] on div "Class Invoice Item List Collectibles" at bounding box center [404, 115] width 513 height 22
click at [217, 118] on span "Item List" at bounding box center [216, 115] width 25 height 8
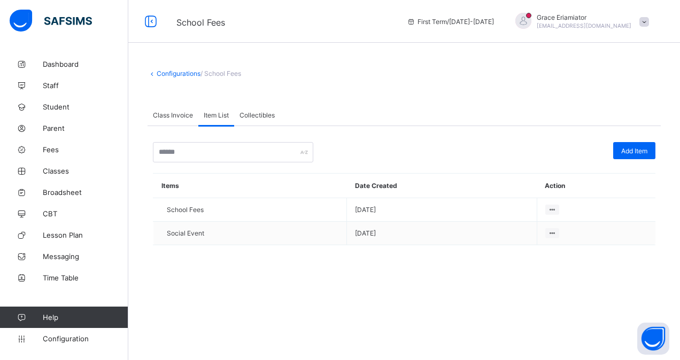
click at [173, 113] on span "Class Invoice" at bounding box center [173, 115] width 40 height 8
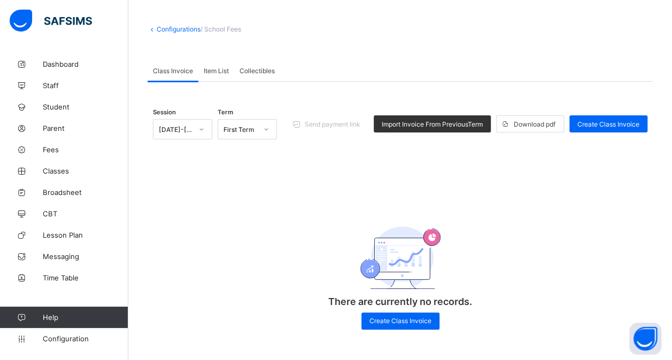
scroll to position [45, 0]
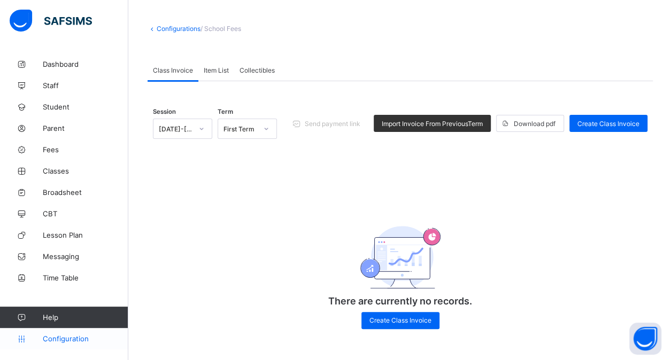
click at [61, 343] on link "Configuration" at bounding box center [64, 338] width 128 height 21
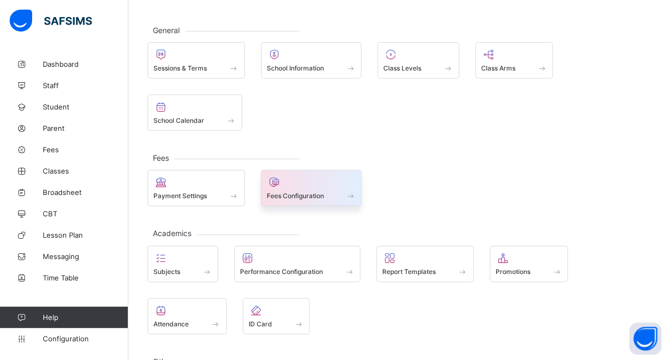
click at [319, 186] on div at bounding box center [311, 182] width 89 height 13
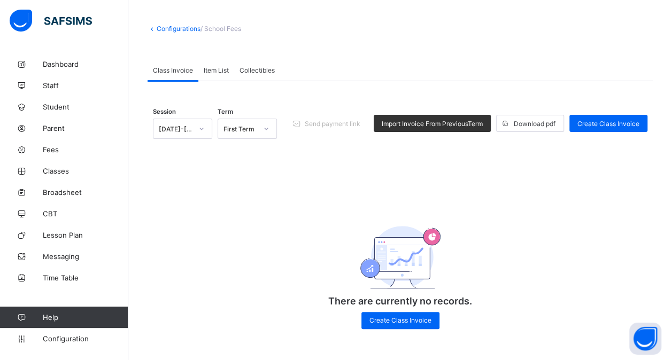
click at [165, 28] on link "Configurations" at bounding box center [179, 29] width 44 height 8
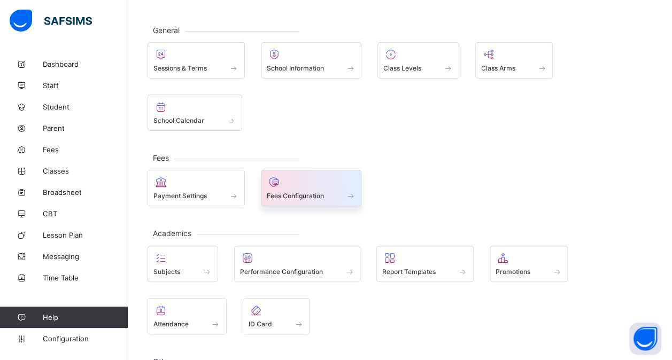
click at [281, 194] on span "Fees Configuration" at bounding box center [295, 196] width 57 height 8
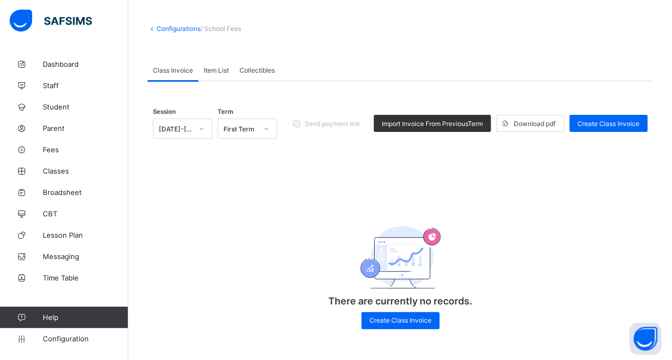
click at [217, 70] on span "Item List" at bounding box center [216, 70] width 25 height 8
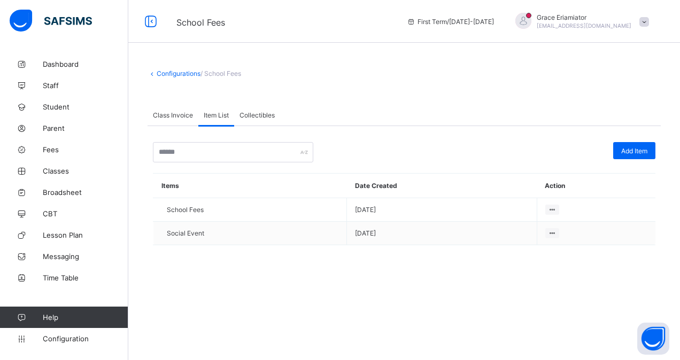
click at [262, 118] on span "Collectibles" at bounding box center [257, 115] width 35 height 8
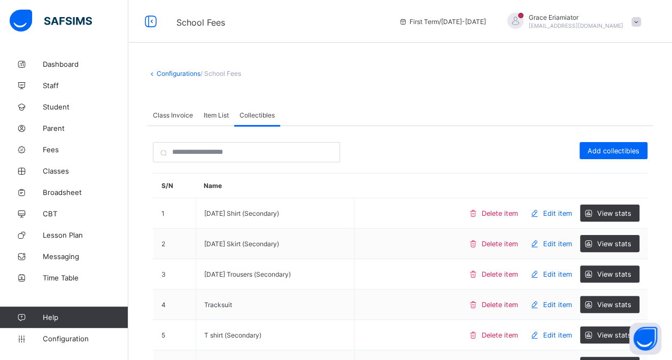
click at [178, 114] on span "Class Invoice" at bounding box center [173, 115] width 40 height 8
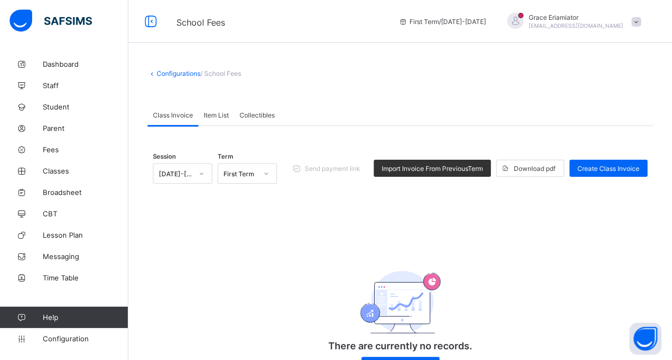
scroll to position [46, 0]
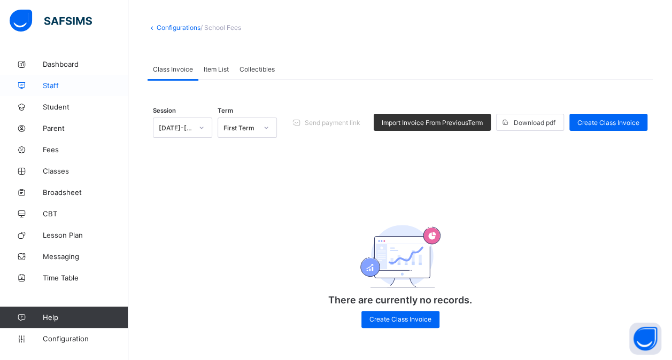
click at [72, 86] on span "Staff" at bounding box center [86, 85] width 86 height 9
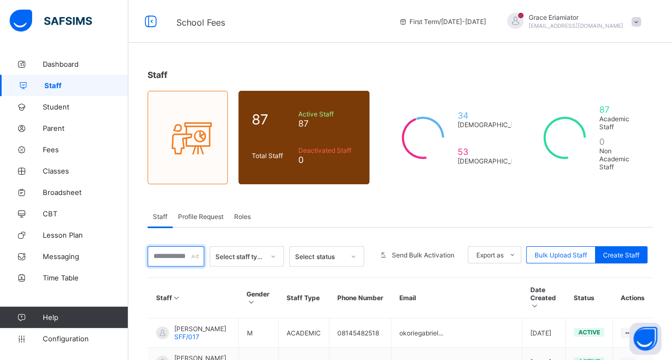
click at [170, 254] on input "text" at bounding box center [176, 257] width 57 height 20
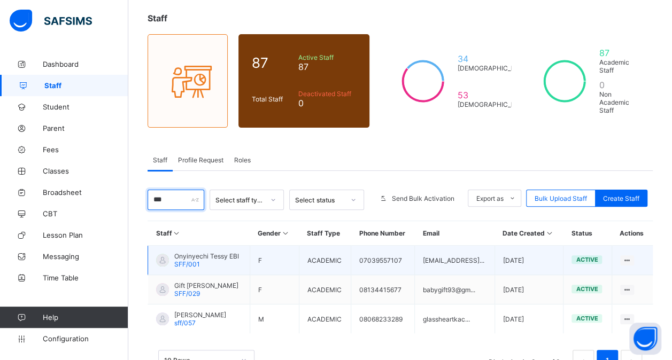
scroll to position [58, 0]
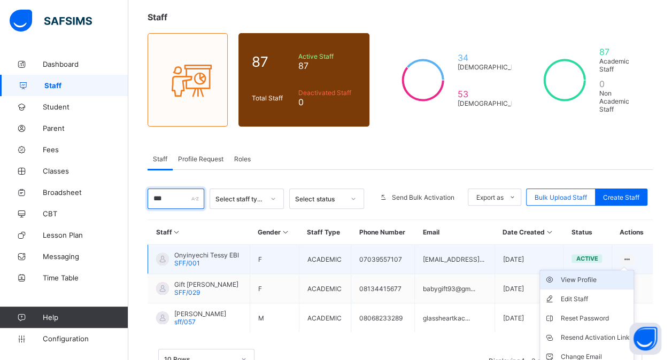
type input "***"
click at [608, 275] on div "View Profile" at bounding box center [595, 280] width 69 height 11
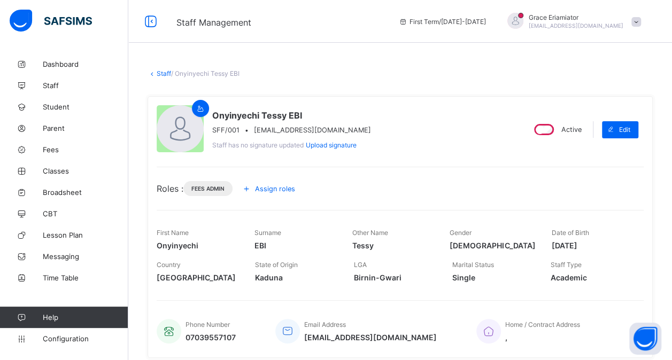
click at [274, 186] on span "Assign roles" at bounding box center [275, 189] width 40 height 8
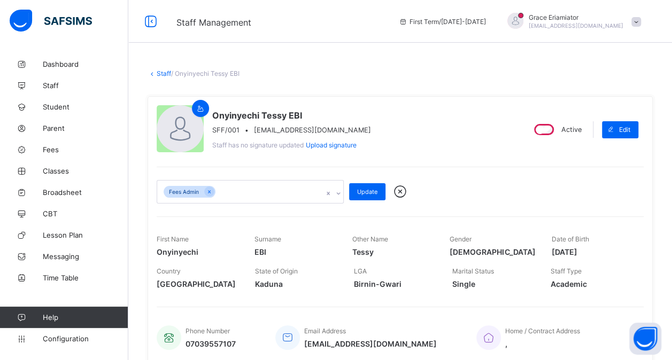
click at [235, 190] on div "Fees Admin" at bounding box center [240, 192] width 166 height 22
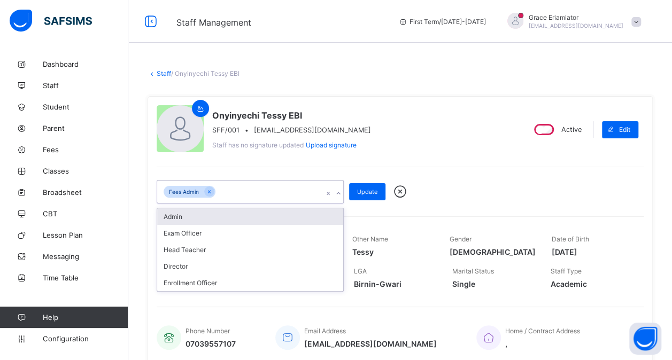
click at [229, 216] on div "Admin" at bounding box center [250, 217] width 186 height 17
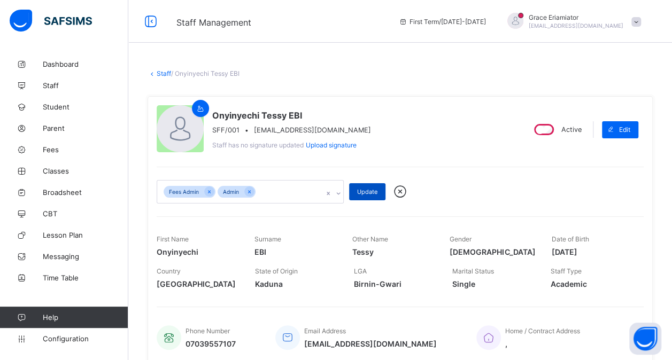
click at [364, 190] on span "Update" at bounding box center [367, 191] width 20 height 7
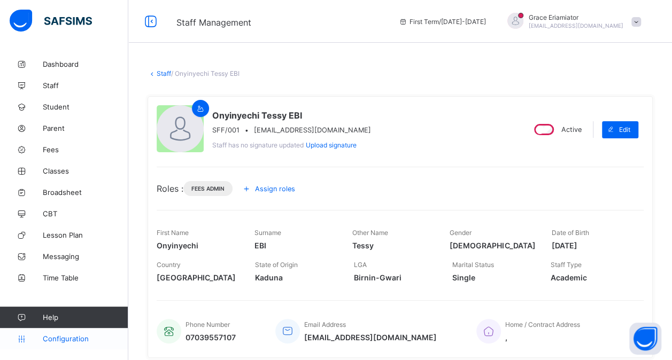
click at [57, 343] on link "Configuration" at bounding box center [64, 338] width 128 height 21
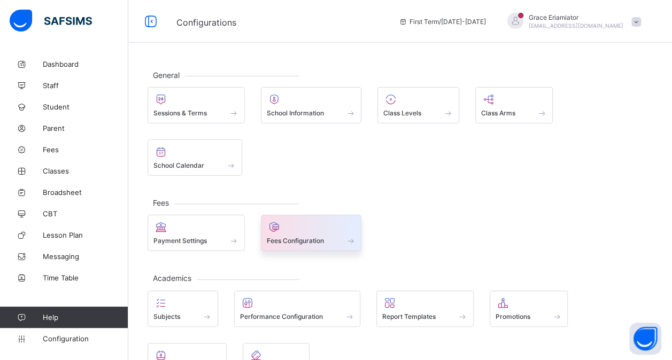
click at [313, 241] on span "Fees Configuration" at bounding box center [295, 241] width 57 height 8
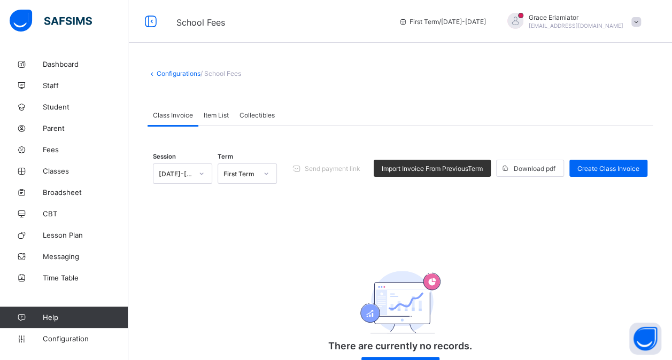
click at [641, 19] on span at bounding box center [637, 22] width 10 height 10
click at [71, 81] on link "Staff" at bounding box center [64, 85] width 128 height 21
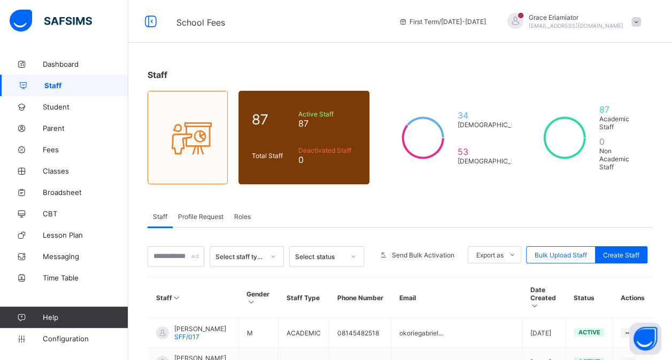
click at [247, 216] on span "Roles" at bounding box center [242, 217] width 17 height 8
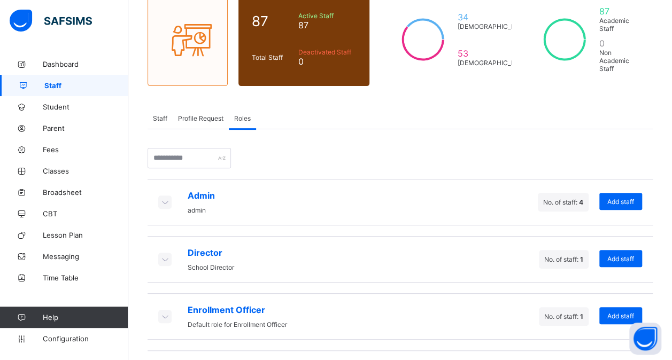
scroll to position [111, 0]
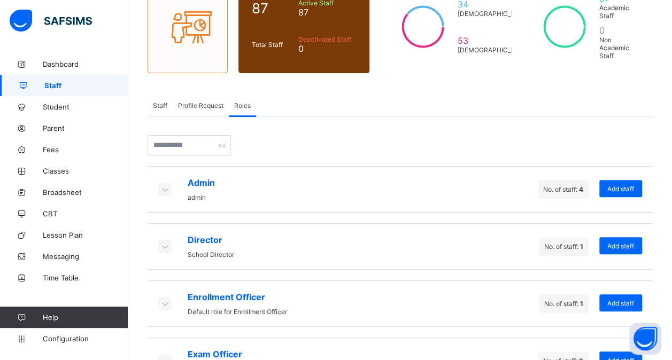
click at [166, 178] on div "Admin admin" at bounding box center [186, 190] width 57 height 24
click at [163, 185] on icon at bounding box center [165, 189] width 12 height 11
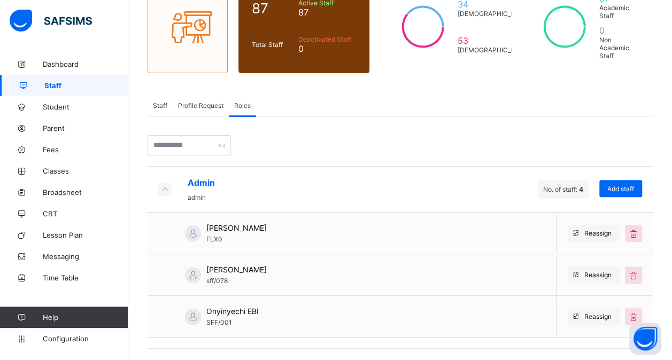
click at [163, 185] on icon at bounding box center [165, 189] width 12 height 11
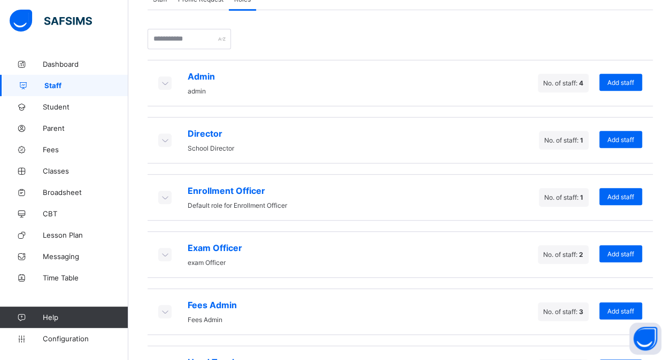
scroll to position [230, 0]
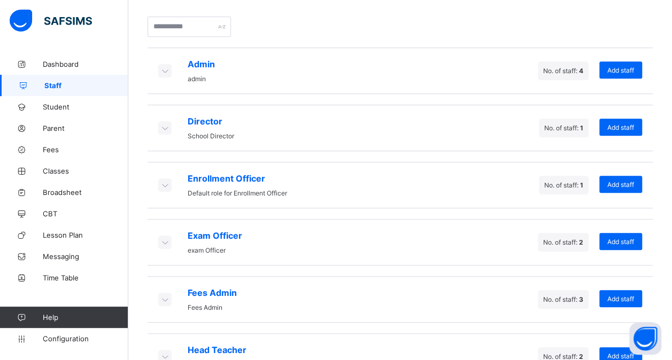
click at [163, 181] on icon at bounding box center [165, 185] width 12 height 11
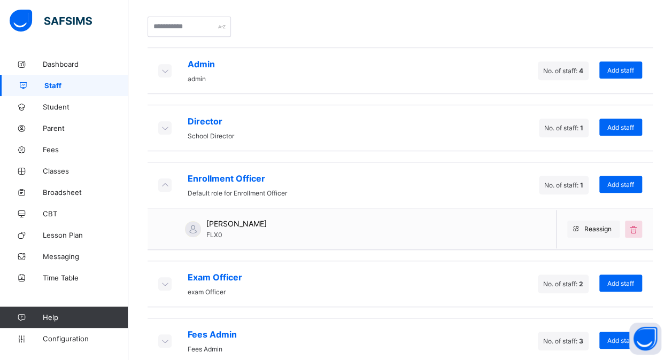
click at [163, 181] on icon at bounding box center [165, 185] width 12 height 11
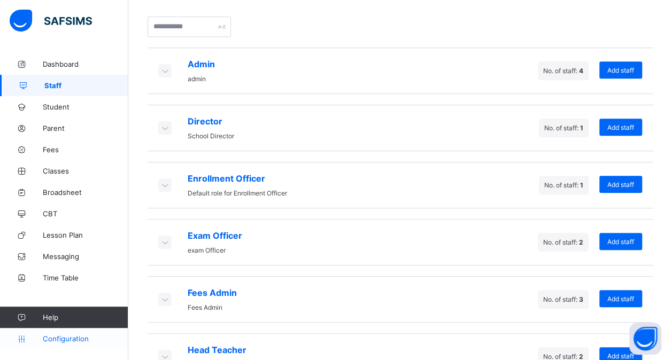
click at [76, 343] on link "Configuration" at bounding box center [64, 338] width 128 height 21
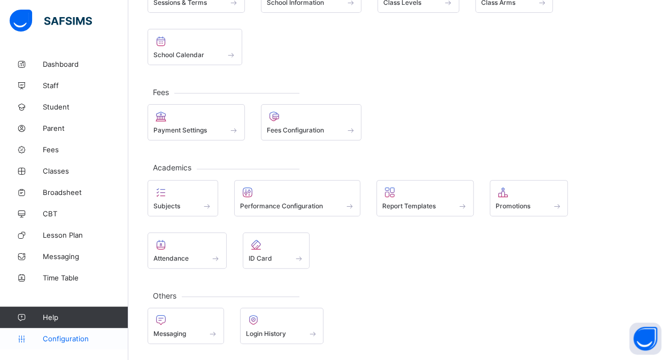
scroll to position [106, 0]
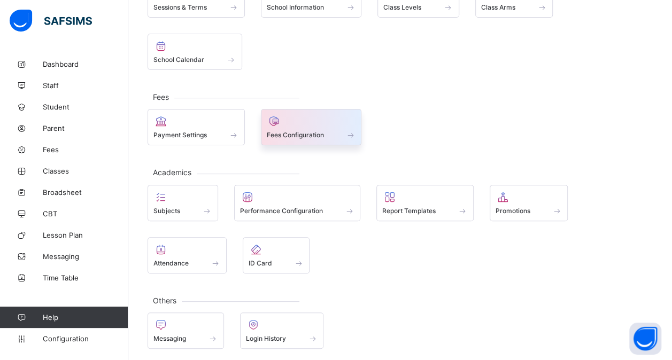
click at [322, 137] on span "Fees Configuration" at bounding box center [295, 135] width 57 height 8
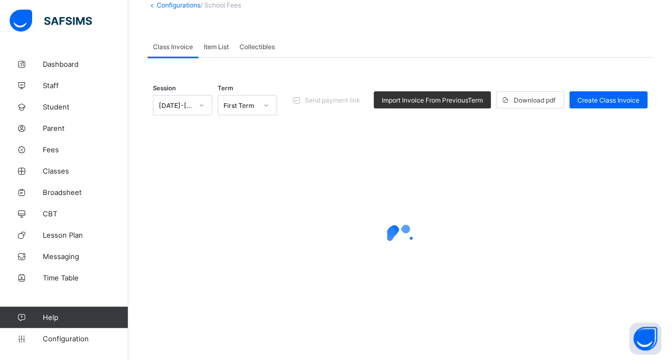
scroll to position [46, 0]
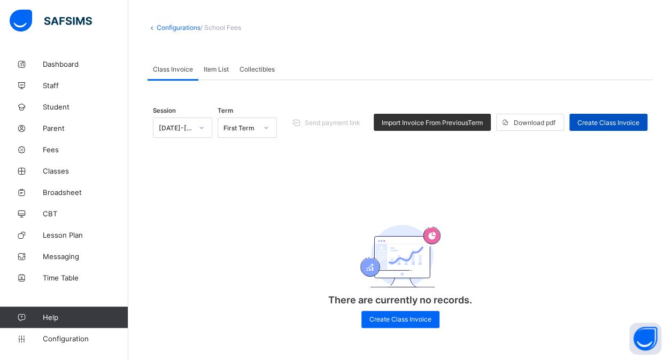
click at [617, 119] on span "Create Class Invoice" at bounding box center [609, 123] width 62 height 8
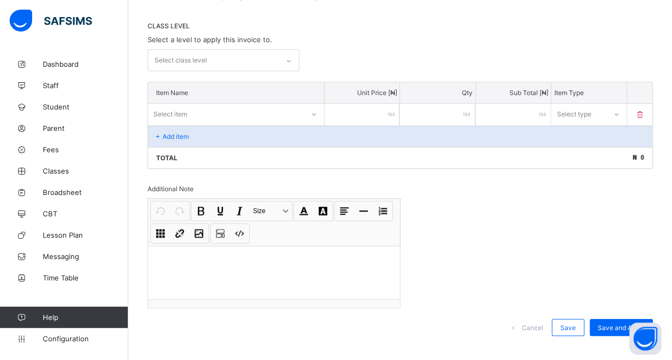
scroll to position [219, 0]
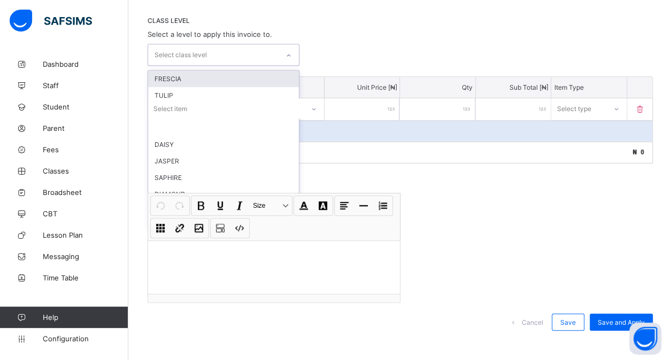
click at [292, 56] on icon at bounding box center [289, 55] width 6 height 11
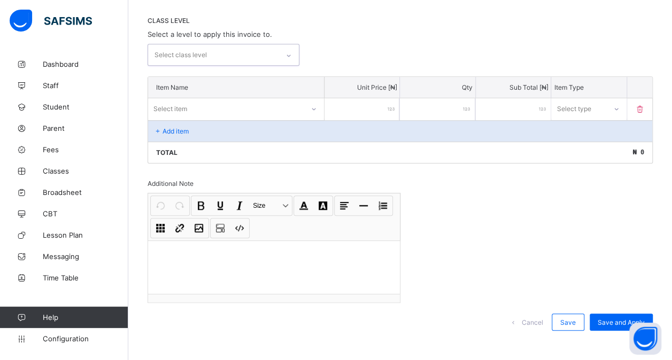
click at [278, 51] on div "Select class level" at bounding box center [213, 54] width 131 height 21
click at [281, 47] on div at bounding box center [289, 54] width 20 height 21
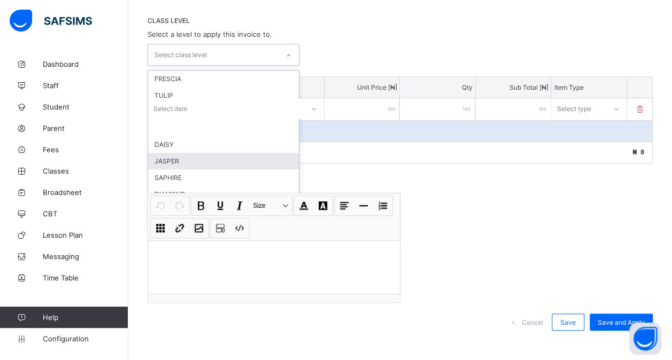
click at [222, 153] on div "JASPER" at bounding box center [223, 161] width 151 height 17
click div "SAPHIRE"
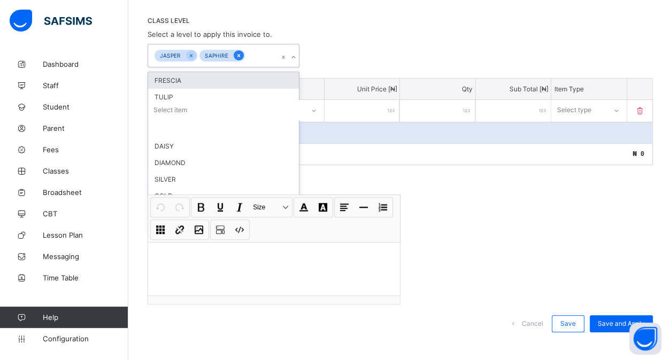
click icon
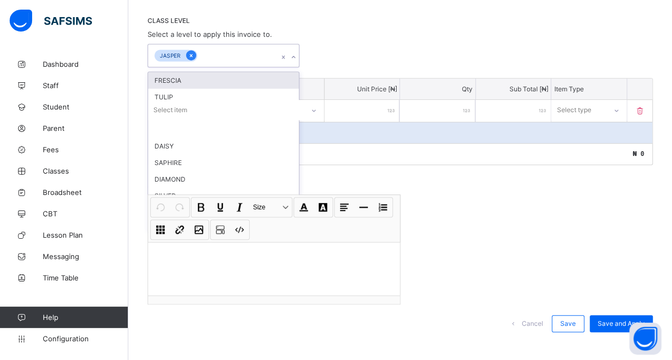
click icon
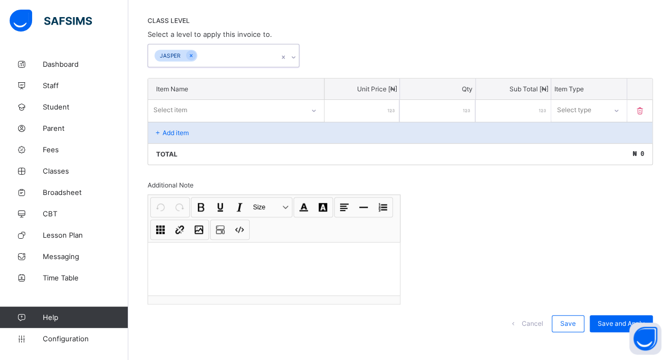
click icon
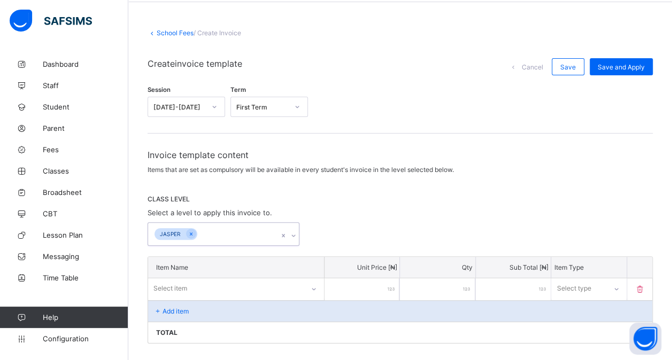
scroll to position [40, 0]
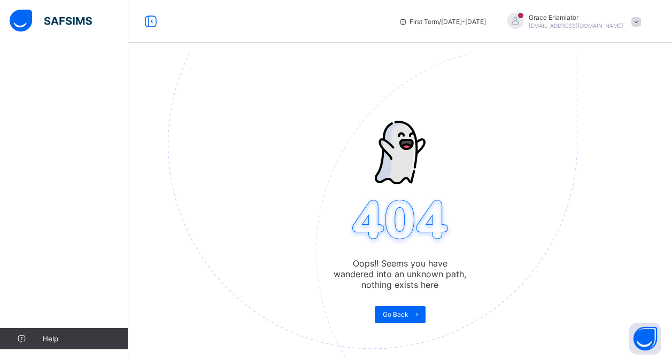
scroll to position [40, 0]
click at [408, 311] on span "Go Back" at bounding box center [396, 315] width 26 height 8
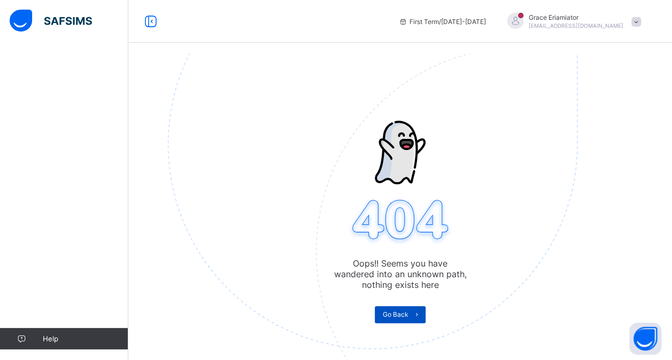
drag, startPoint x: 408, startPoint y: 311, endPoint x: 420, endPoint y: 314, distance: 13.4
click at [420, 314] on icon at bounding box center [417, 314] width 8 height 7
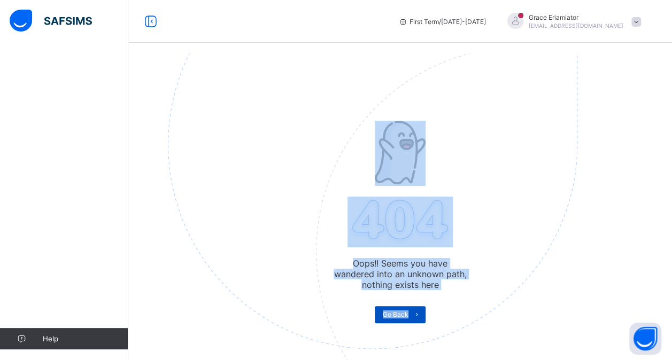
click at [420, 314] on icon at bounding box center [417, 314] width 8 height 7
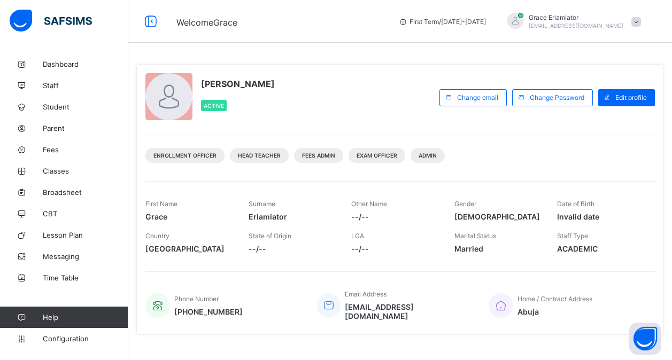
scroll to position [35, 0]
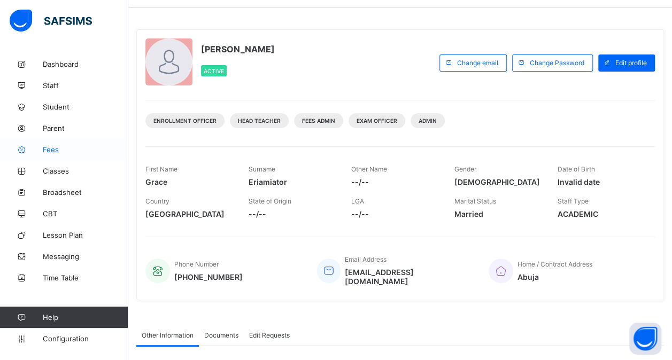
click at [70, 144] on link "Fees" at bounding box center [64, 149] width 128 height 21
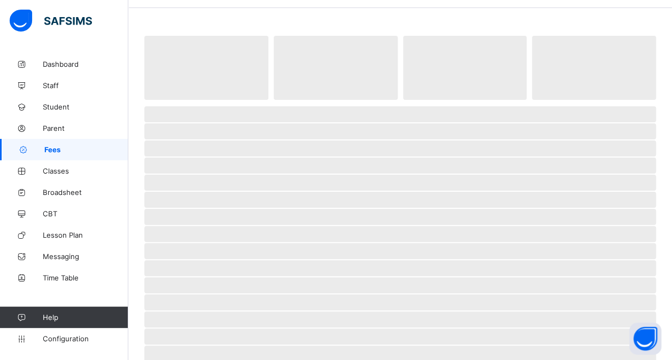
scroll to position [34, 0]
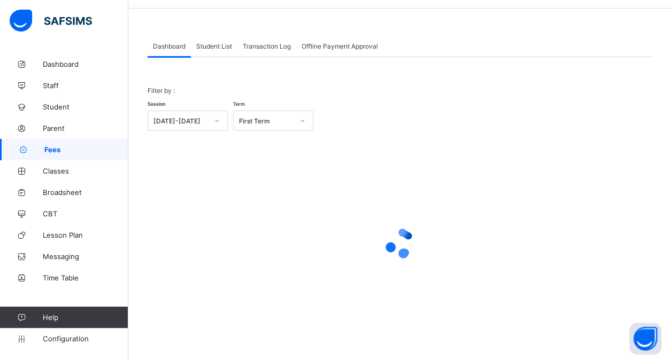
click at [209, 47] on span "Student List" at bounding box center [214, 46] width 36 height 8
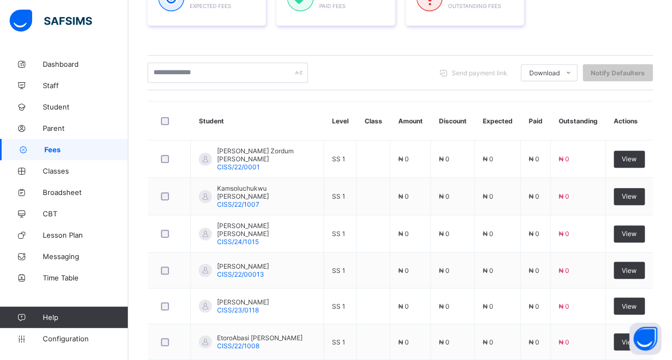
scroll to position [197, 0]
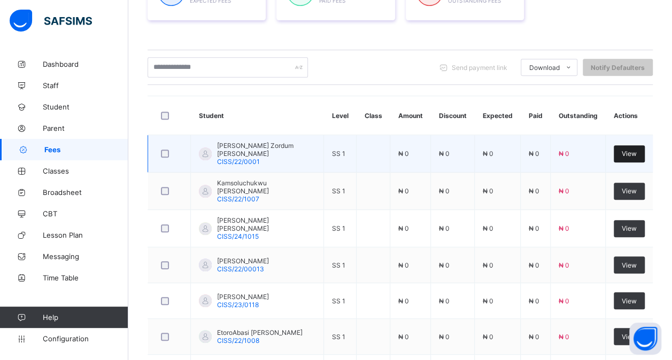
click at [637, 154] on span "View" at bounding box center [629, 154] width 15 height 8
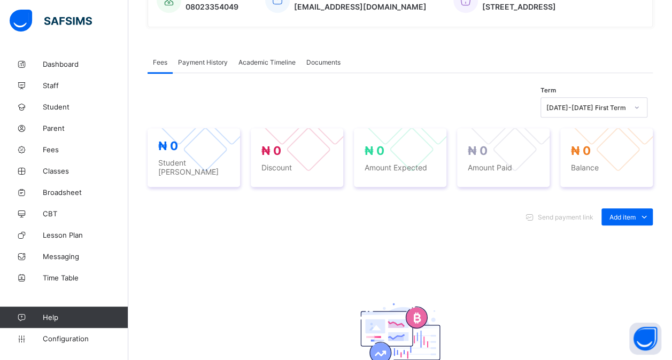
scroll to position [287, 0]
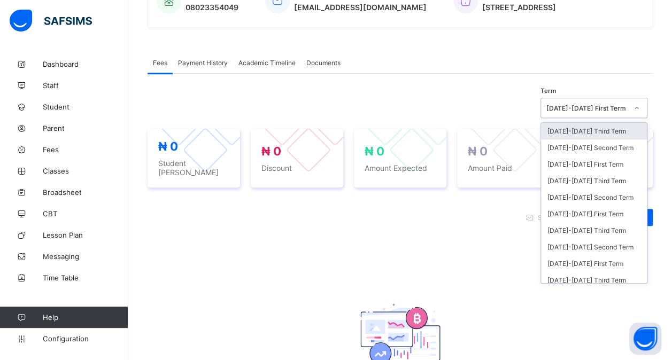
click at [639, 109] on icon at bounding box center [637, 108] width 4 height 2
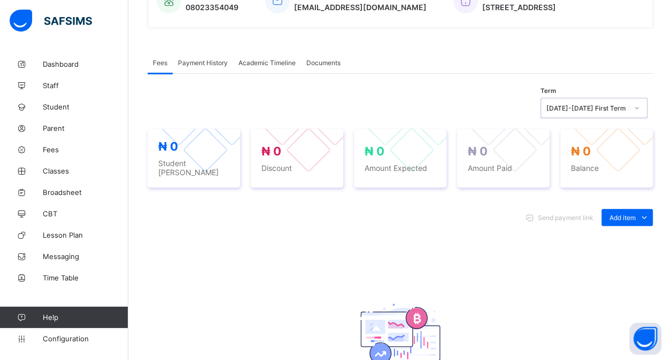
click at [640, 109] on icon at bounding box center [637, 108] width 6 height 11
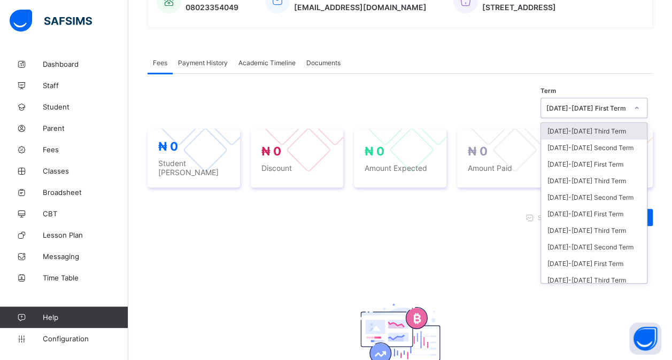
click at [640, 108] on icon at bounding box center [637, 108] width 6 height 11
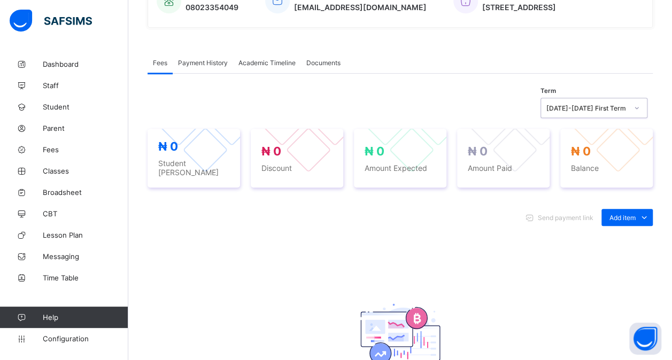
click at [640, 108] on icon at bounding box center [637, 108] width 6 height 11
click at [197, 66] on span "Payment History" at bounding box center [203, 63] width 50 height 8
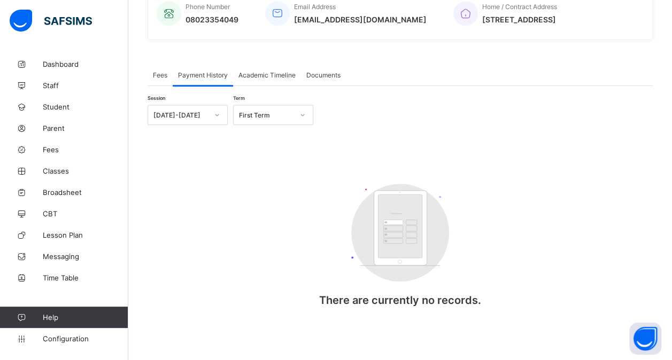
click at [158, 73] on span "Fees" at bounding box center [160, 75] width 14 height 8
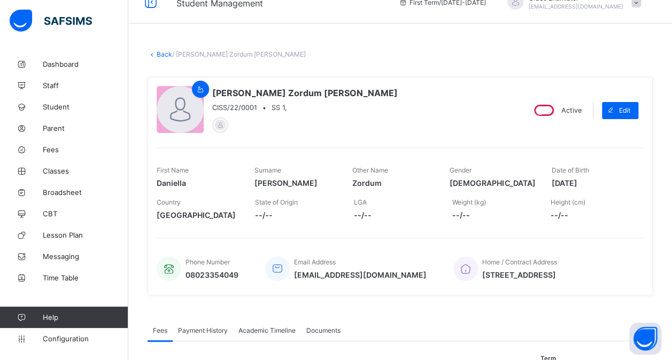
scroll to position [9, 0]
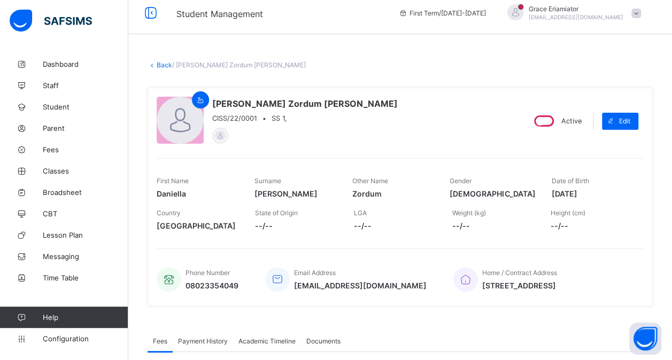
click at [161, 65] on link "Back" at bounding box center [165, 65] width 16 height 8
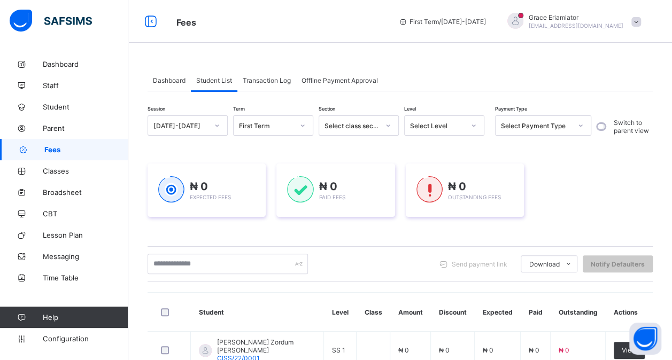
click at [268, 81] on span "Transaction Log" at bounding box center [267, 80] width 48 height 8
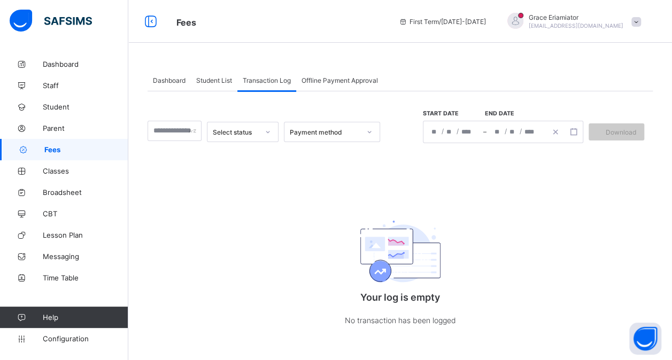
click at [173, 80] on span "Dashboard" at bounding box center [169, 80] width 33 height 8
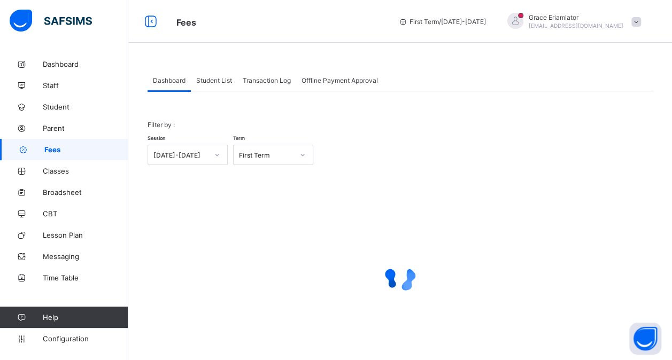
click at [210, 79] on span "Student List" at bounding box center [214, 80] width 36 height 8
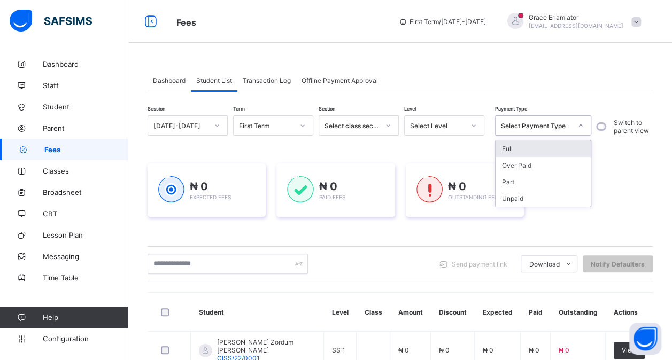
click at [581, 125] on icon at bounding box center [581, 125] width 6 height 11
click at [273, 79] on span "Transaction Log" at bounding box center [267, 80] width 48 height 8
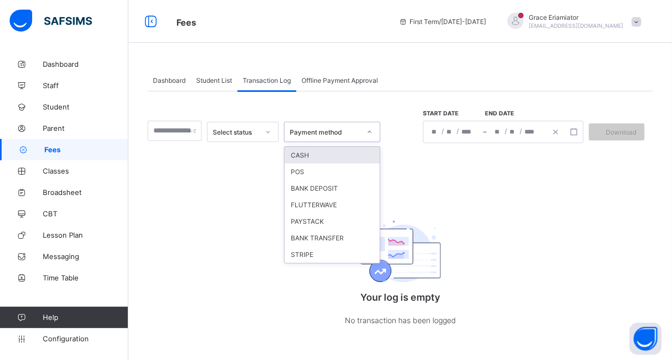
click at [373, 132] on icon at bounding box center [369, 132] width 6 height 11
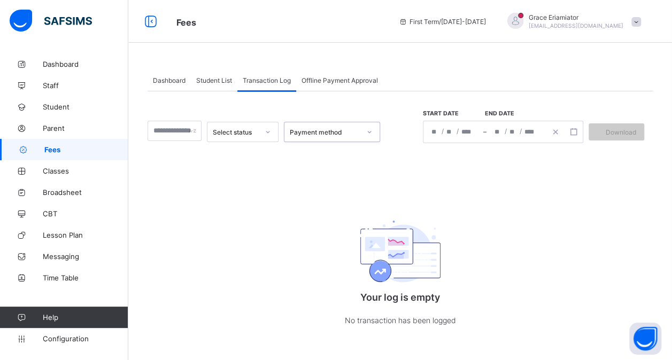
click at [373, 132] on icon at bounding box center [369, 132] width 6 height 11
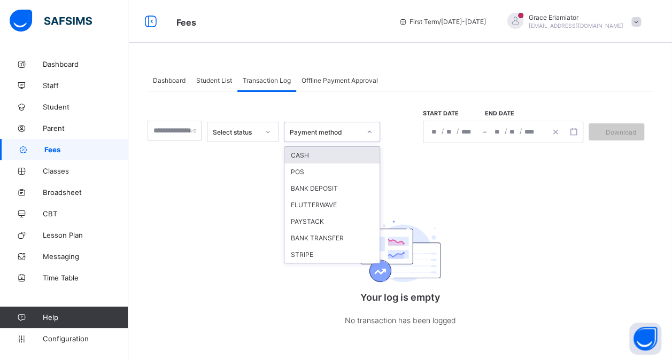
click at [373, 130] on icon at bounding box center [369, 132] width 6 height 11
click at [247, 189] on div "Select status option CASH focused, 1 of 7. 7 results available. Use Up and Down…" at bounding box center [400, 219] width 505 height 257
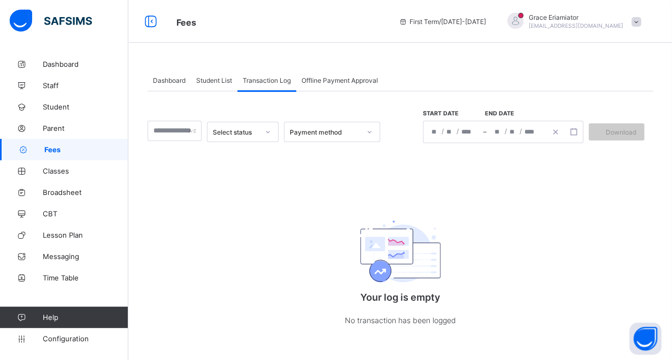
scroll to position [5, 0]
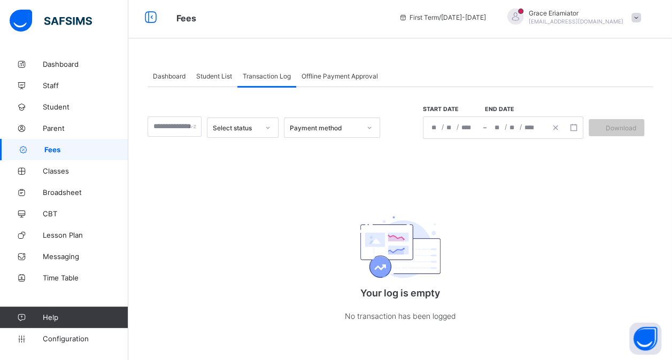
click at [320, 81] on div "Offline Payment Approval" at bounding box center [339, 75] width 87 height 21
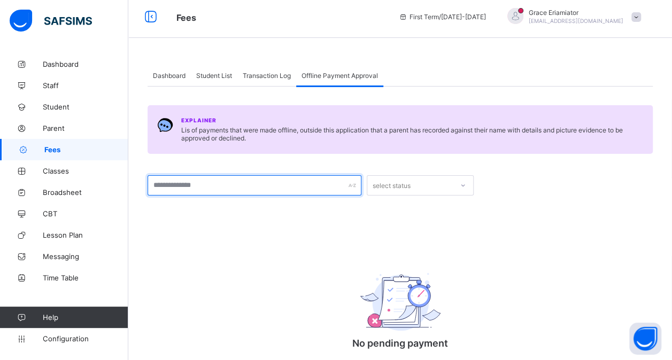
click at [328, 188] on input "text" at bounding box center [255, 185] width 214 height 20
click at [354, 228] on div "Explainer Lis of payments that were made offline, outside this application that…" at bounding box center [400, 241] width 505 height 308
click at [397, 186] on div "select status" at bounding box center [392, 185] width 38 height 20
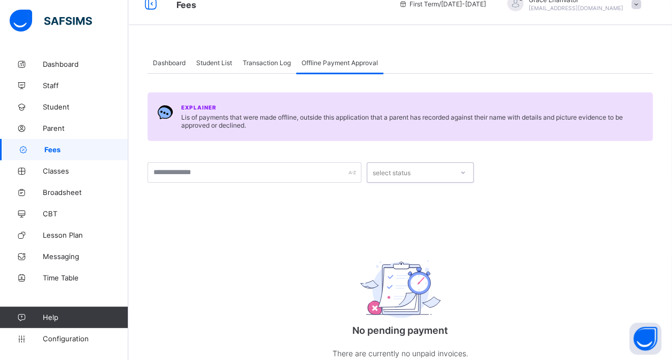
scroll to position [0, 0]
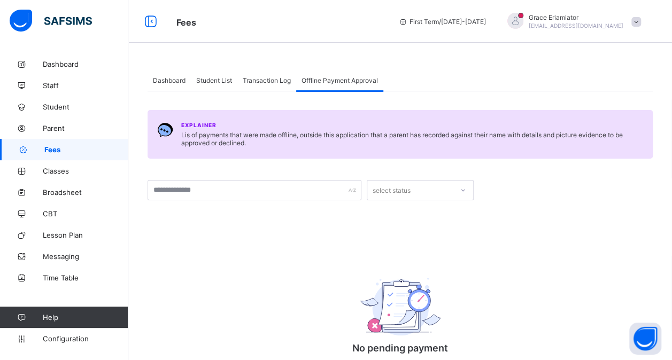
click at [221, 80] on span "Student List" at bounding box center [214, 80] width 36 height 8
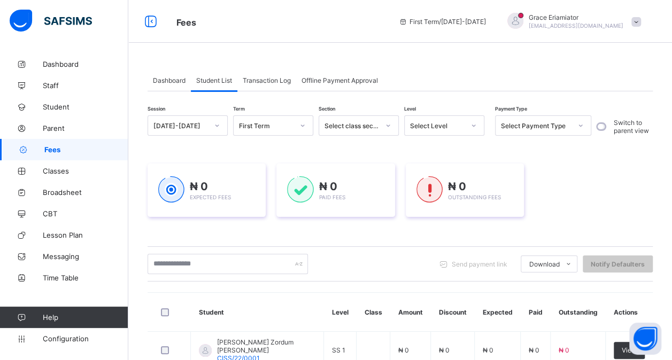
click at [279, 81] on span "Transaction Log" at bounding box center [267, 80] width 48 height 8
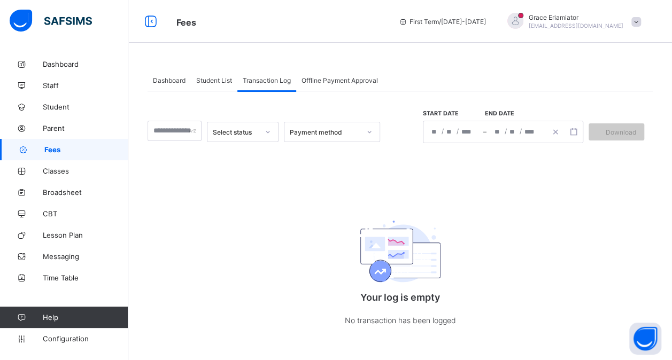
click at [329, 80] on span "Offline Payment Approval" at bounding box center [340, 80] width 76 height 8
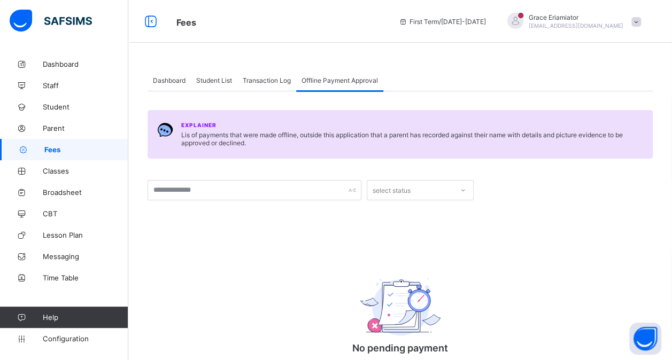
click at [179, 79] on span "Dashboard" at bounding box center [169, 80] width 33 height 8
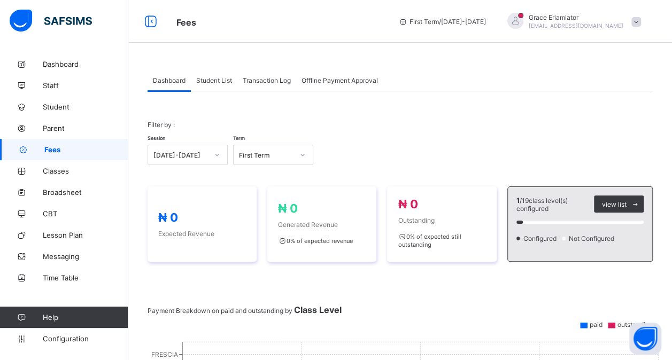
click at [215, 77] on span "Student List" at bounding box center [214, 80] width 36 height 8
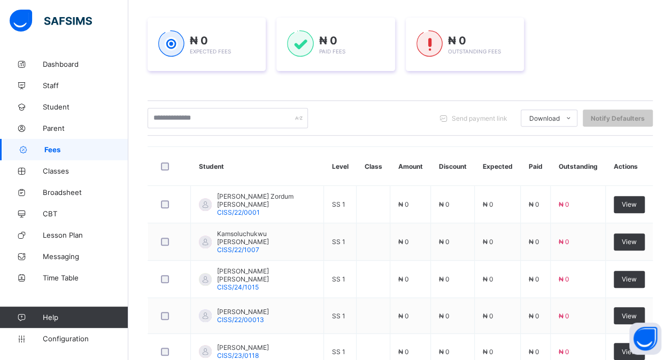
scroll to position [147, 0]
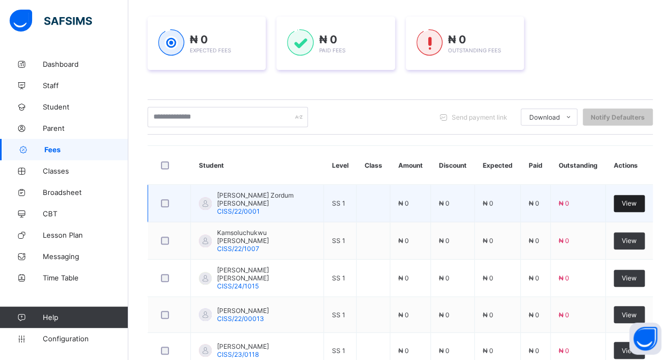
click at [636, 201] on span "View" at bounding box center [629, 203] width 15 height 8
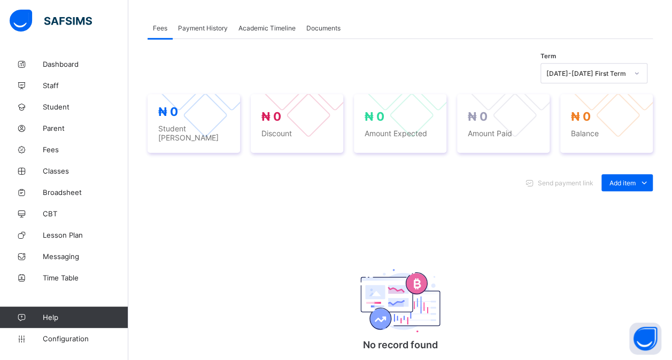
scroll to position [323, 0]
click at [650, 177] on icon at bounding box center [645, 182] width 12 height 11
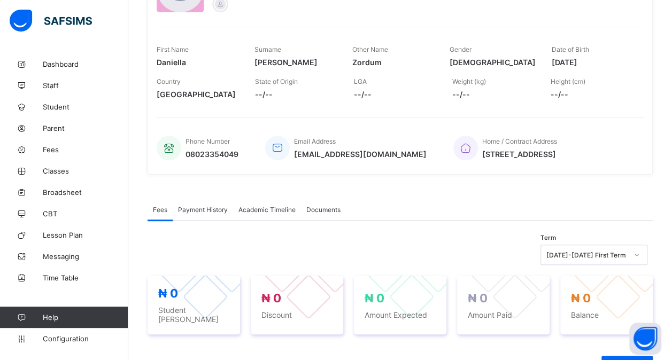
scroll to position [139, 0]
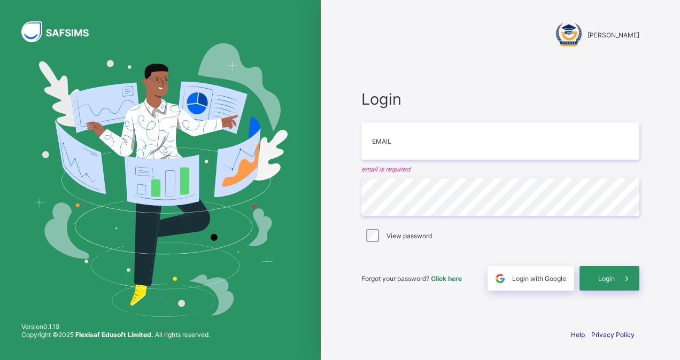
type input "**********"
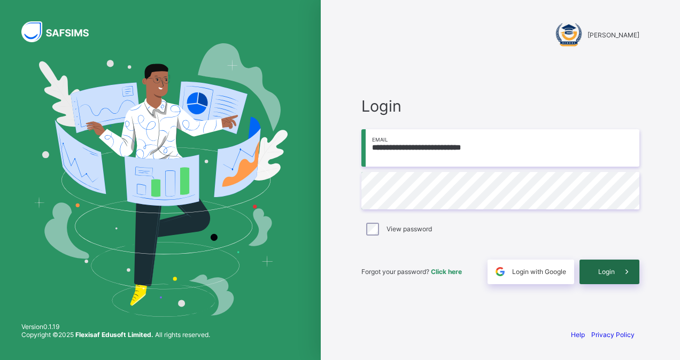
click at [603, 270] on span "Login" at bounding box center [606, 272] width 17 height 8
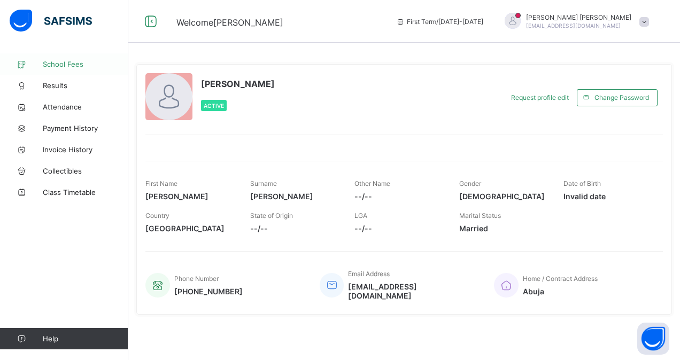
click at [74, 66] on span "School Fees" at bounding box center [86, 64] width 86 height 9
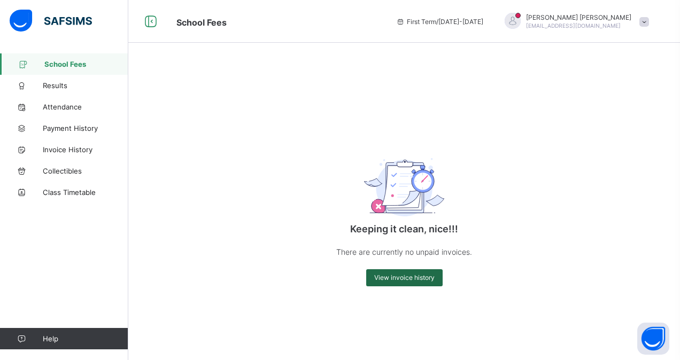
click at [394, 279] on span "View invoice history" at bounding box center [404, 278] width 60 height 8
click at [83, 151] on span "Invoice History" at bounding box center [86, 149] width 86 height 9
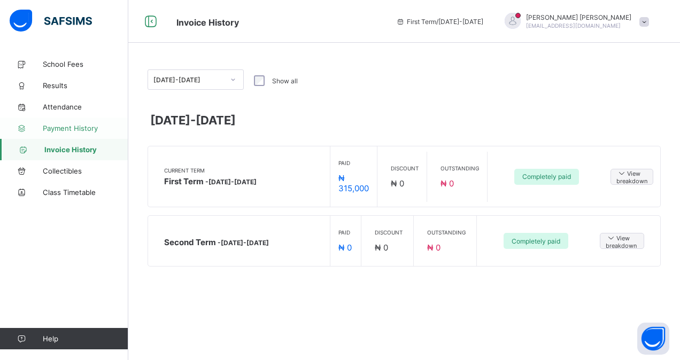
click at [89, 128] on span "Payment History" at bounding box center [86, 128] width 86 height 9
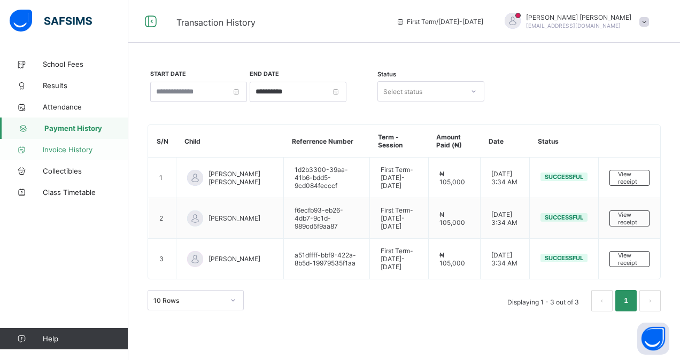
click at [87, 148] on span "Invoice History" at bounding box center [86, 149] width 86 height 9
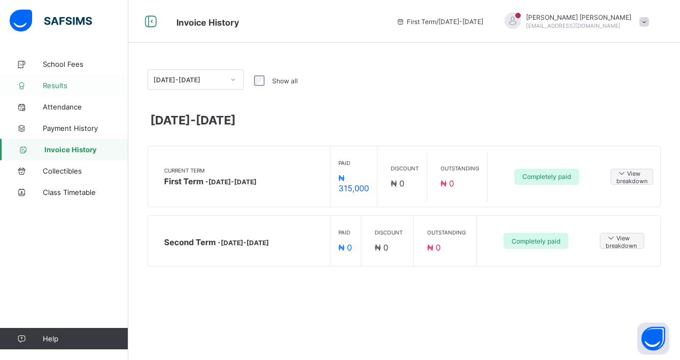
click at [74, 85] on span "Results" at bounding box center [86, 85] width 86 height 9
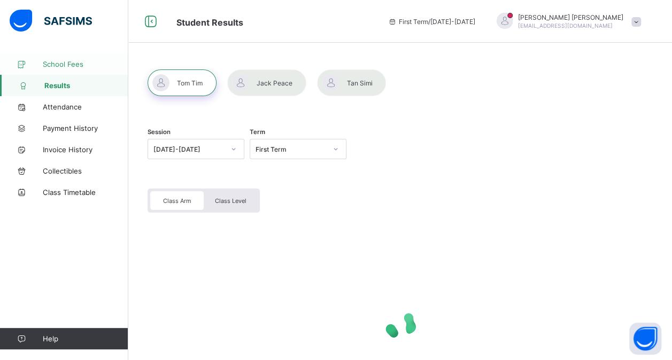
click at [85, 67] on span "School Fees" at bounding box center [86, 64] width 86 height 9
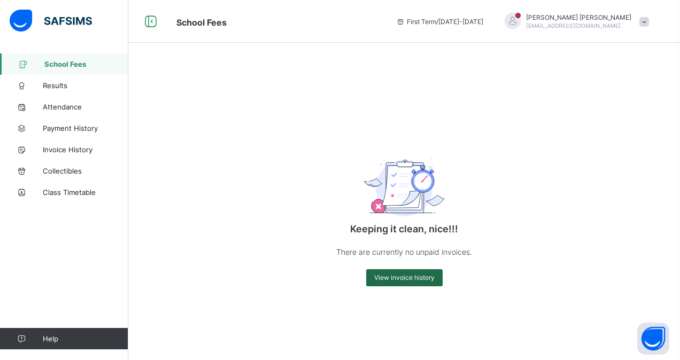
click at [384, 273] on div "View invoice history" at bounding box center [404, 278] width 76 height 17
click at [384, 276] on span "View invoice history" at bounding box center [404, 278] width 60 height 8
click at [69, 172] on span "Collectibles" at bounding box center [86, 171] width 86 height 9
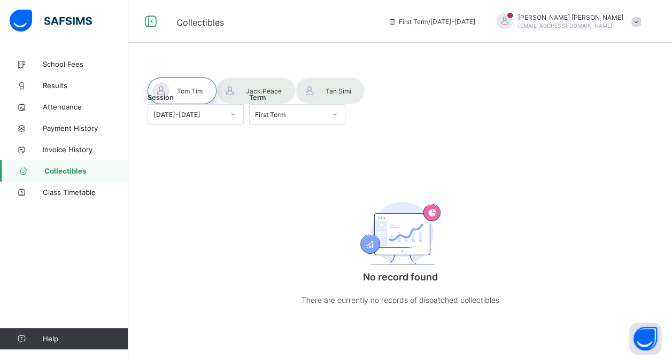
click at [255, 95] on div at bounding box center [256, 91] width 79 height 27
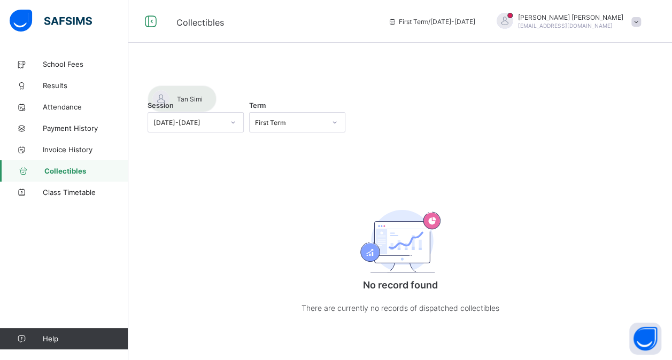
click at [217, 96] on div at bounding box center [182, 99] width 69 height 27
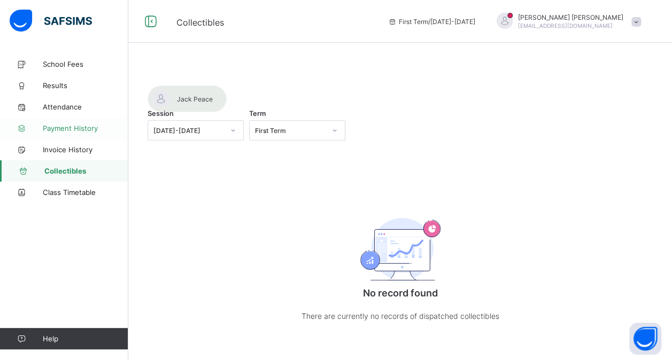
click at [65, 126] on span "Payment History" at bounding box center [86, 128] width 86 height 9
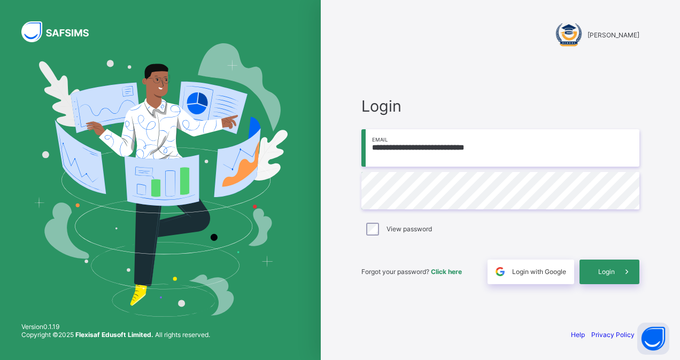
click at [496, 144] on input "**********" at bounding box center [501, 147] width 278 height 37
click at [593, 277] on div "Login" at bounding box center [610, 272] width 60 height 25
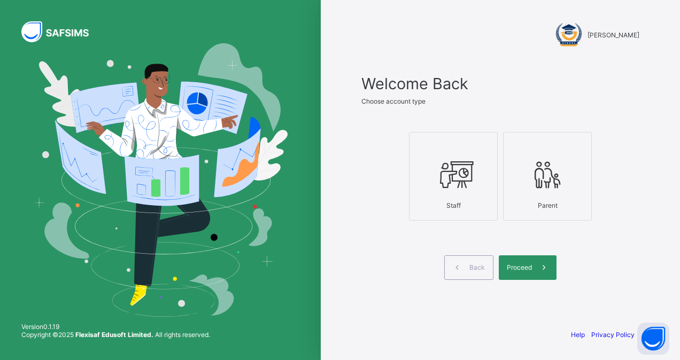
click at [465, 187] on icon at bounding box center [453, 175] width 37 height 32
click at [539, 186] on icon at bounding box center [547, 175] width 37 height 32
click at [528, 275] on div "Proceed" at bounding box center [528, 268] width 58 height 25
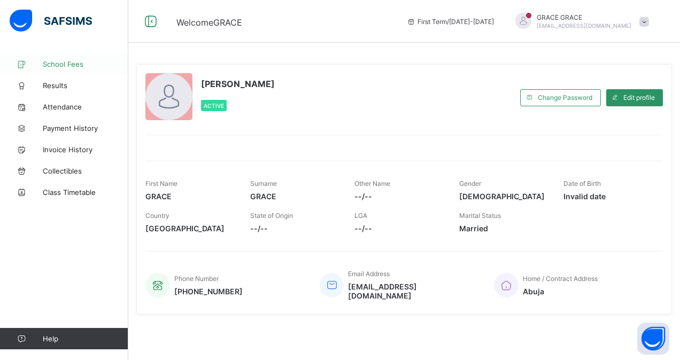
click at [70, 68] on link "School Fees" at bounding box center [64, 63] width 128 height 21
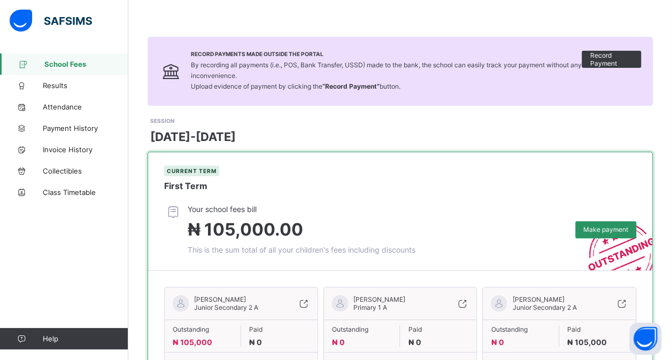
scroll to position [104, 0]
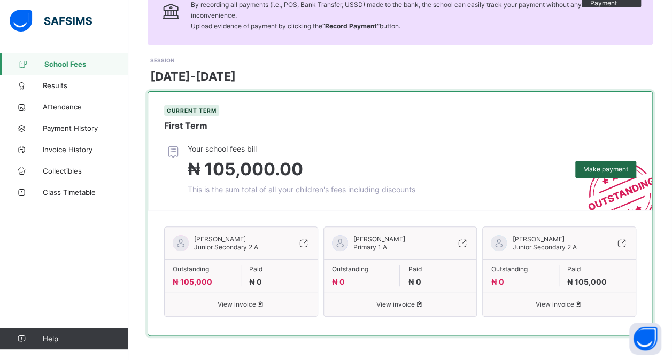
click at [604, 169] on span "Make payment" at bounding box center [606, 169] width 45 height 8
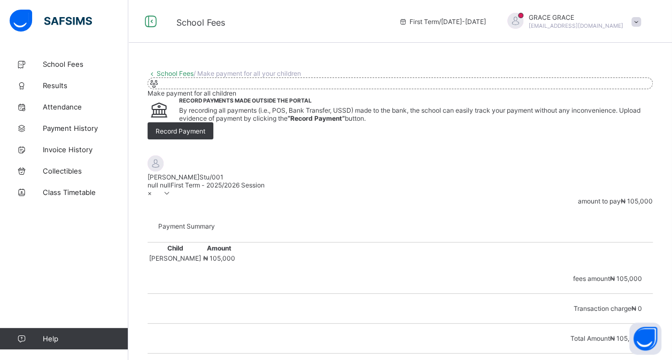
click at [167, 72] on link "School Fees" at bounding box center [175, 74] width 37 height 8
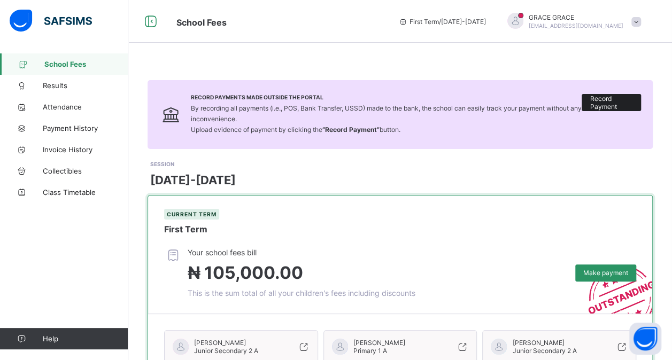
click at [608, 101] on span "Record Payment" at bounding box center [611, 103] width 43 height 16
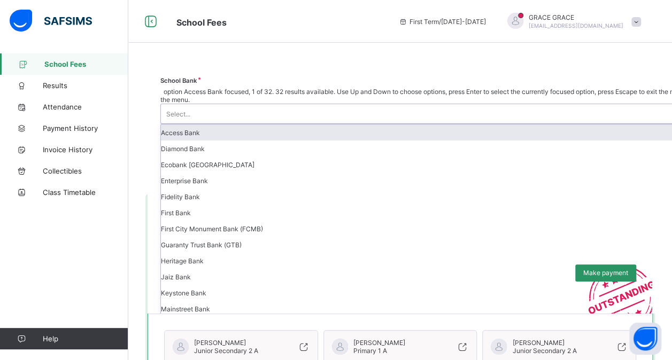
click at [557, 106] on div "Select..." at bounding box center [483, 114] width 647 height 20
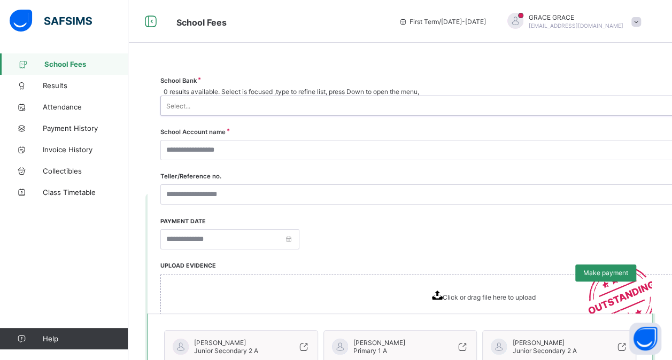
click at [541, 102] on div "Select..." at bounding box center [473, 105] width 625 height 19
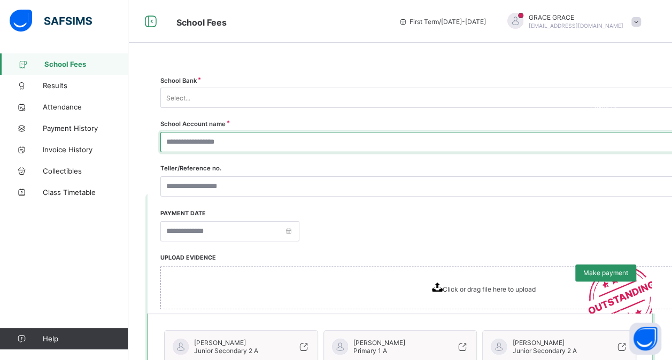
click at [515, 138] on input "text" at bounding box center [480, 142] width 641 height 20
click at [511, 139] on input "text" at bounding box center [480, 142] width 641 height 20
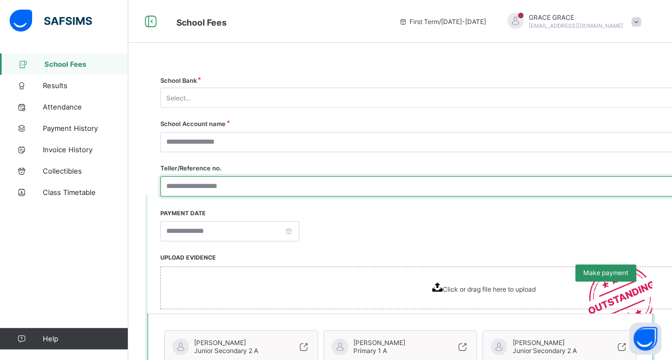
click at [433, 183] on input "text" at bounding box center [480, 186] width 641 height 20
click at [458, 184] on input "text" at bounding box center [480, 186] width 641 height 20
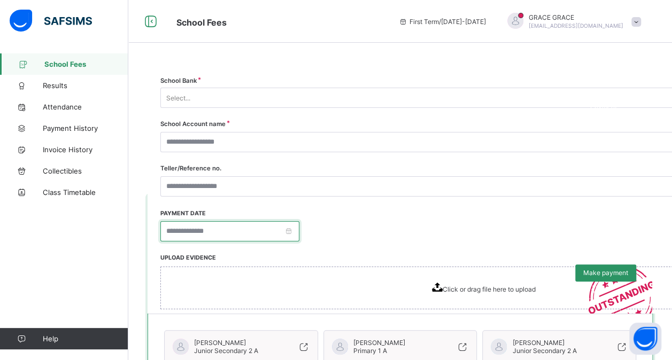
click at [300, 227] on input at bounding box center [229, 231] width 139 height 20
click at [500, 215] on div "Payment date" at bounding box center [483, 225] width 647 height 33
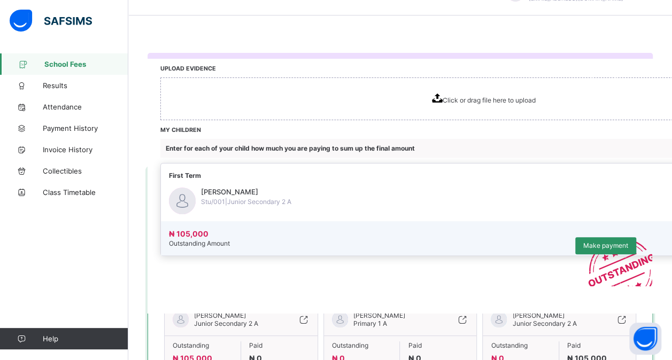
scroll to position [27, 0]
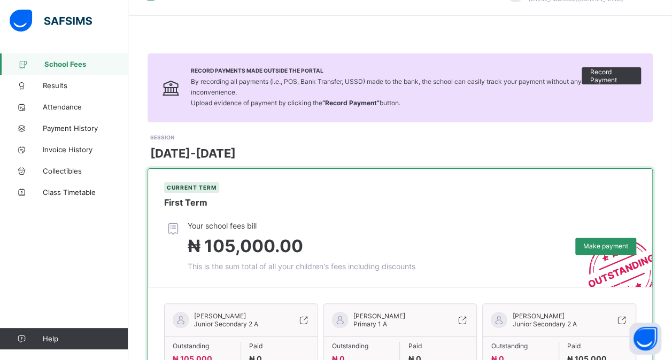
scroll to position [0, 0]
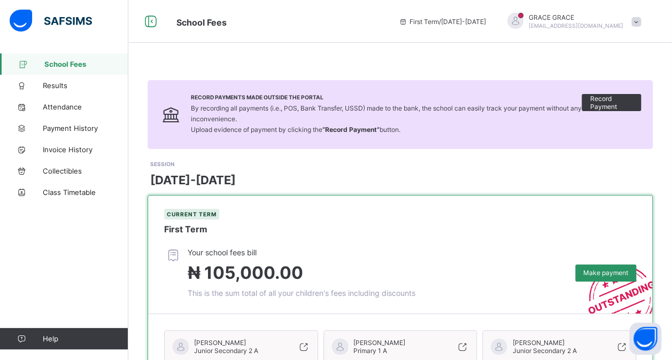
click at [641, 22] on span at bounding box center [637, 22] width 10 height 10
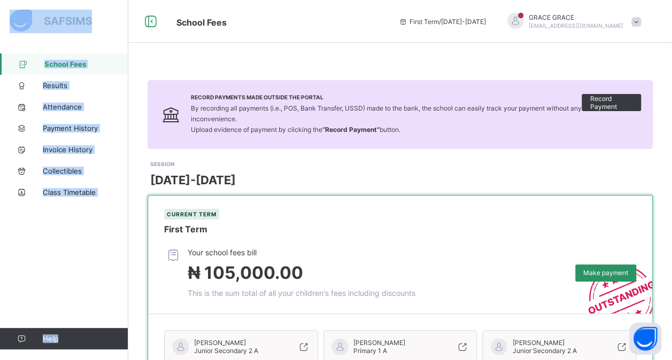
drag, startPoint x: 404, startPoint y: 64, endPoint x: 644, endPoint y: 19, distance: 243.8
click at [644, 19] on div "School Fees First Term / 2025-2026 GRACE GRACE grace.eriamiator@flexisaf.net Sc…" at bounding box center [336, 233] width 672 height 467
click at [641, 19] on span at bounding box center [637, 22] width 10 height 10
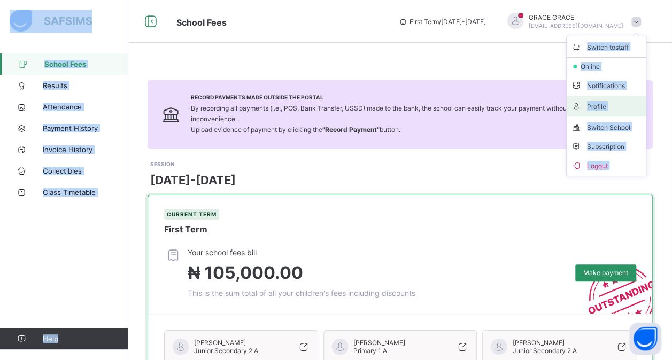
click at [607, 104] on span "Profile" at bounding box center [606, 106] width 71 height 12
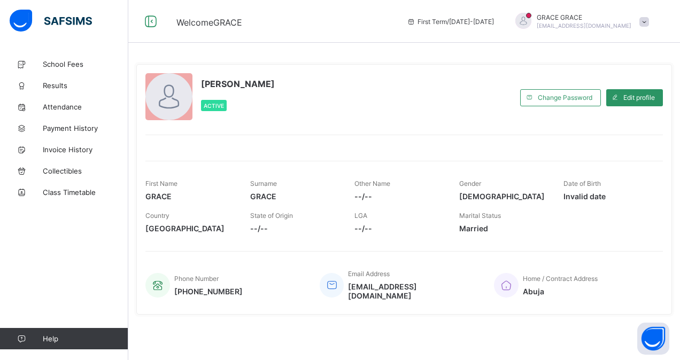
click at [644, 26] on span at bounding box center [645, 22] width 10 height 10
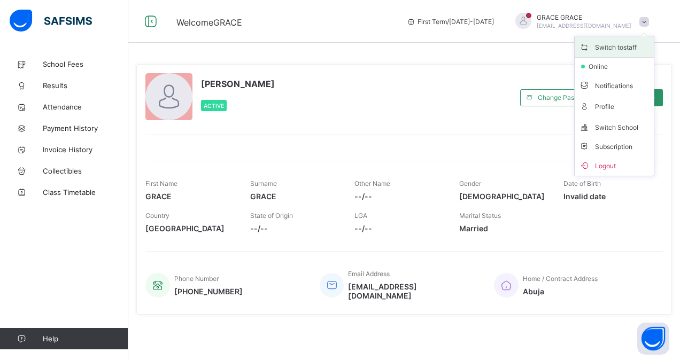
click at [632, 45] on span "Switch to staff" at bounding box center [614, 47] width 71 height 12
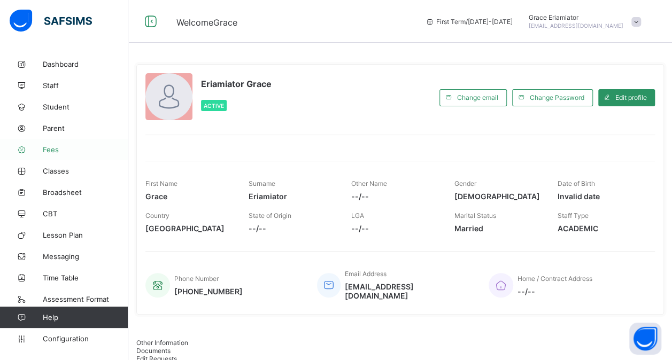
click at [51, 149] on span "Fees" at bounding box center [86, 149] width 86 height 9
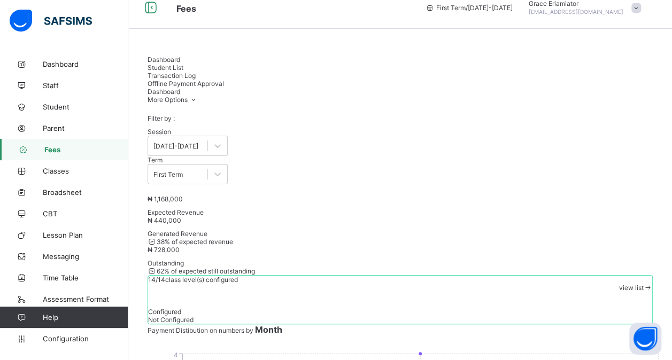
scroll to position [13, 0]
click at [183, 65] on span "Student List" at bounding box center [166, 68] width 36 height 8
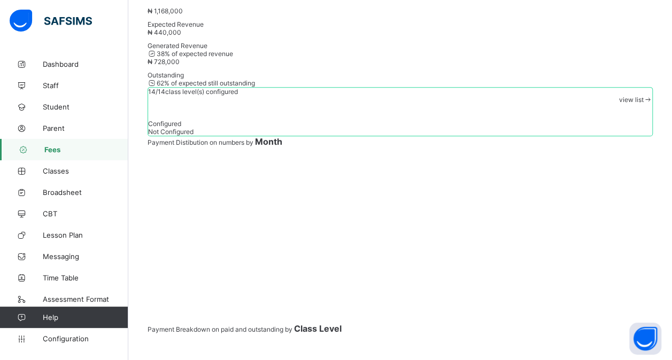
scroll to position [203, 0]
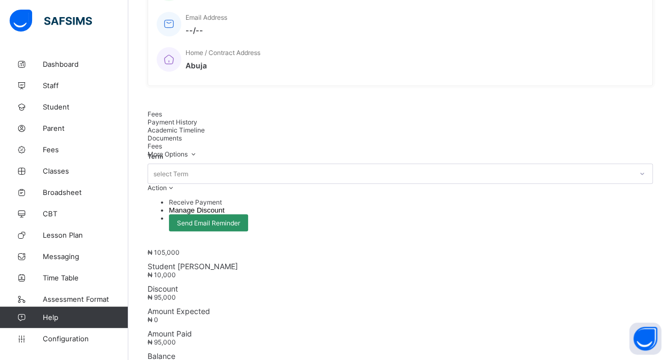
scroll to position [244, 0]
click at [176, 183] on span at bounding box center [171, 187] width 9 height 8
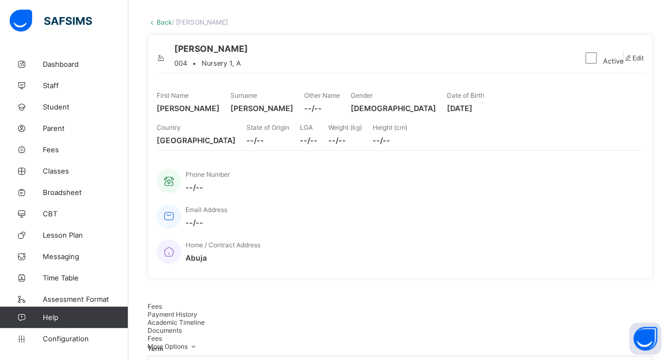
scroll to position [49, 0]
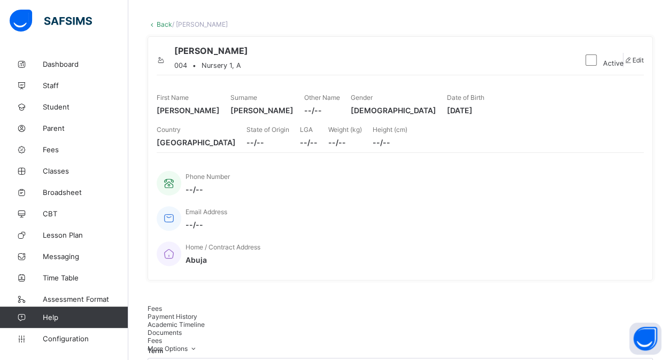
click at [162, 22] on link "Back" at bounding box center [165, 24] width 16 height 8
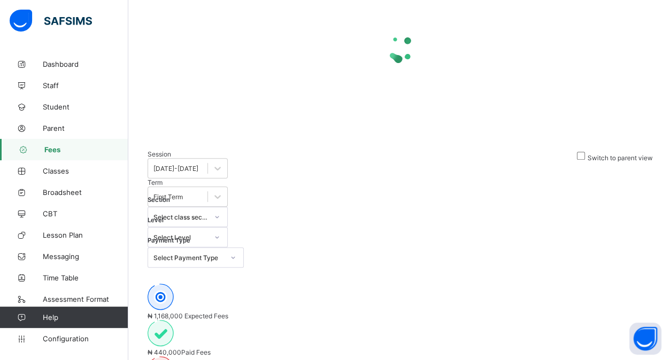
scroll to position [263, 0]
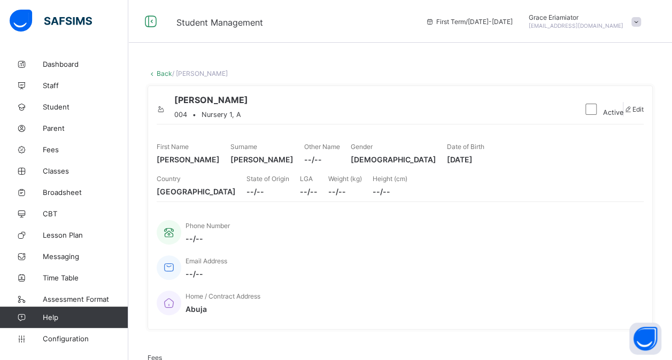
click at [165, 71] on link "Back" at bounding box center [165, 74] width 16 height 8
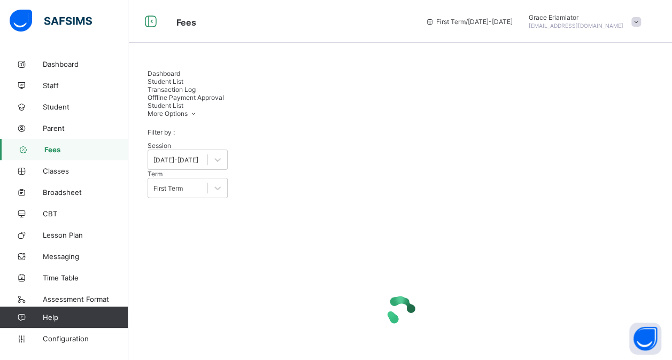
scroll to position [150, 0]
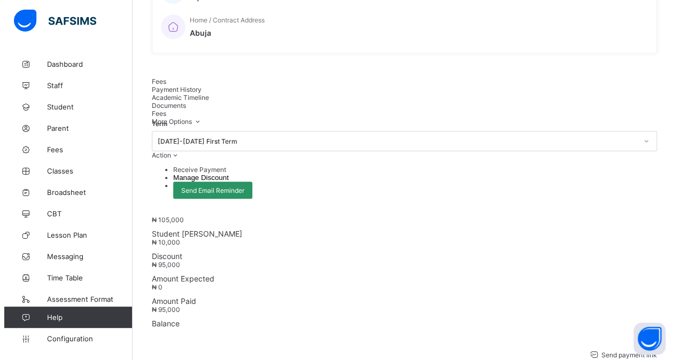
scroll to position [276, 0]
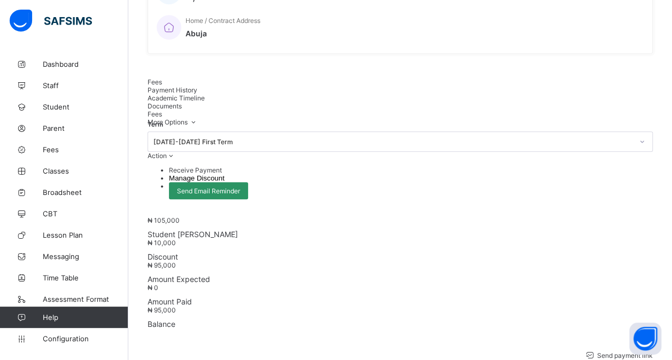
click at [176, 152] on icon at bounding box center [171, 156] width 9 height 8
click at [620, 174] on li "Manage Discount" at bounding box center [411, 178] width 484 height 8
click at [225, 174] on button "Manage Discount" at bounding box center [197, 178] width 56 height 8
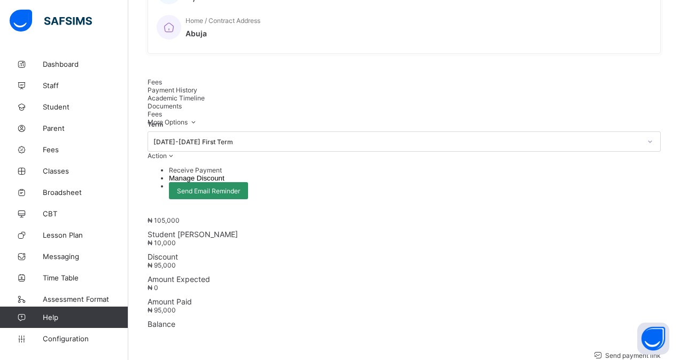
type input "****"
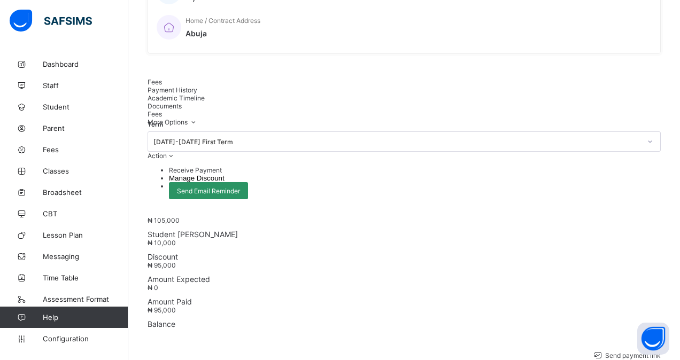
type input "****"
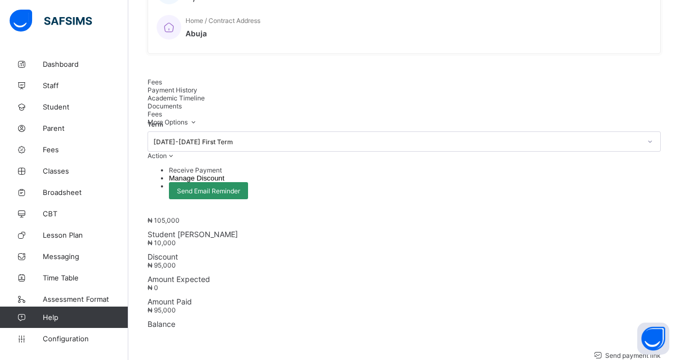
type input "*"
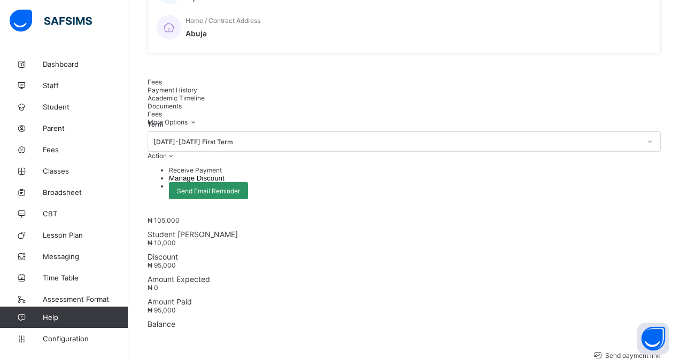
type input "*"
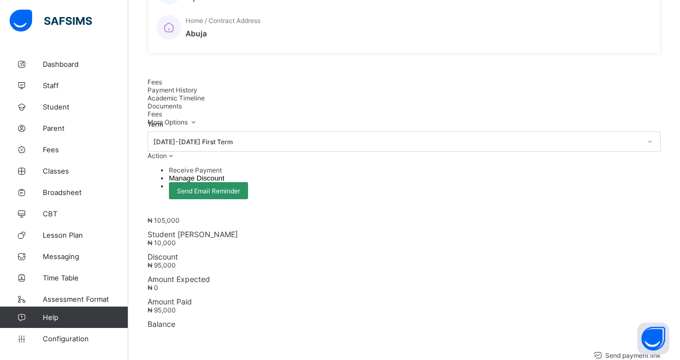
type input "*"
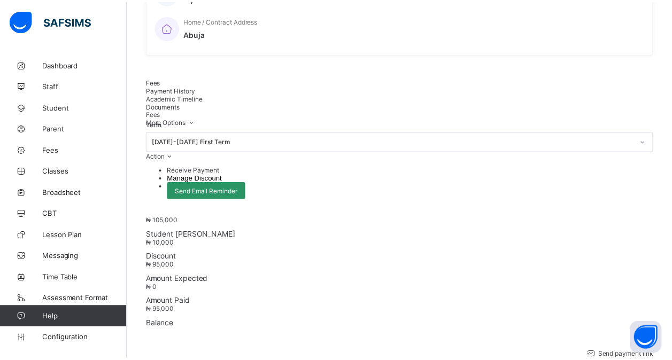
scroll to position [48, 0]
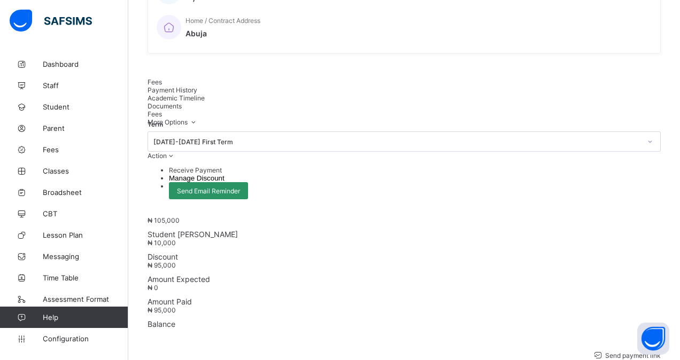
type input "*****"
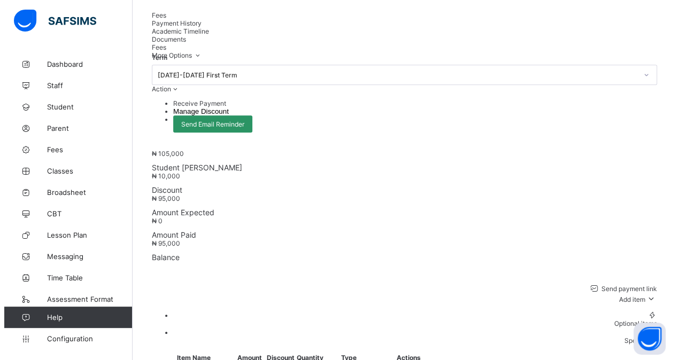
scroll to position [343, 0]
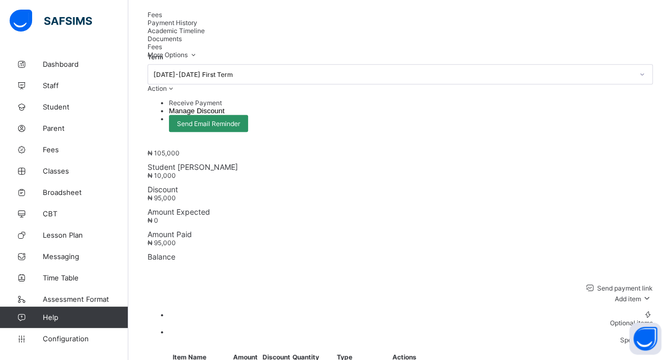
click at [176, 85] on icon at bounding box center [171, 89] width 9 height 8
click at [596, 99] on li "Receive Payment" at bounding box center [411, 103] width 484 height 8
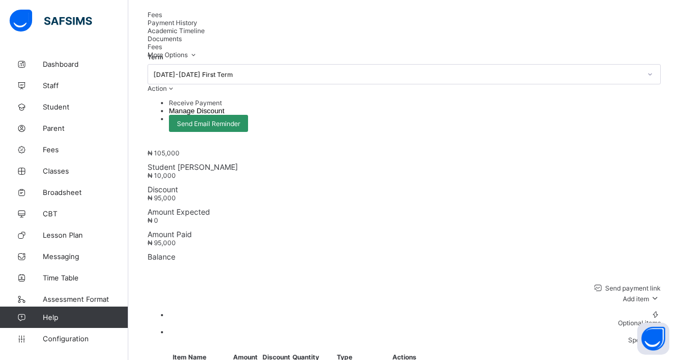
type input "**********"
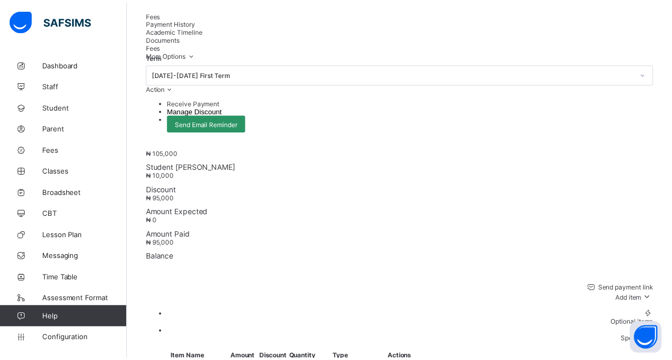
scroll to position [193, 0]
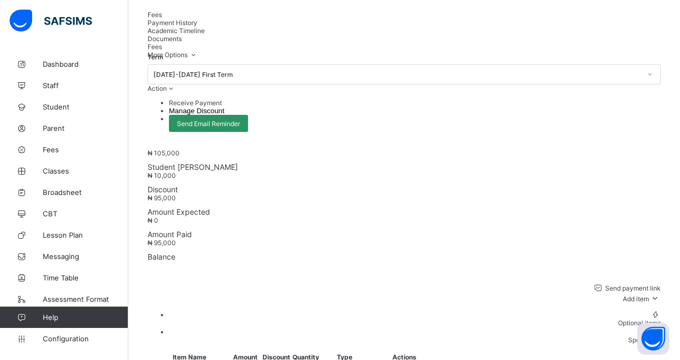
type input "********"
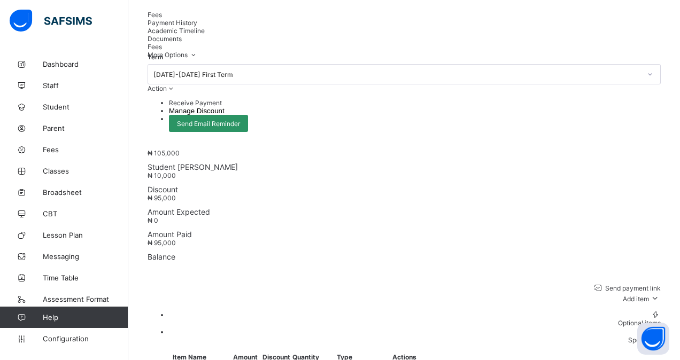
type input "*"
type input "*****"
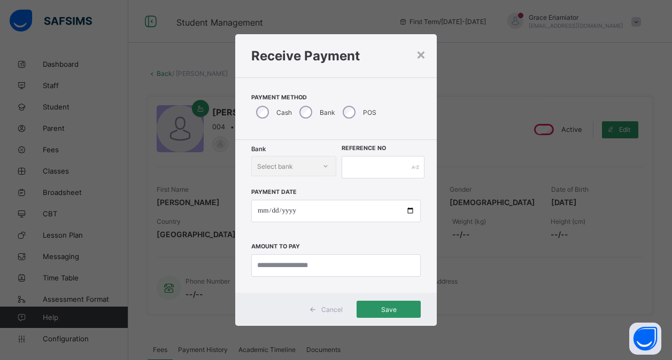
scroll to position [282, 0]
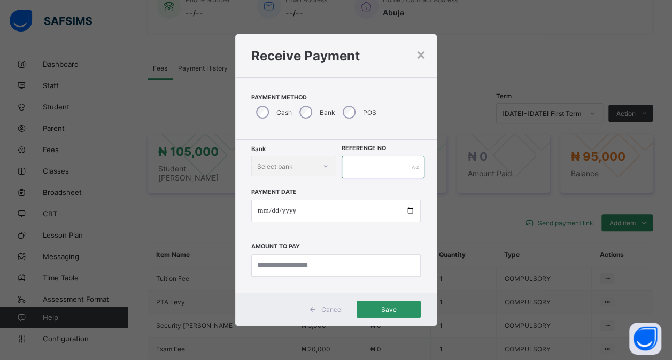
click at [360, 160] on input "text" at bounding box center [383, 167] width 83 height 22
type input "****"
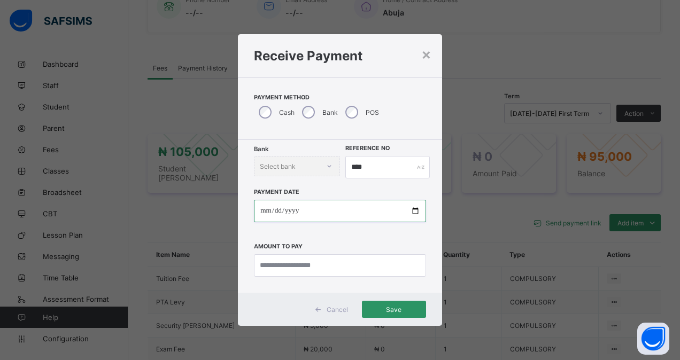
click at [349, 215] on input "date" at bounding box center [340, 211] width 172 height 22
click at [415, 211] on input "date" at bounding box center [340, 211] width 172 height 22
type input "**********"
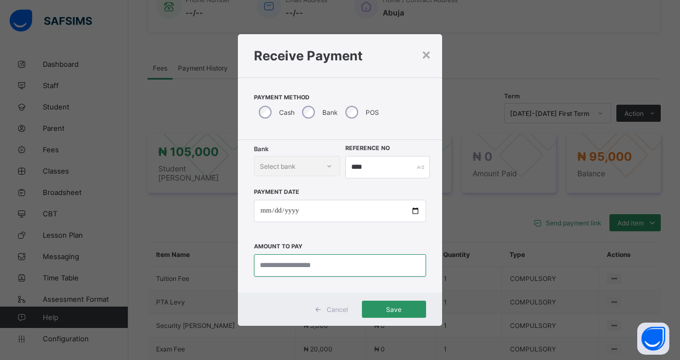
click at [318, 261] on input "currency" at bounding box center [340, 266] width 172 height 22
type input "********"
click at [401, 309] on span "Save" at bounding box center [394, 310] width 48 height 8
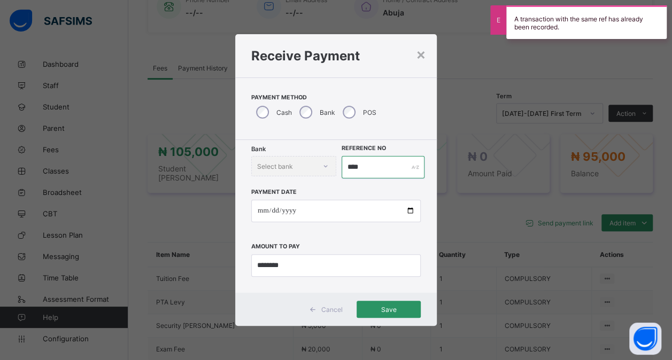
click at [378, 166] on input "****" at bounding box center [383, 167] width 83 height 22
type input "*"
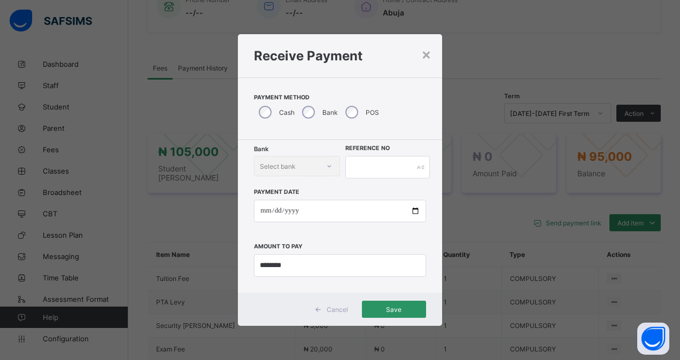
click at [328, 163] on div "Bank Select bank" at bounding box center [297, 166] width 86 height 20
click at [356, 163] on input "text" at bounding box center [388, 167] width 85 height 22
type input "**********"
click at [394, 316] on div "Save" at bounding box center [394, 309] width 64 height 17
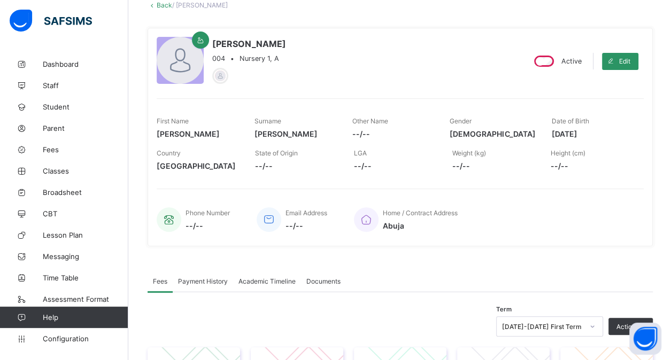
scroll to position [69, 0]
click at [216, 285] on div "Payment History" at bounding box center [203, 280] width 60 height 21
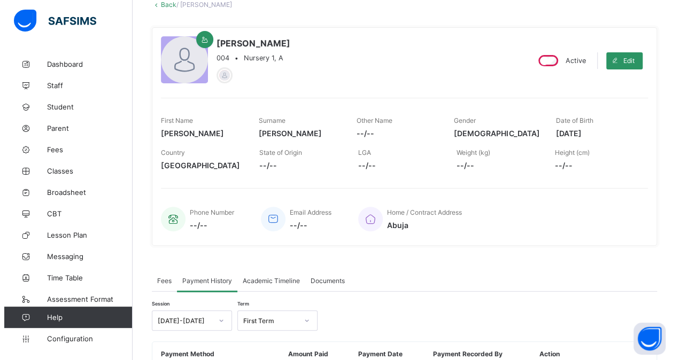
scroll to position [144, 0]
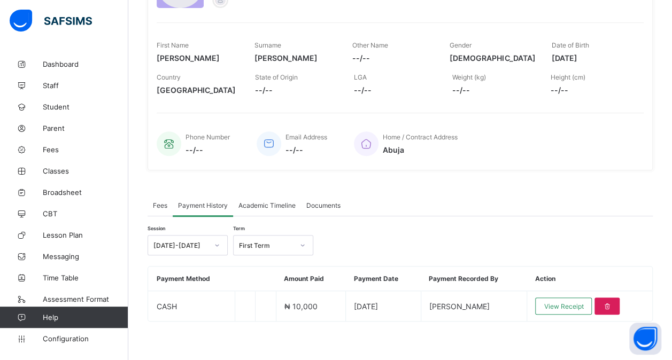
click at [165, 202] on span "Fees" at bounding box center [160, 206] width 14 height 8
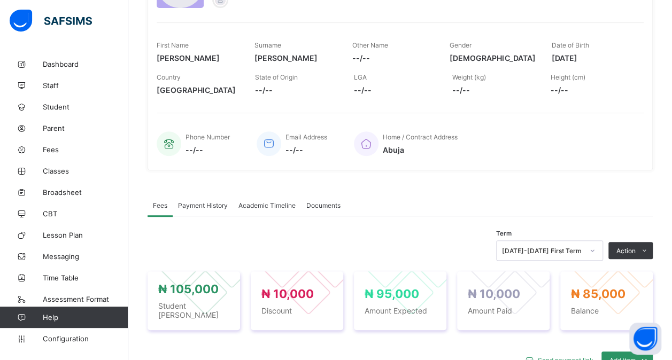
click at [190, 202] on span "Payment History" at bounding box center [203, 206] width 50 height 8
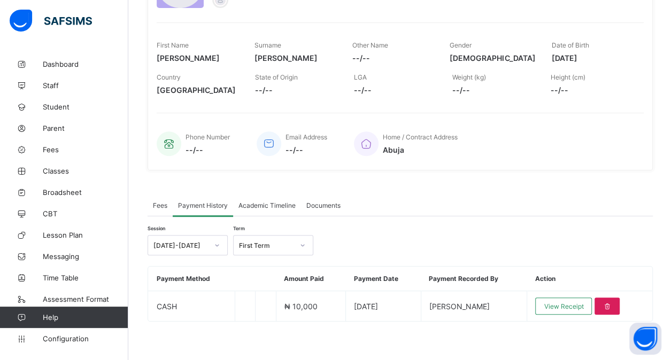
click at [158, 206] on div "Fees" at bounding box center [160, 205] width 25 height 21
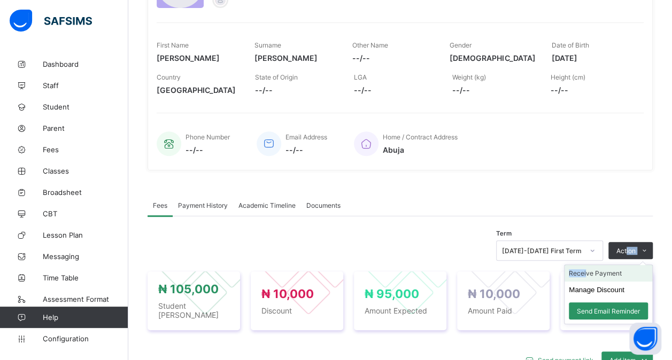
drag, startPoint x: 634, startPoint y: 247, endPoint x: 594, endPoint y: 271, distance: 46.5
click at [609, 259] on div "Action Receive Payment Manage Discount Send Email Reminder" at bounding box center [631, 250] width 44 height 17
click at [594, 271] on li "Receive Payment" at bounding box center [609, 273] width 88 height 17
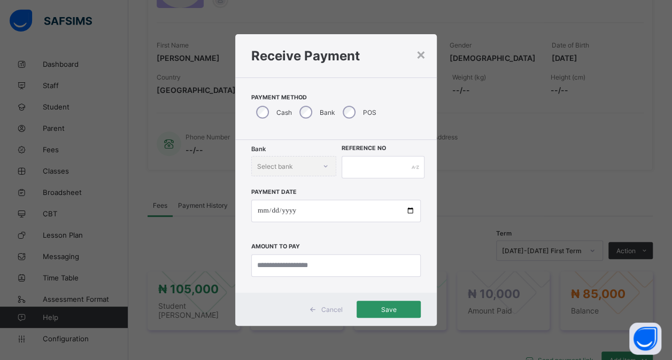
click at [326, 314] on div "Cancel" at bounding box center [328, 309] width 48 height 17
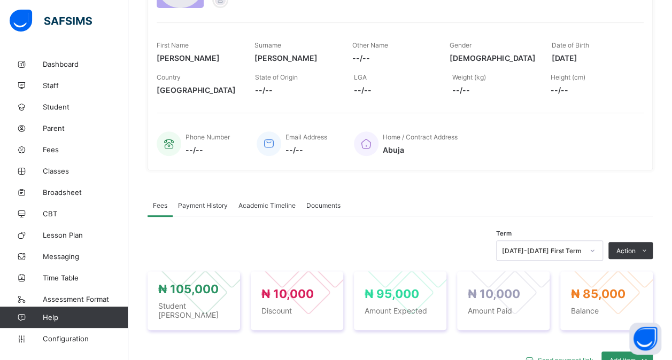
click at [201, 202] on span "Payment History" at bounding box center [203, 206] width 50 height 8
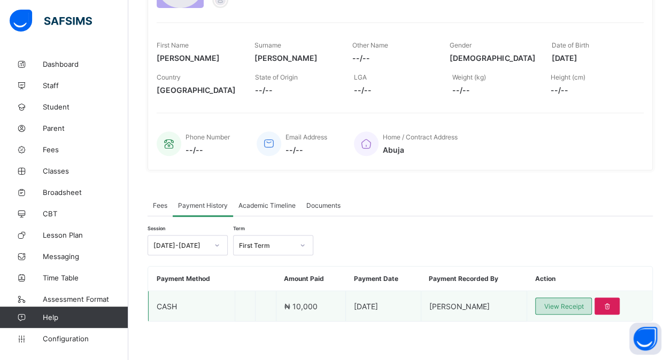
click at [571, 303] on span "View Receipt" at bounding box center [564, 307] width 40 height 8
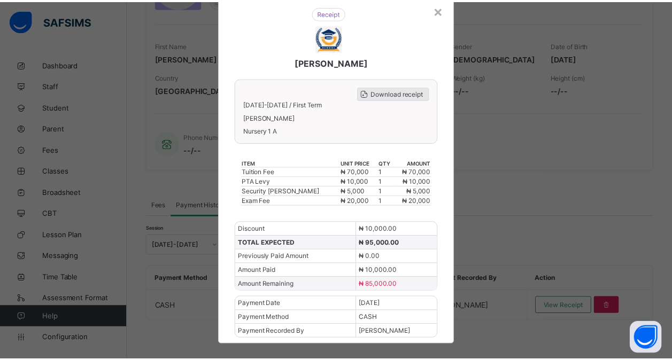
scroll to position [0, 0]
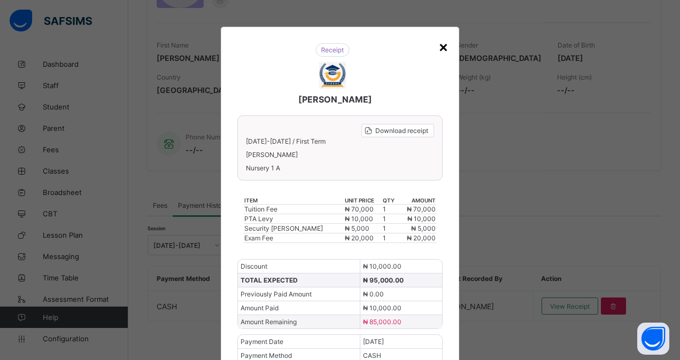
click at [441, 48] on div "×" at bounding box center [444, 46] width 10 height 18
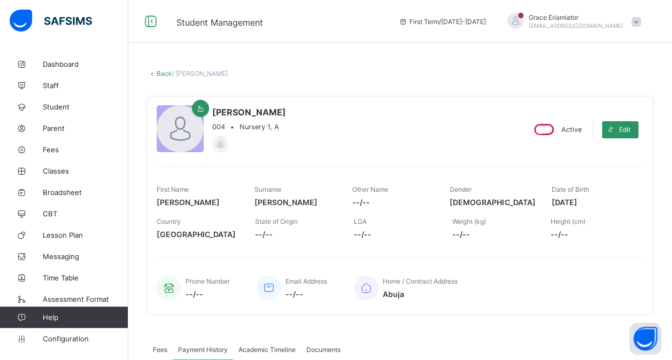
click at [159, 74] on link "Back" at bounding box center [165, 74] width 16 height 8
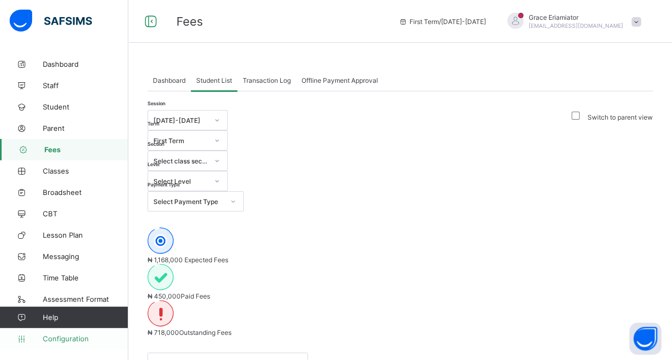
click at [63, 339] on span "Configuration" at bounding box center [85, 339] width 85 height 9
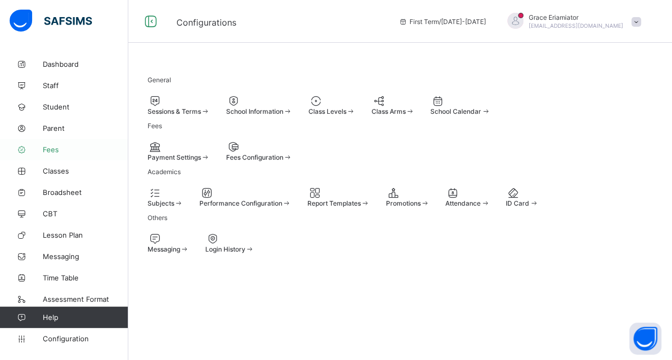
click at [53, 145] on span "Fees" at bounding box center [86, 149] width 86 height 9
